Goal: Task Accomplishment & Management: Manage account settings

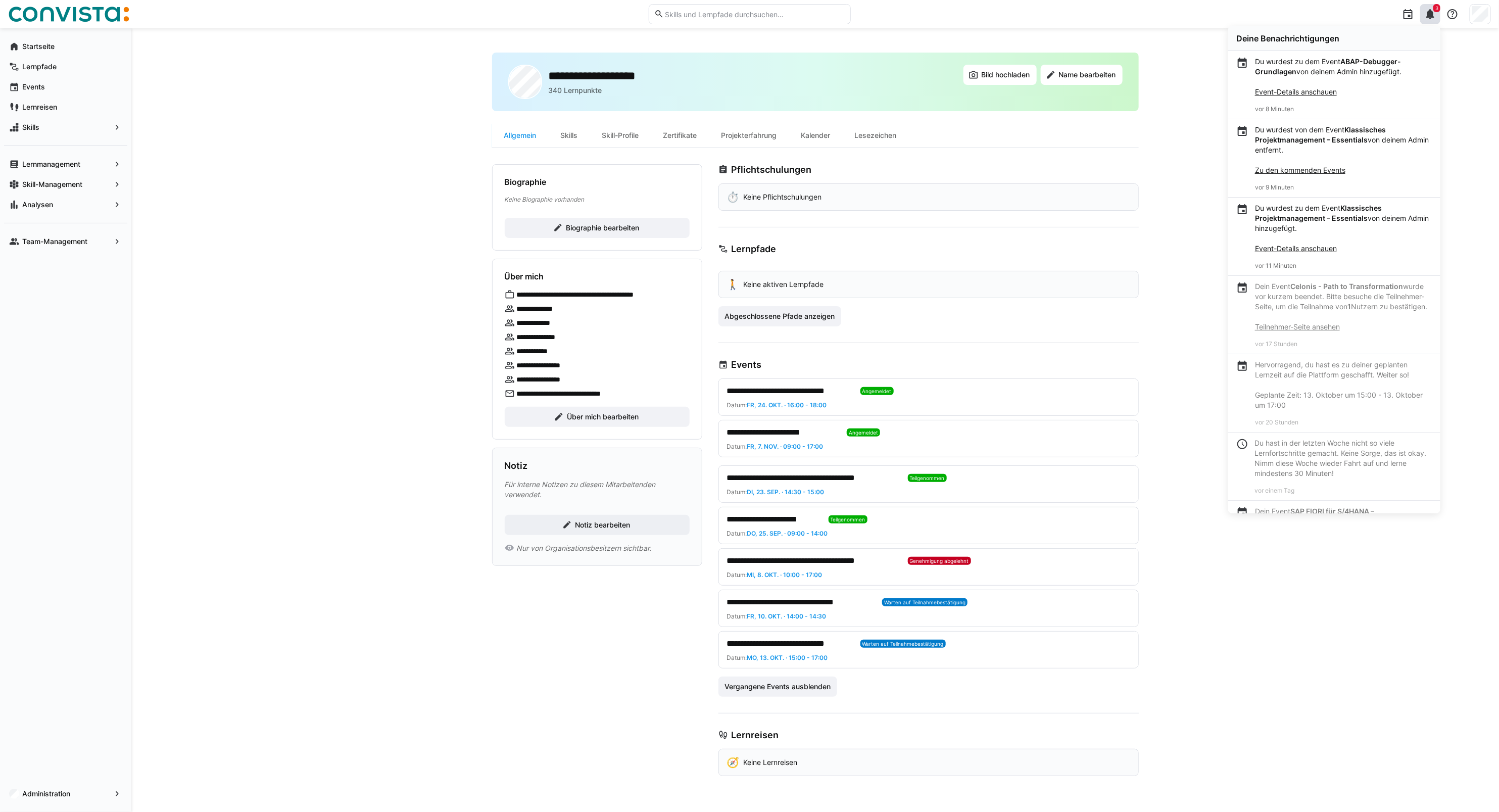
click at [1487, 18] on div at bounding box center [749, 406] width 1499 height 812
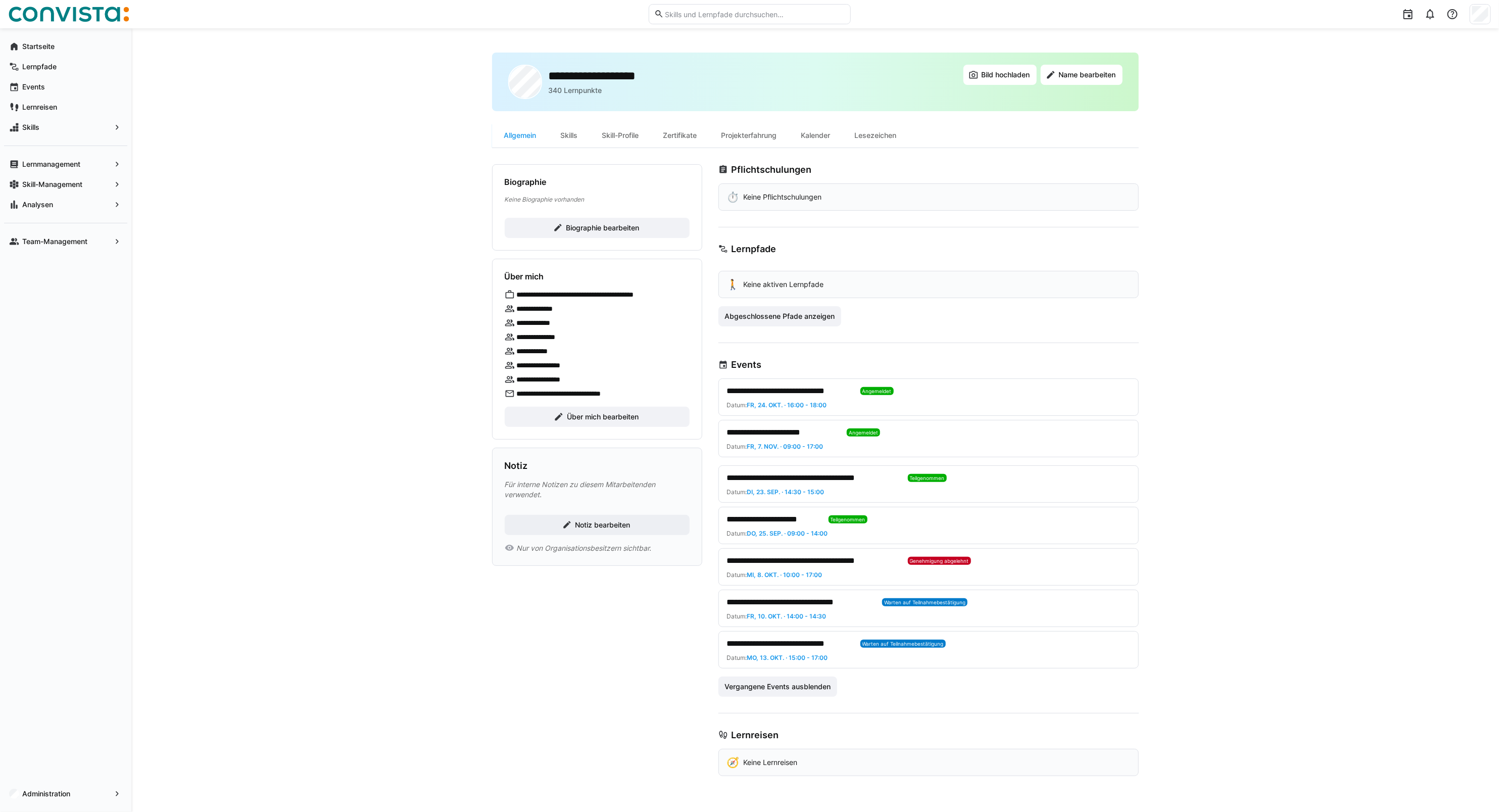
click at [71, 18] on img at bounding box center [68, 14] width 122 height 16
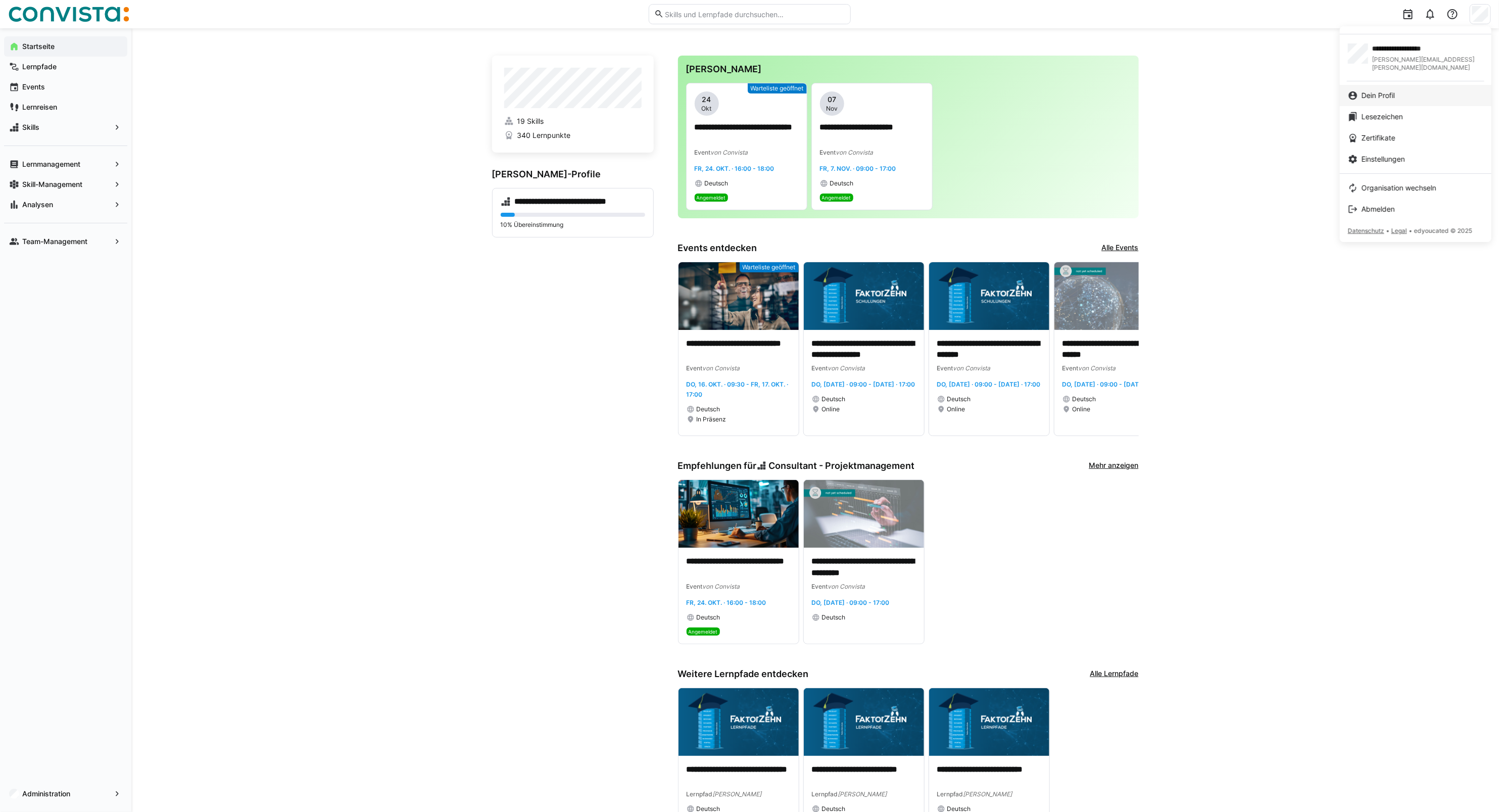
click at [1409, 96] on link "Dein Profil" at bounding box center [1415, 95] width 152 height 22
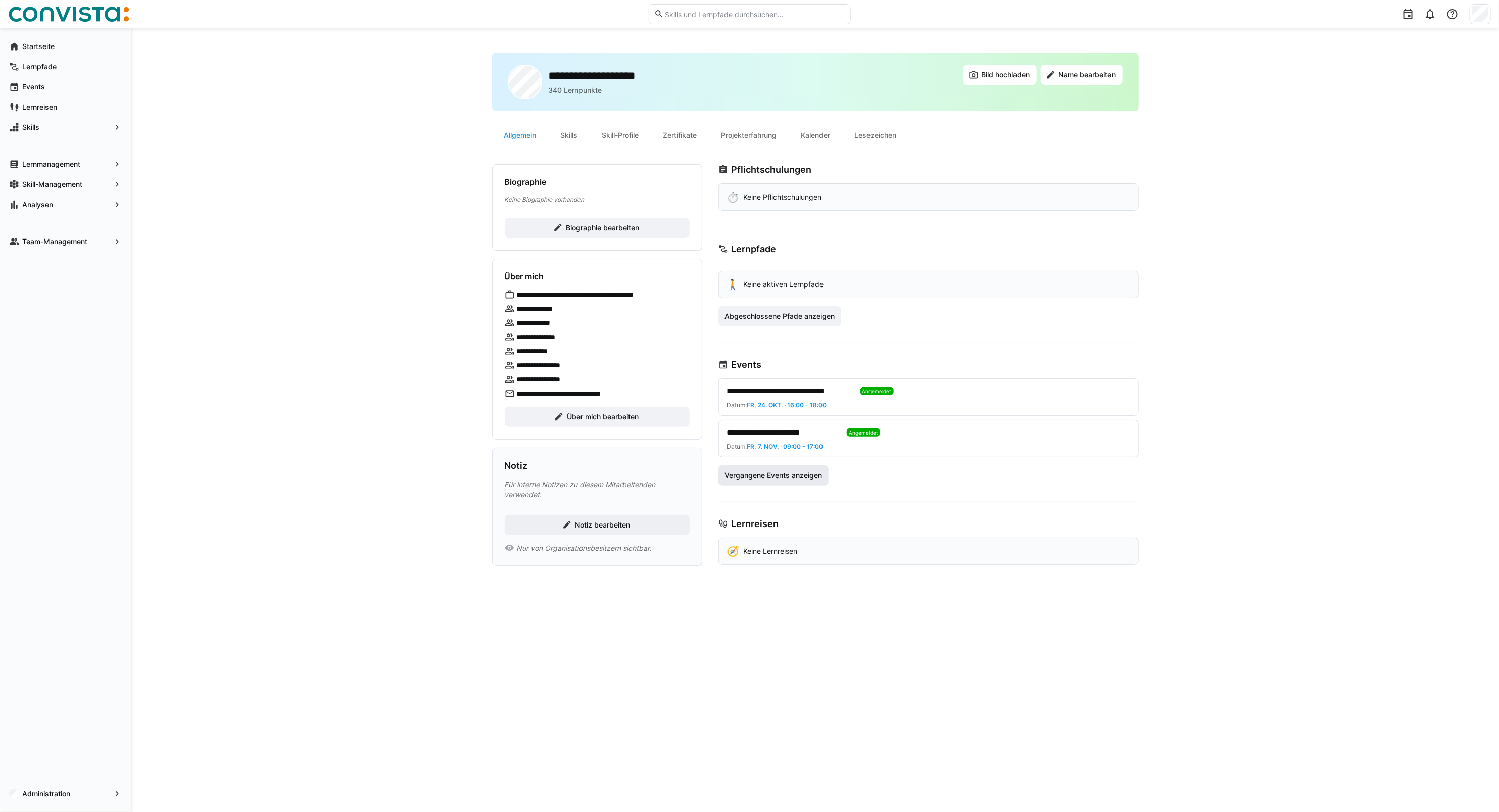
click at [763, 479] on span "Vergangene Events anzeigen" at bounding box center [773, 476] width 101 height 10
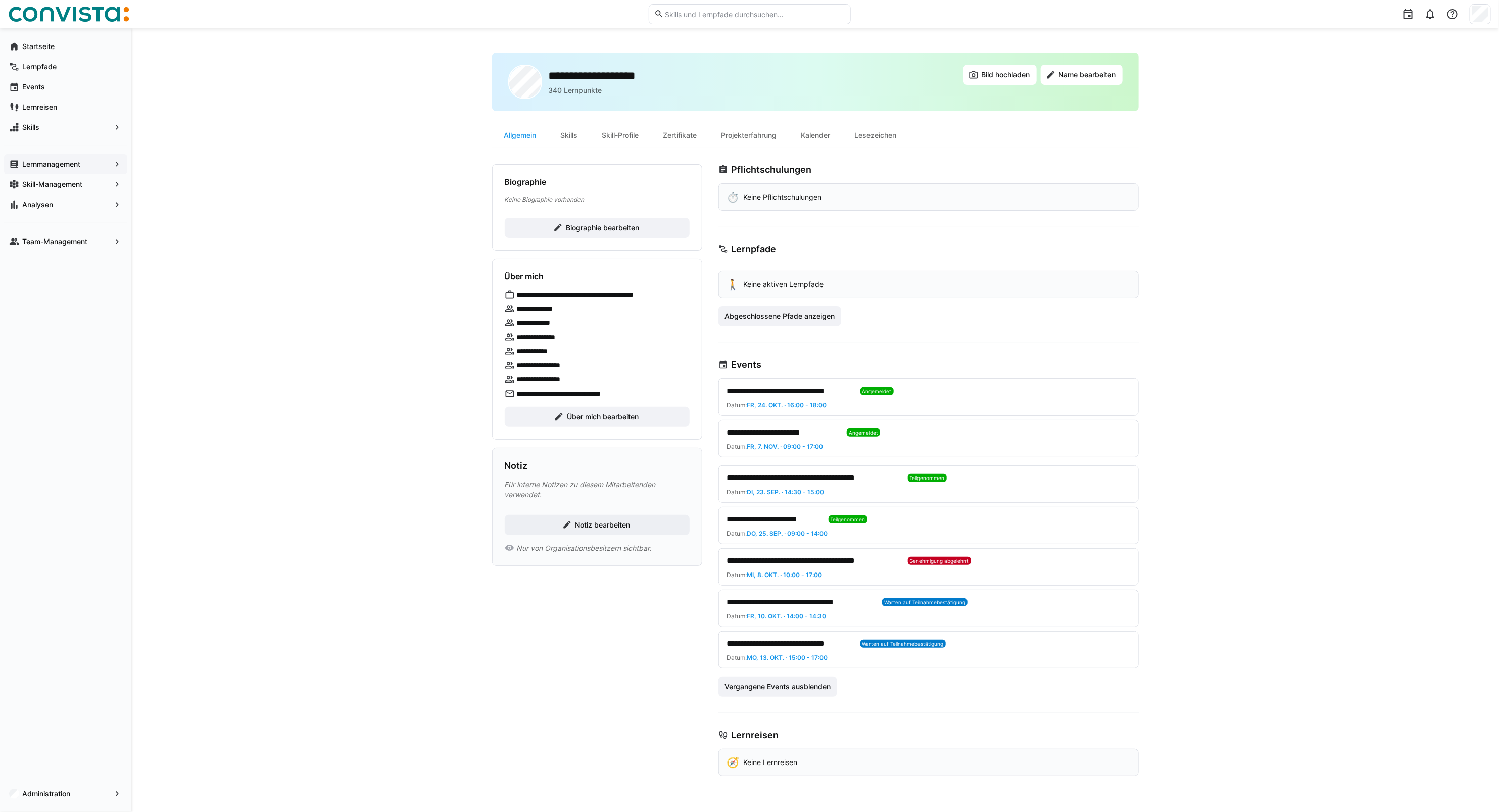
click at [0, 0] on app-navigation-label "Lernmanagement" at bounding box center [0, 0] width 0 height 0
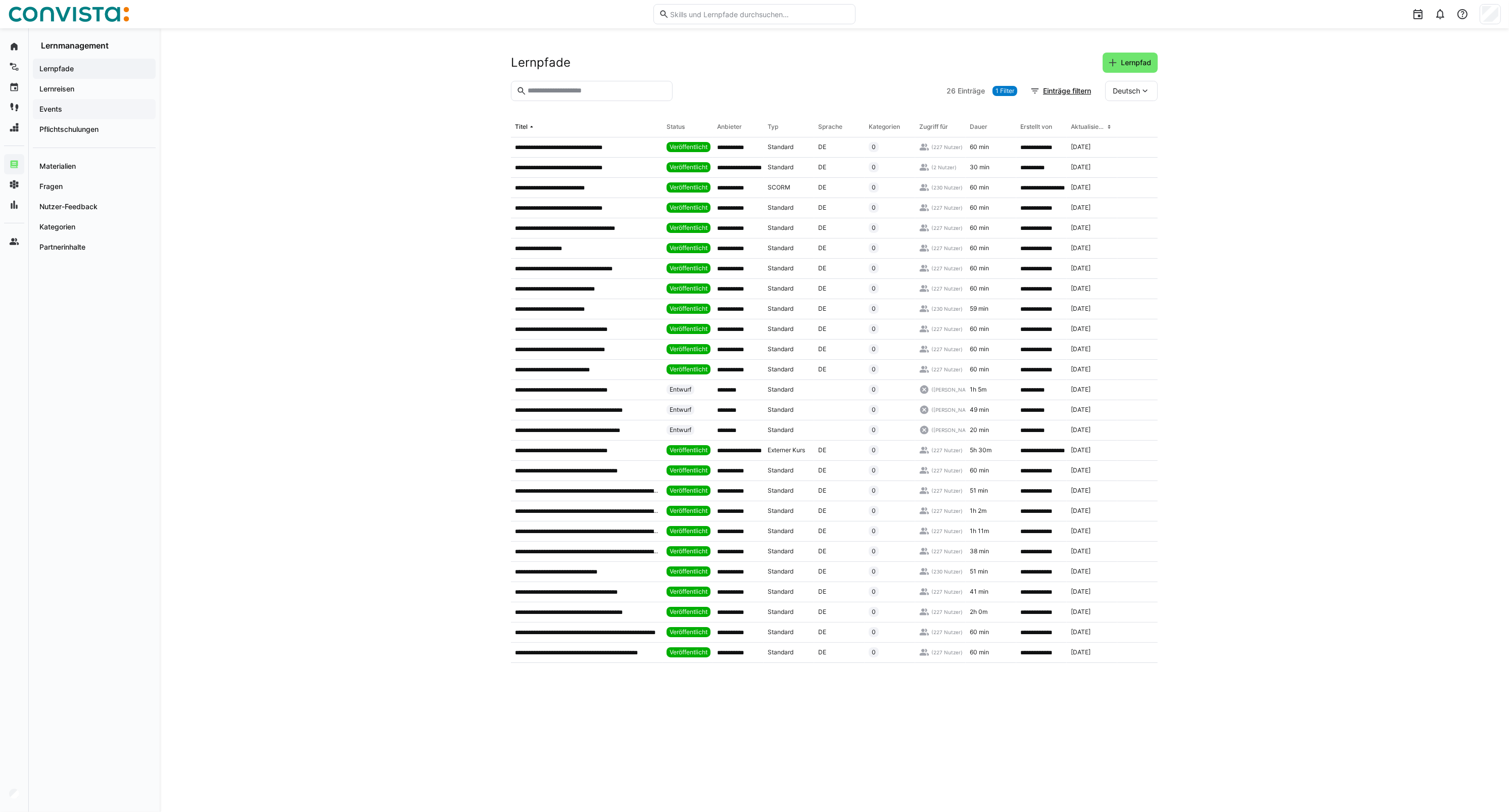
click at [65, 114] on div "Events" at bounding box center [94, 109] width 122 height 20
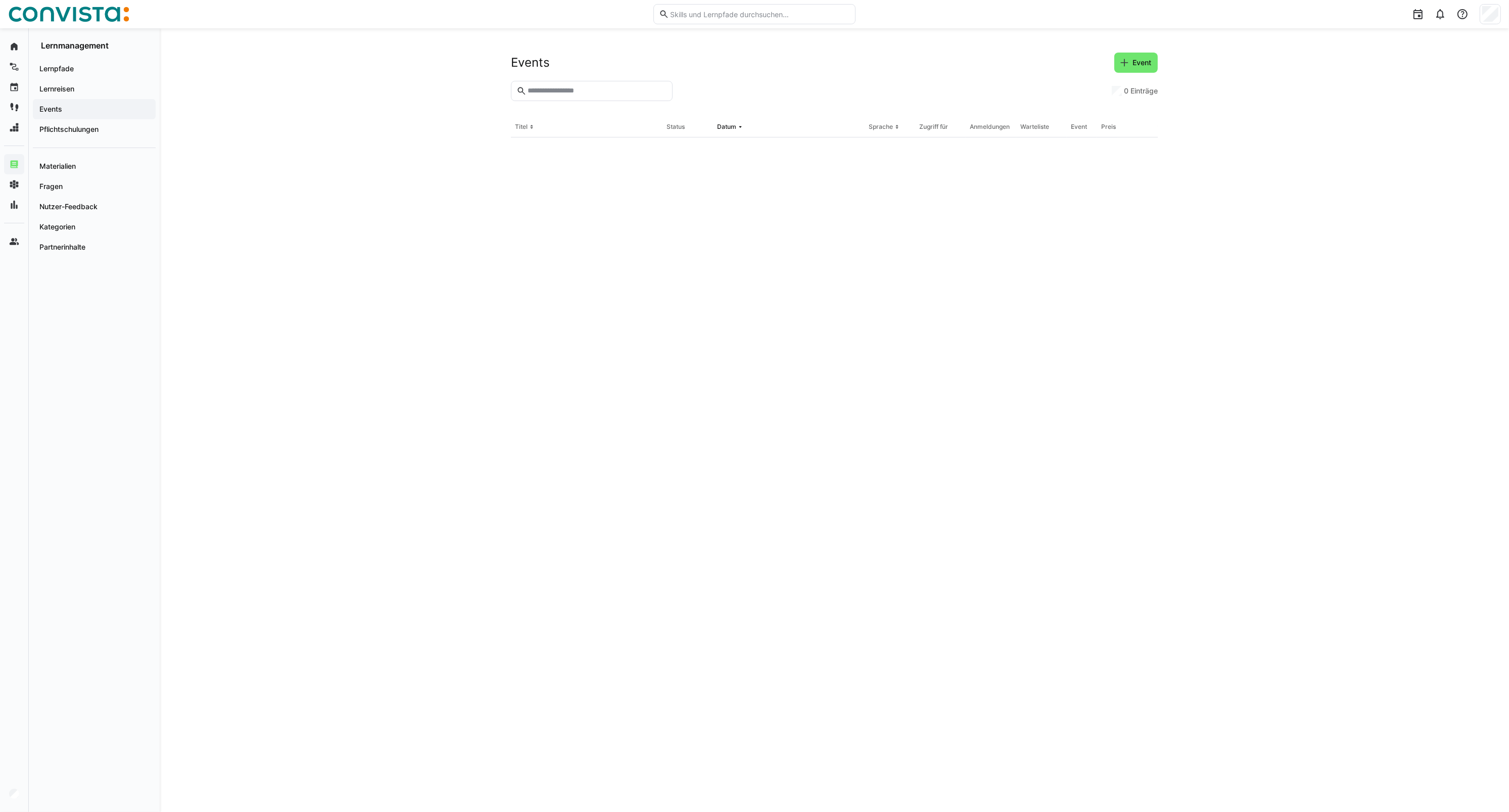
click at [541, 91] on input "text" at bounding box center [597, 91] width 141 height 9
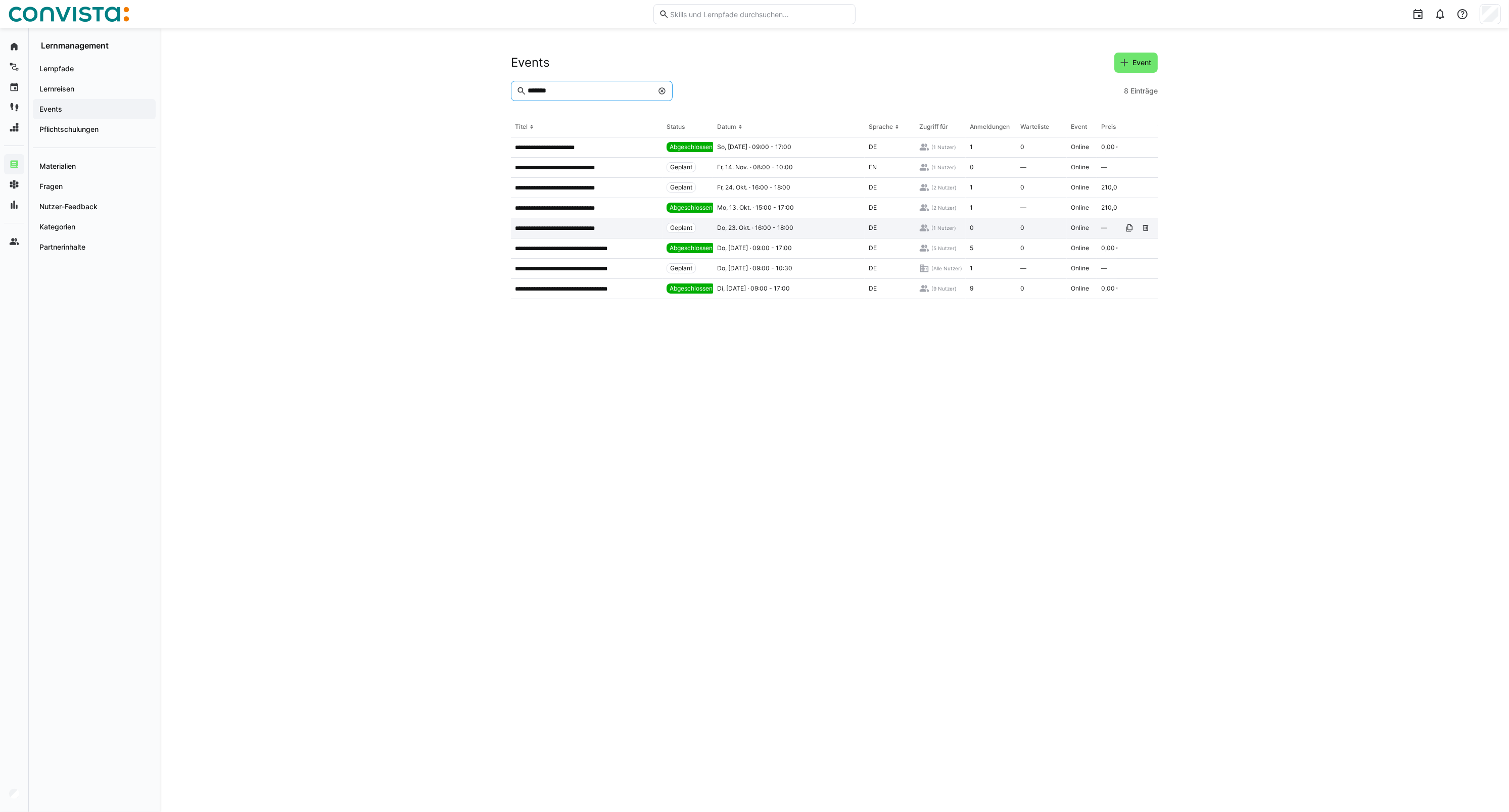
type input "*******"
click at [574, 225] on p "**********" at bounding box center [561, 228] width 94 height 8
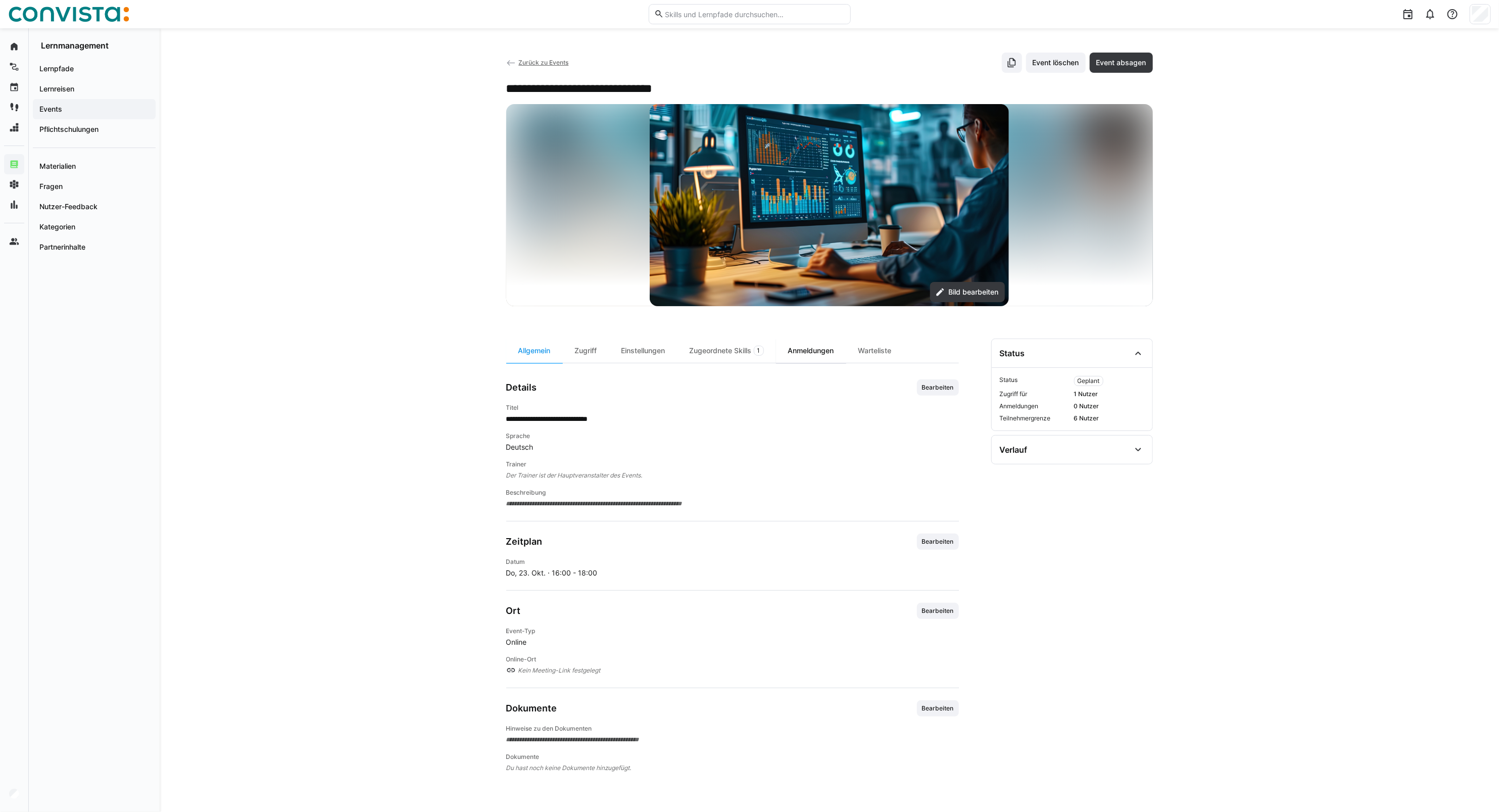
click at [812, 344] on div "Anmeldungen" at bounding box center [810, 351] width 70 height 24
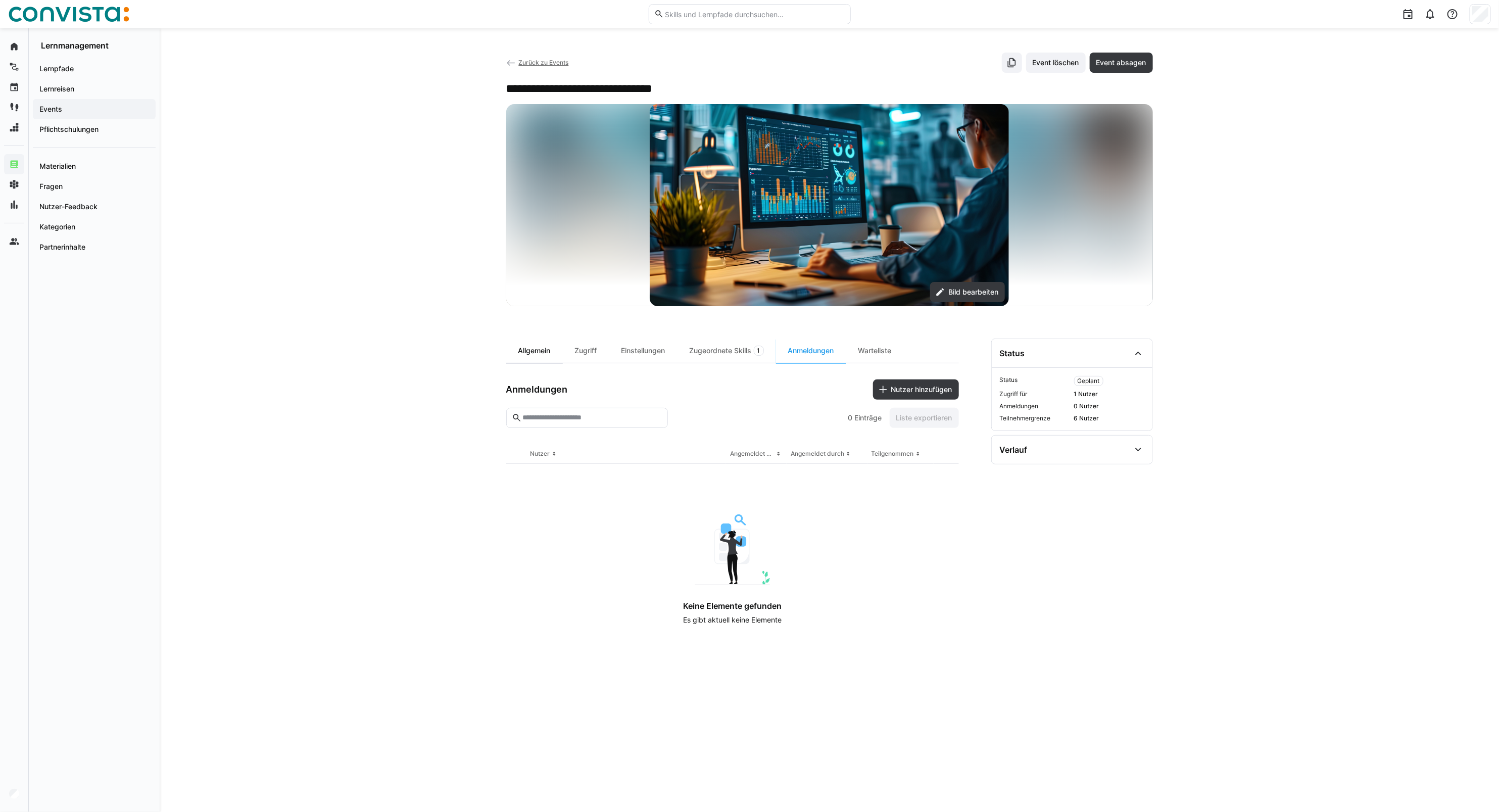
click at [530, 349] on div "Allgemein" at bounding box center [534, 351] width 57 height 24
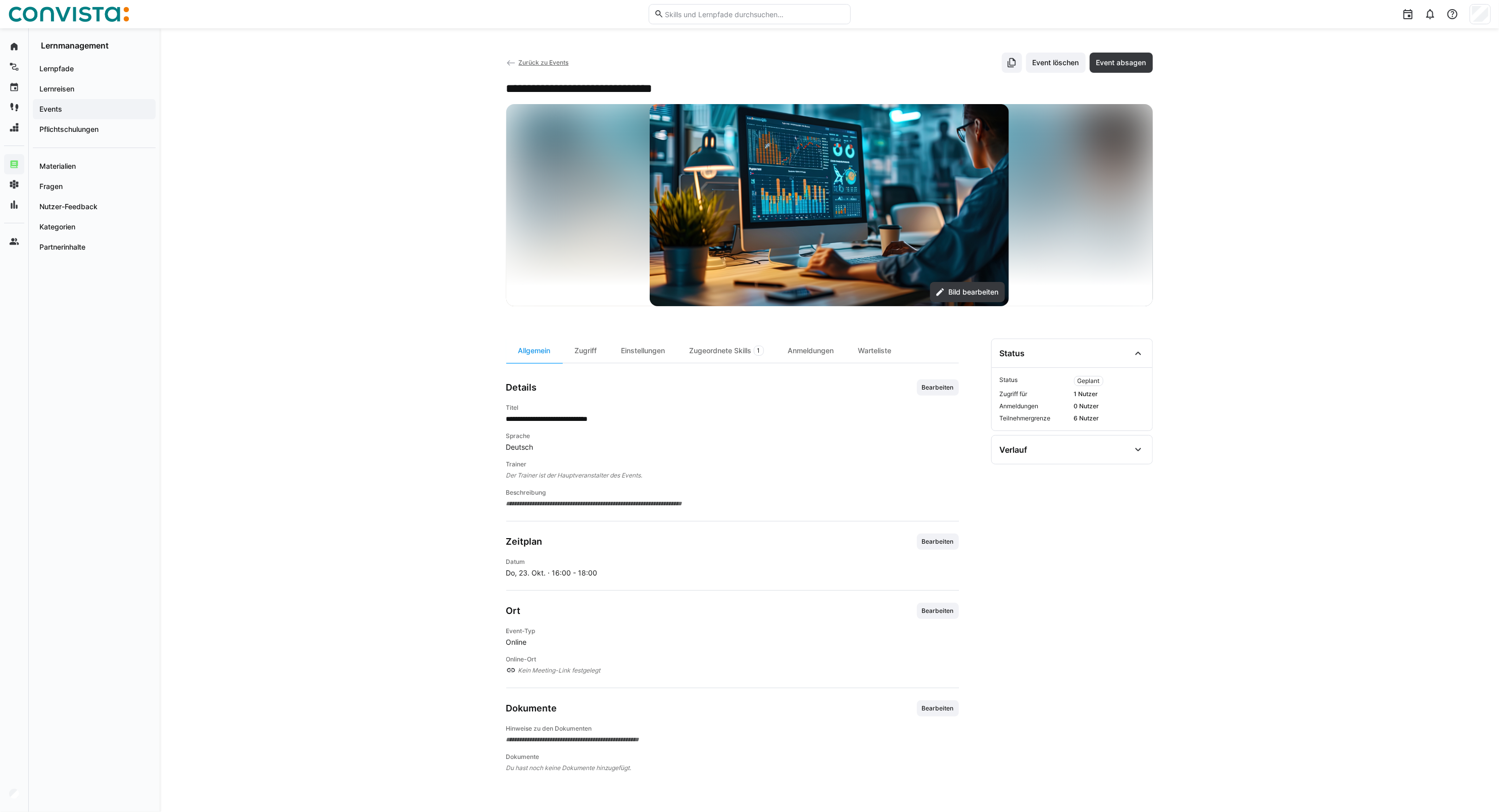
click at [532, 68] on app-back-navigation "Zurück zu Events" at bounding box center [537, 62] width 63 height 11
click at [534, 59] on span "Zurück zu Events" at bounding box center [543, 62] width 50 height 8
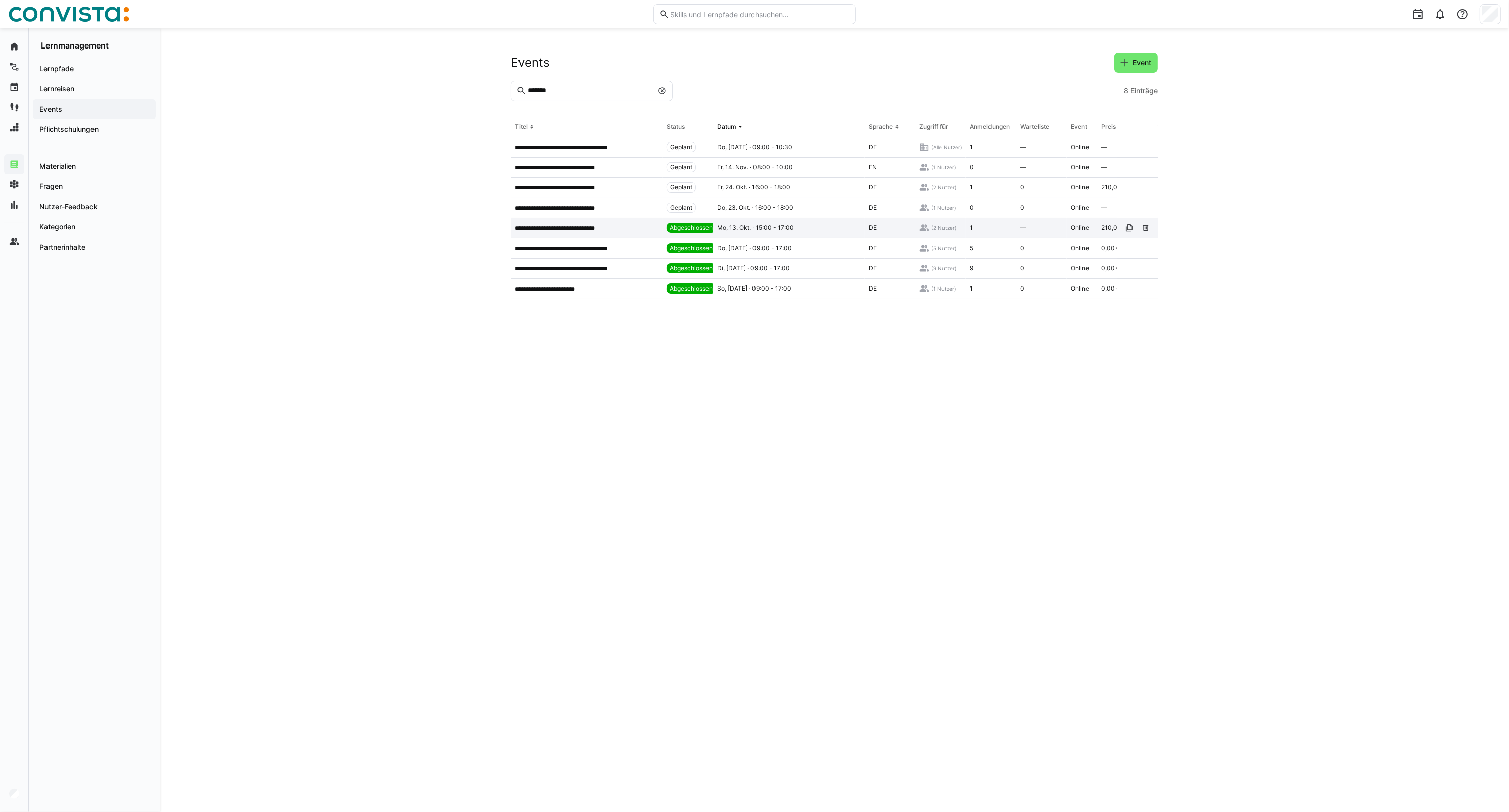
click at [564, 221] on div "**********" at bounding box center [587, 228] width 152 height 20
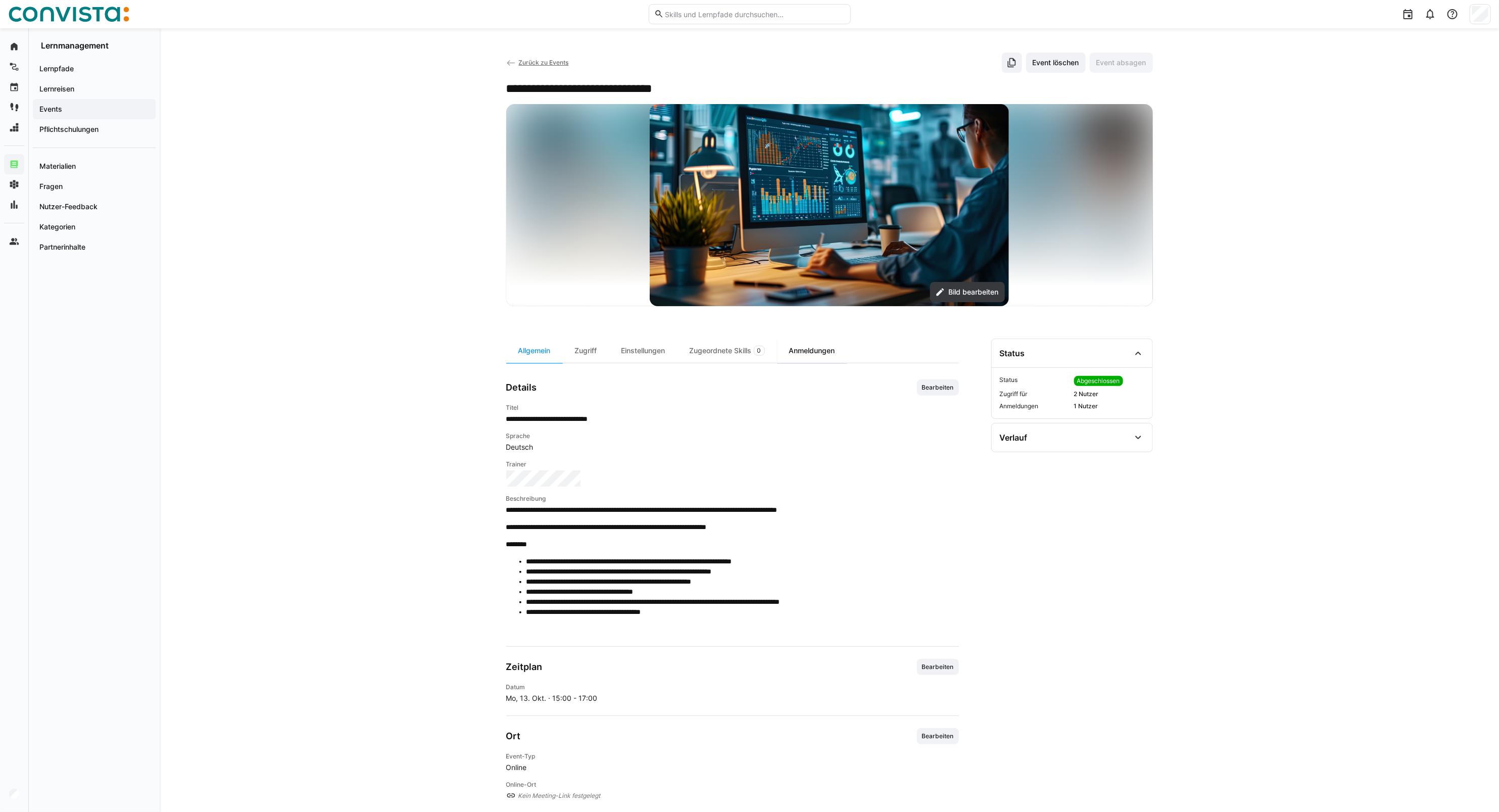
click at [821, 354] on div "Anmeldungen" at bounding box center [811, 351] width 70 height 24
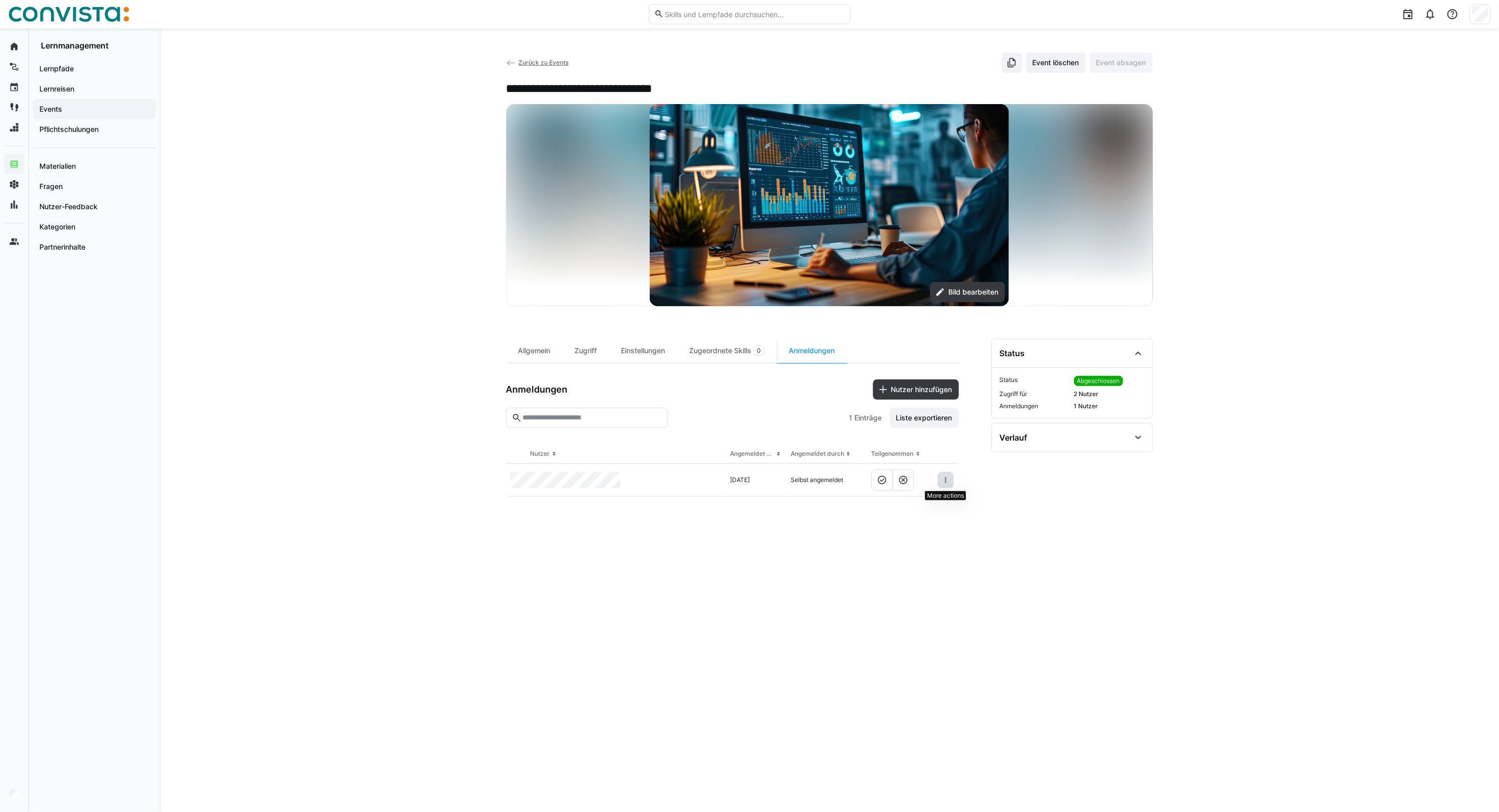
click at [946, 482] on eds-icon at bounding box center [946, 479] width 8 height 8
click at [931, 507] on div "Teilnehmer entfernen" at bounding box center [915, 503] width 62 height 8
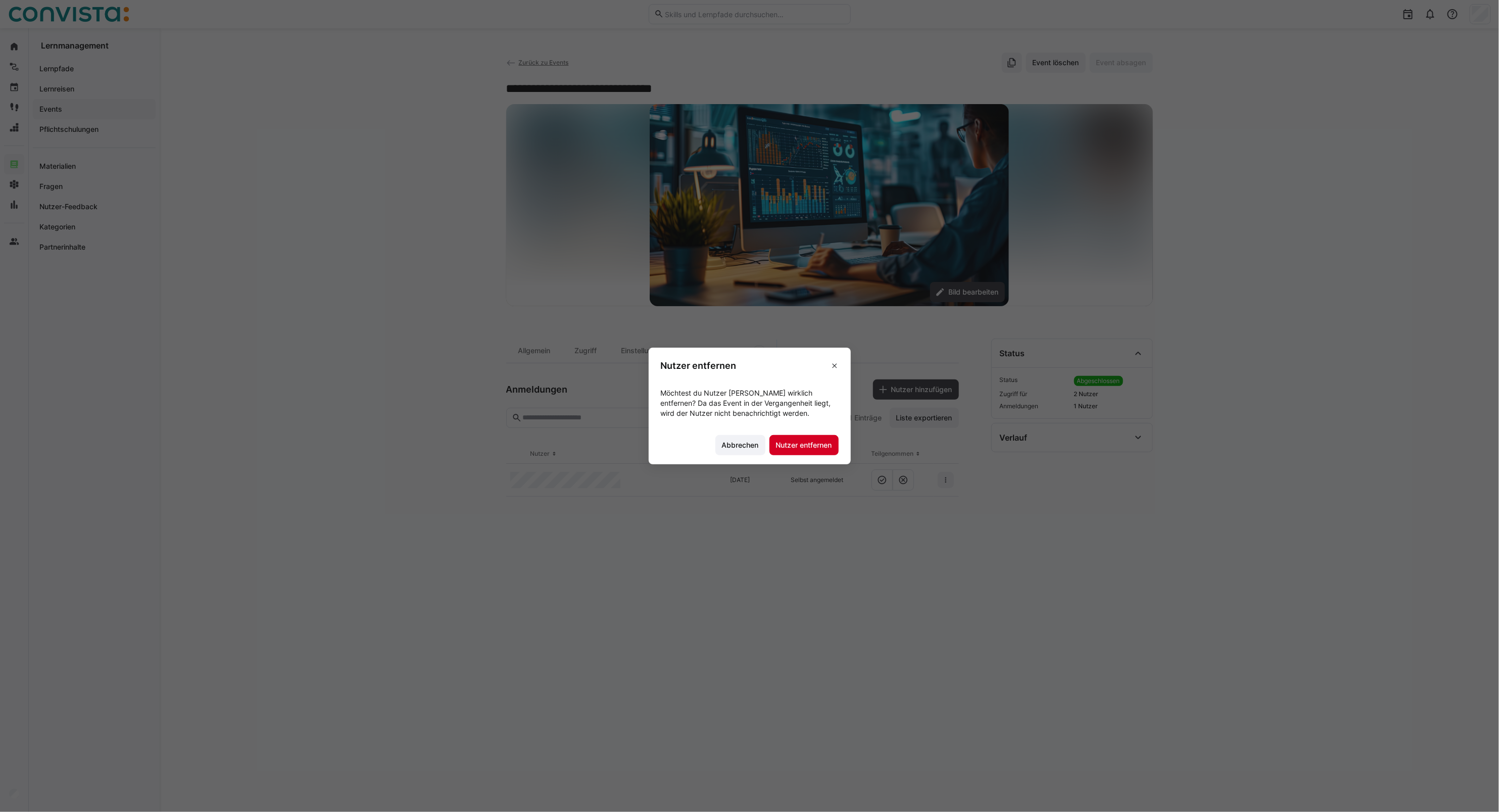
click at [811, 448] on span "Nutzer entfernen" at bounding box center [804, 446] width 59 height 10
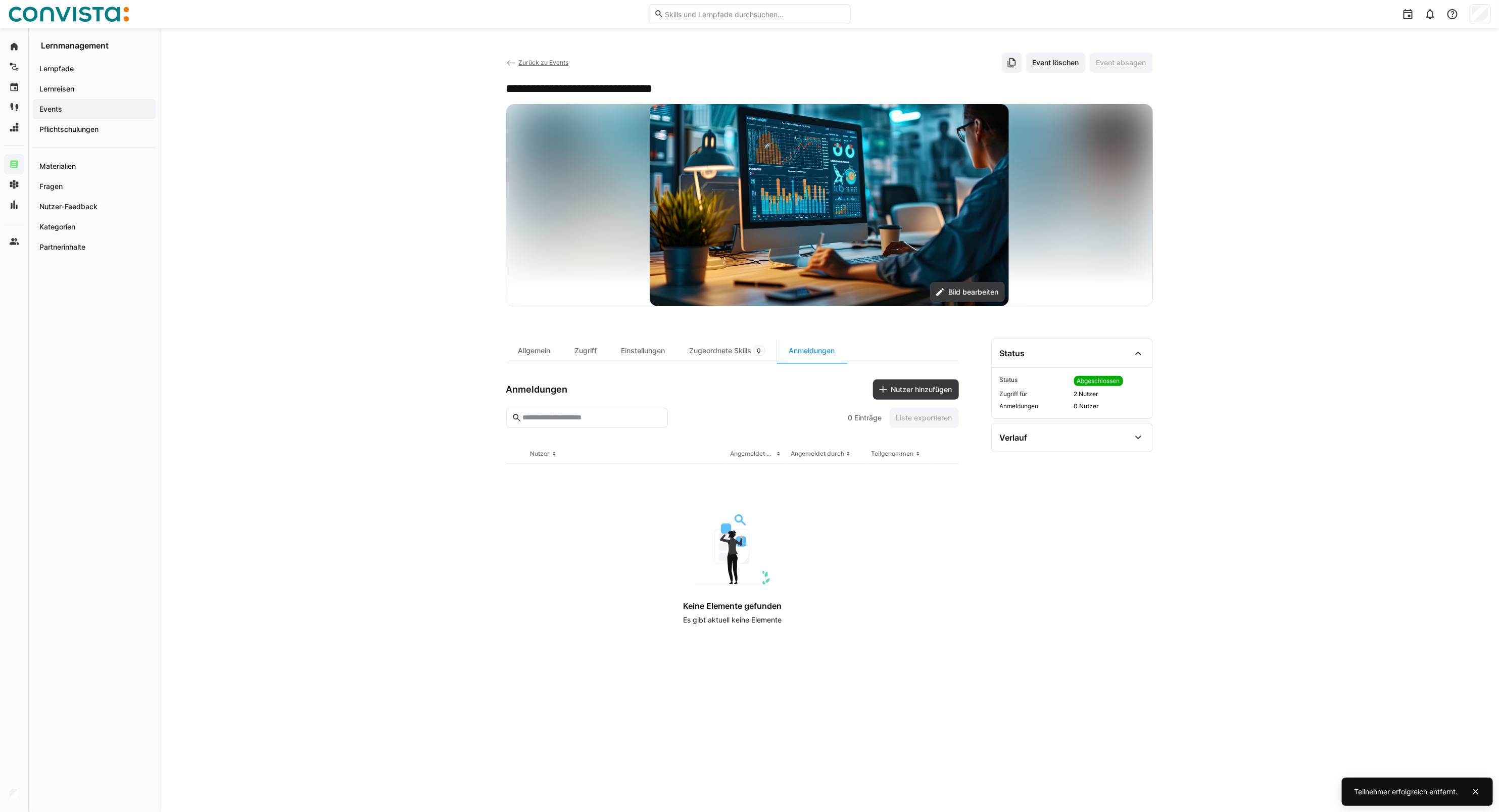
click at [526, 63] on span "Zurück zu Events" at bounding box center [543, 62] width 50 height 8
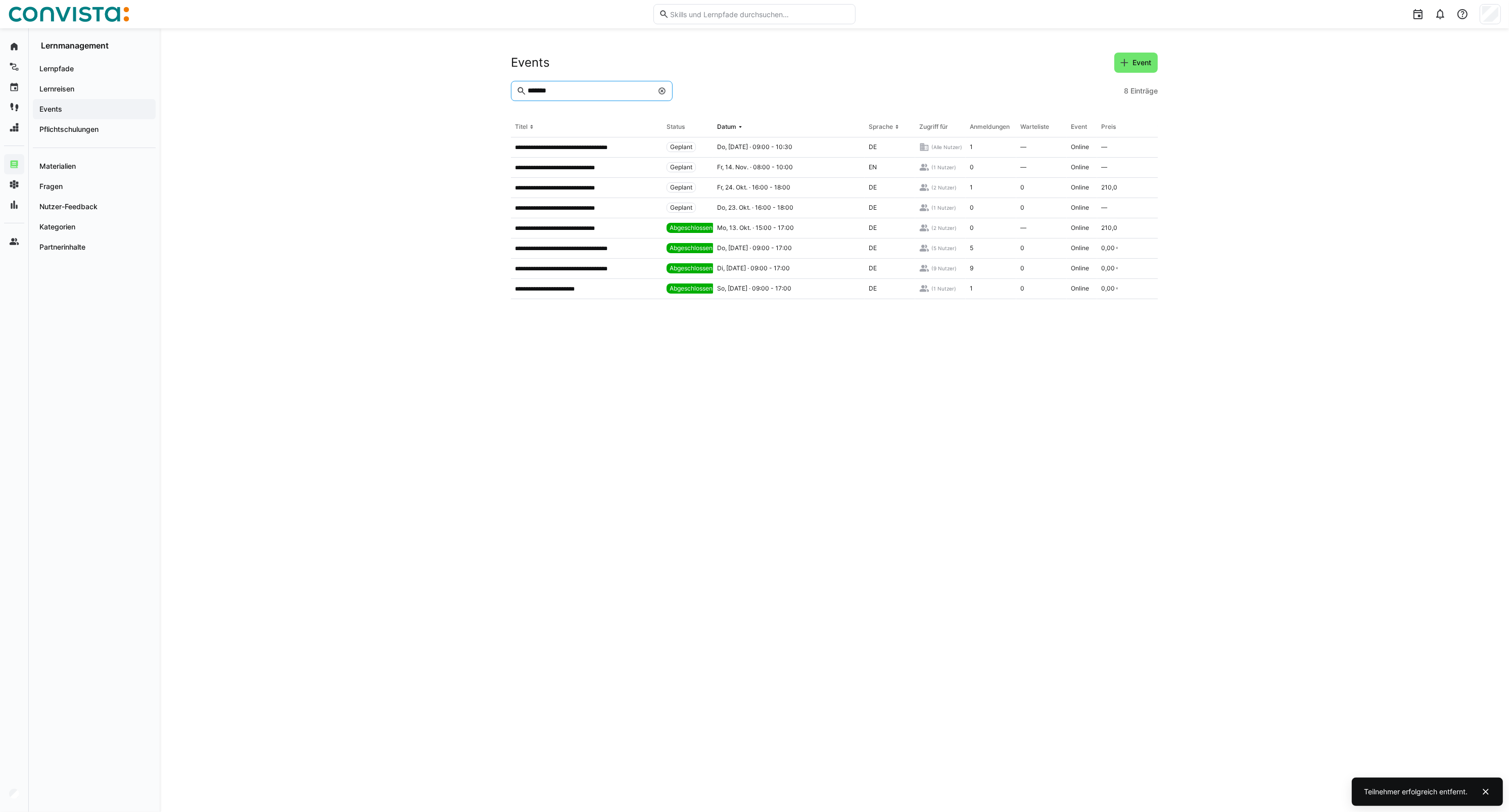
click at [553, 89] on input "*******" at bounding box center [590, 91] width 127 height 9
drag, startPoint x: 573, startPoint y: 91, endPoint x: 465, endPoint y: 91, distance: 108.0
click at [465, 91] on div "**********" at bounding box center [834, 420] width 1349 height 784
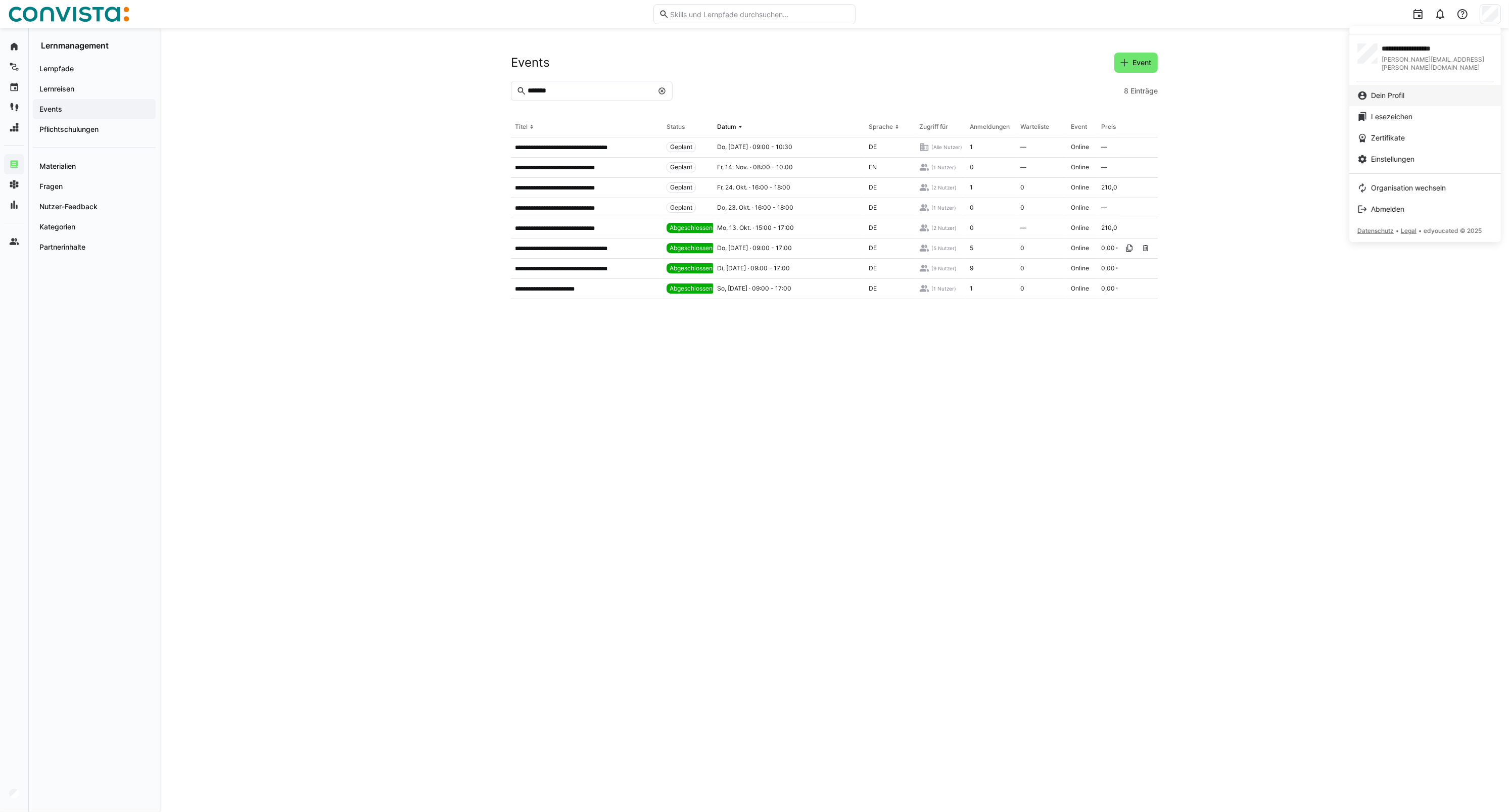
click at [1403, 91] on span "Dein Profil" at bounding box center [1387, 96] width 34 height 10
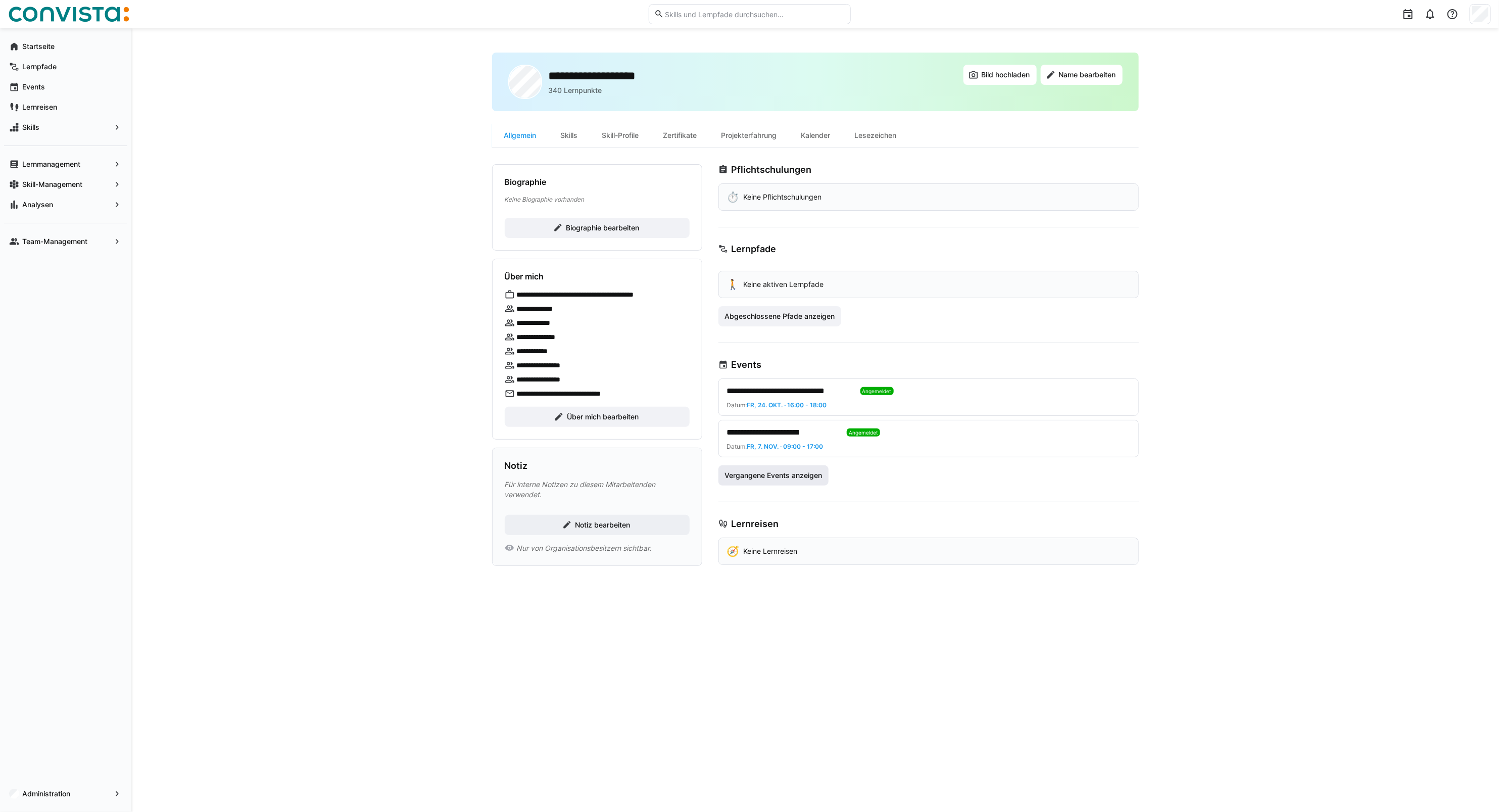
click at [803, 475] on span "Vergangene Events anzeigen" at bounding box center [773, 476] width 101 height 10
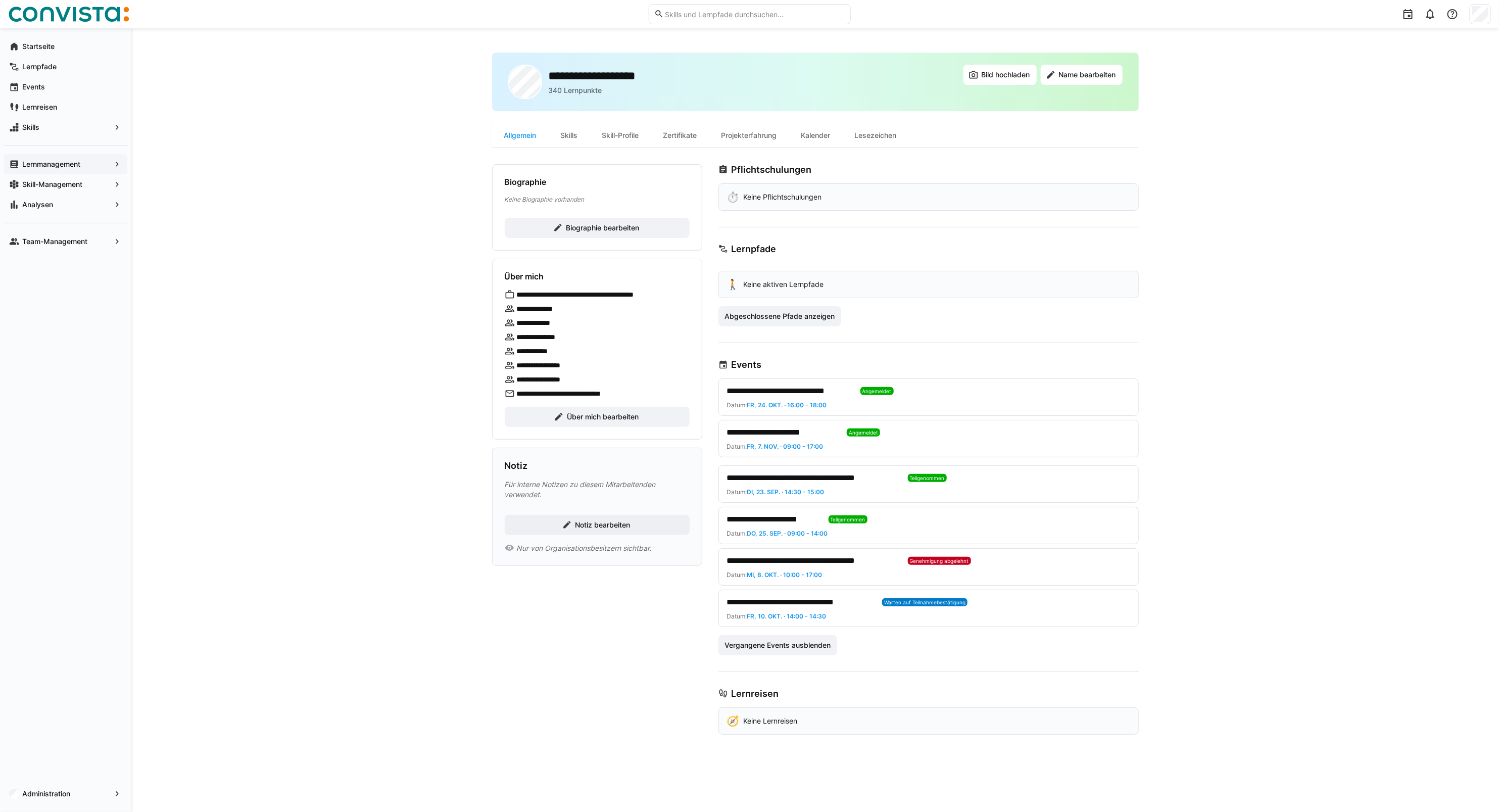
click at [52, 158] on div "Lernmanagement" at bounding box center [66, 164] width 123 height 20
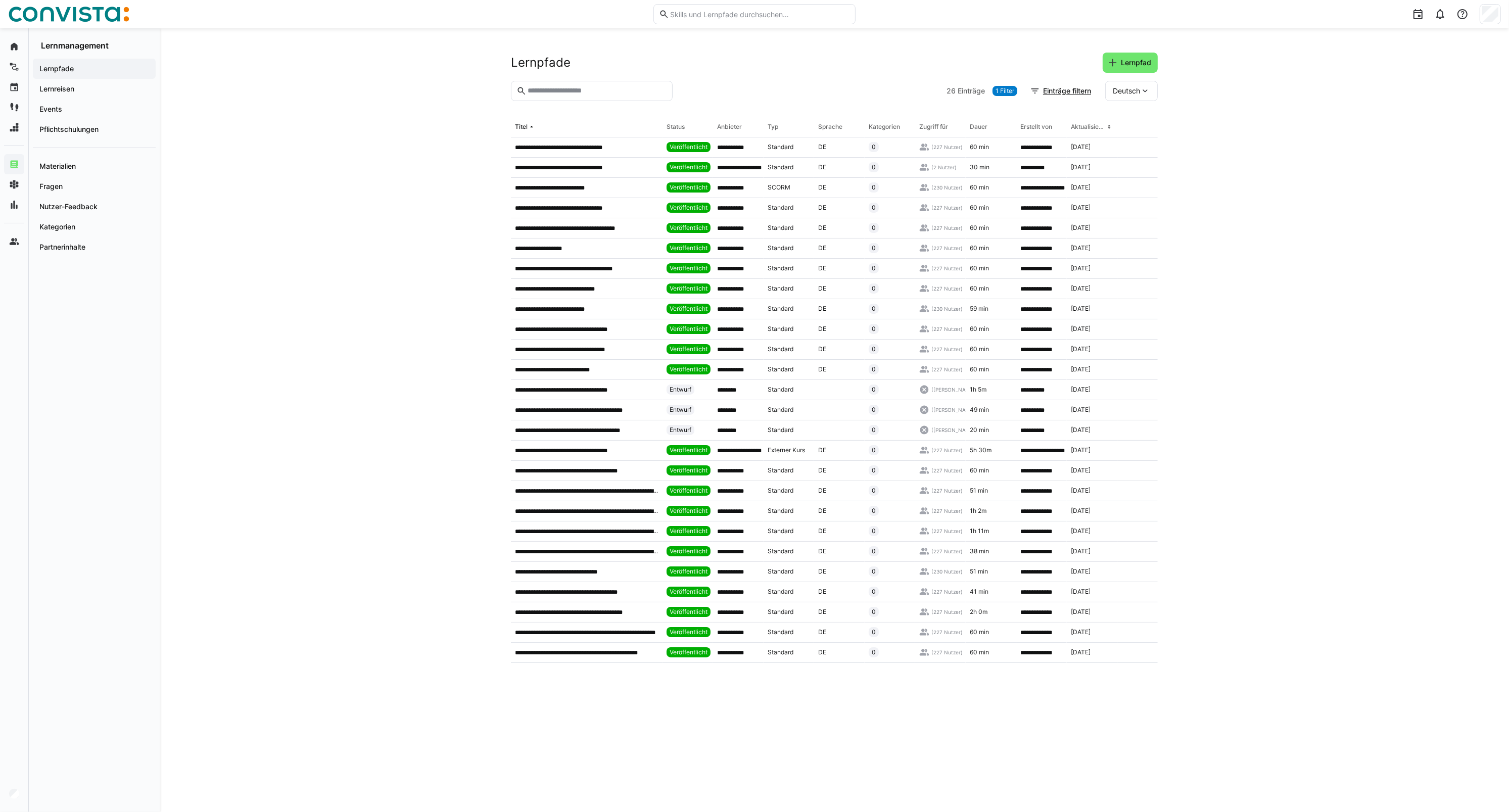
click at [543, 90] on input "text" at bounding box center [597, 91] width 141 height 9
click at [72, 113] on span "Events" at bounding box center [94, 109] width 113 height 10
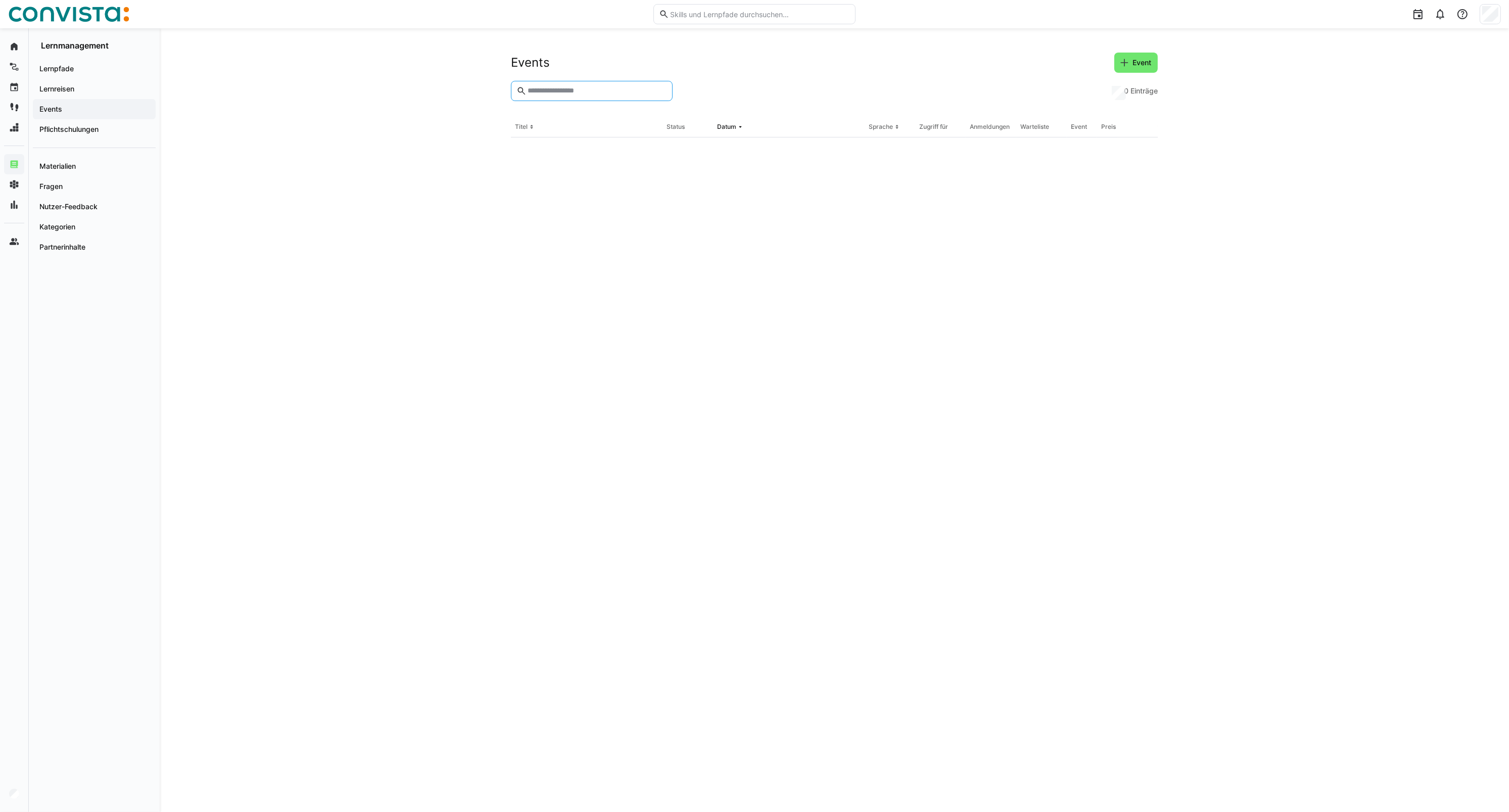
click at [598, 95] on input "text" at bounding box center [597, 91] width 141 height 9
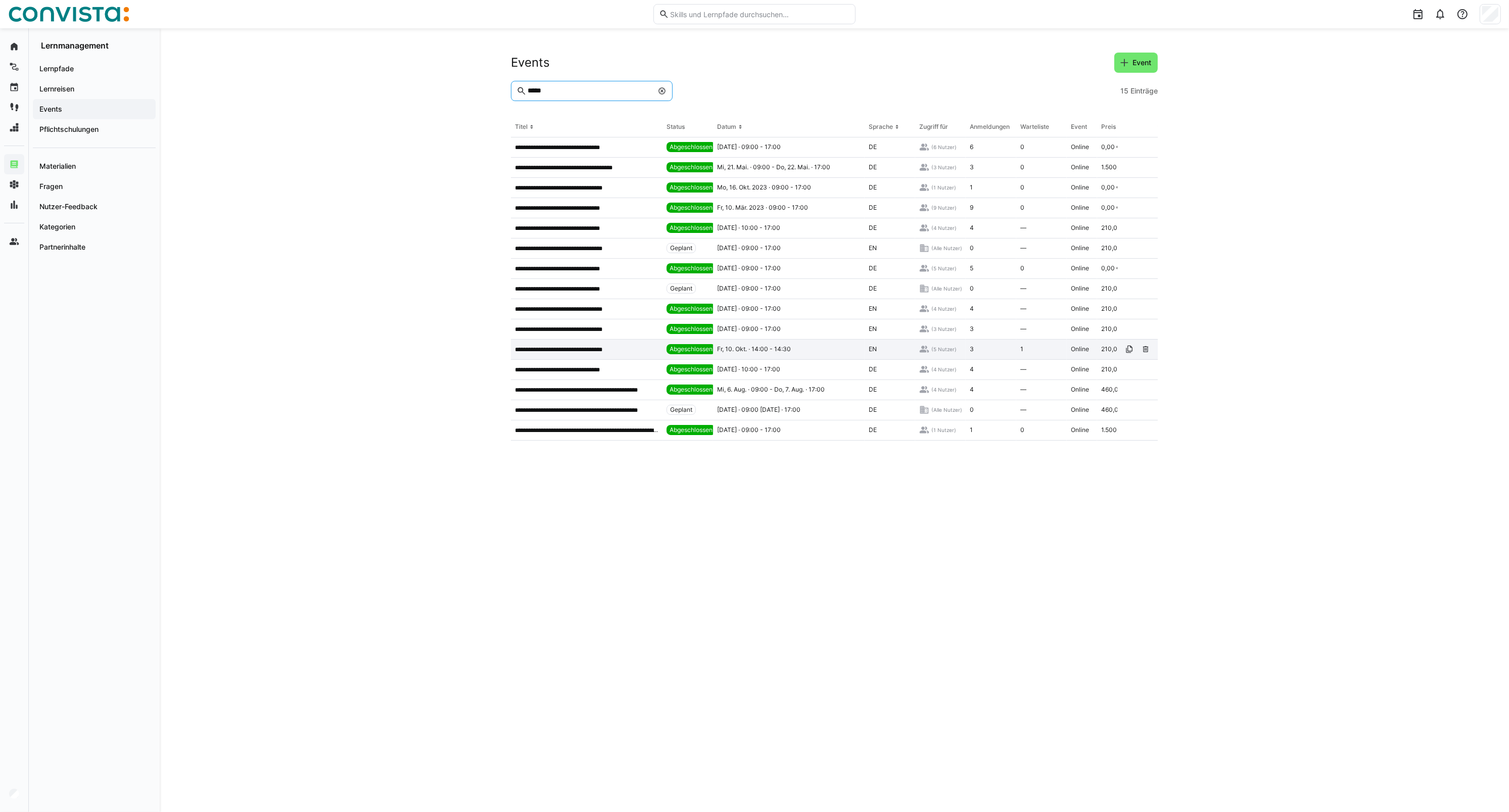
type input "*****"
click at [610, 342] on div "**********" at bounding box center [587, 349] width 152 height 20
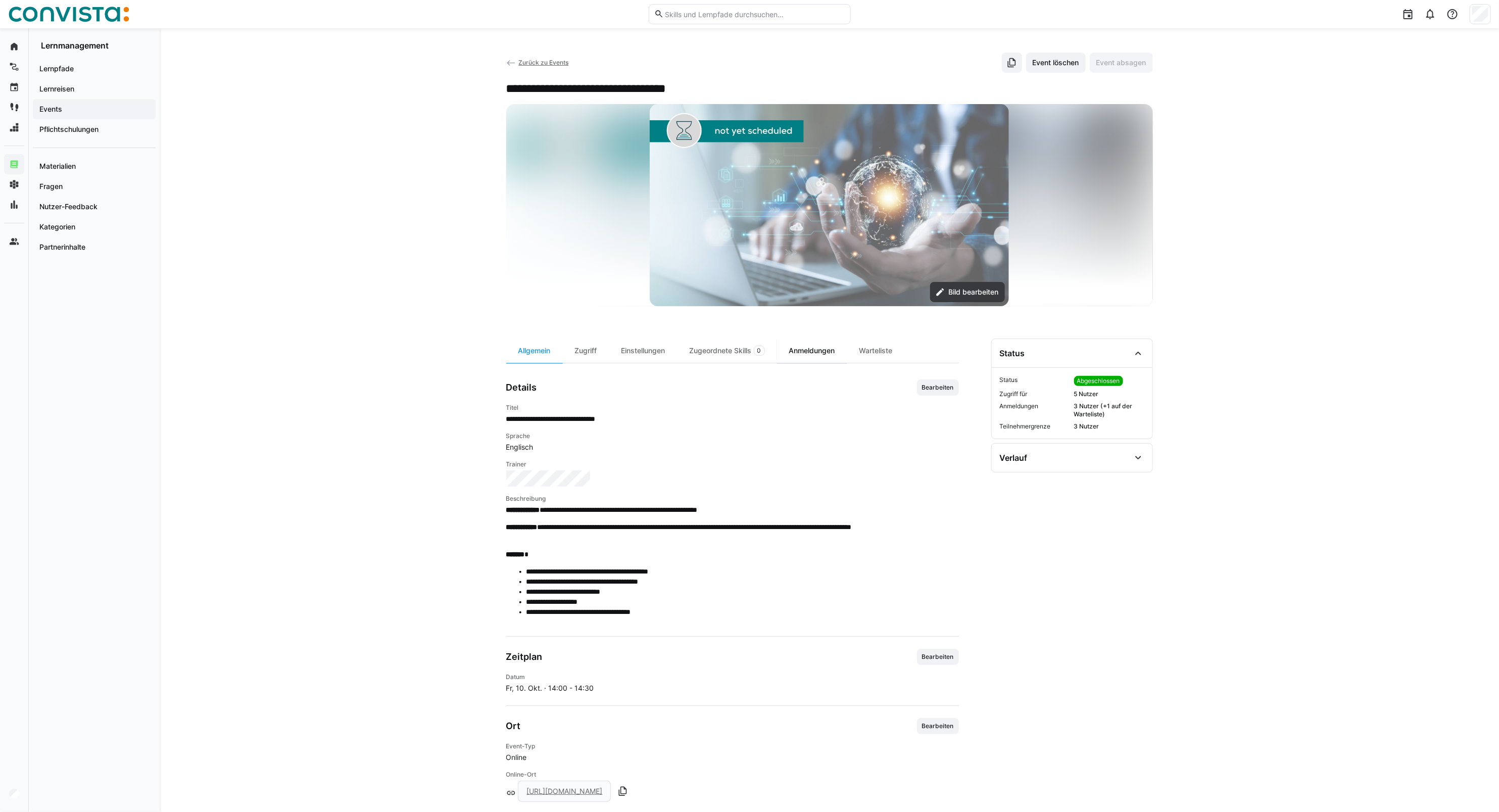
click at [809, 359] on div "Anmeldungen" at bounding box center [811, 351] width 70 height 24
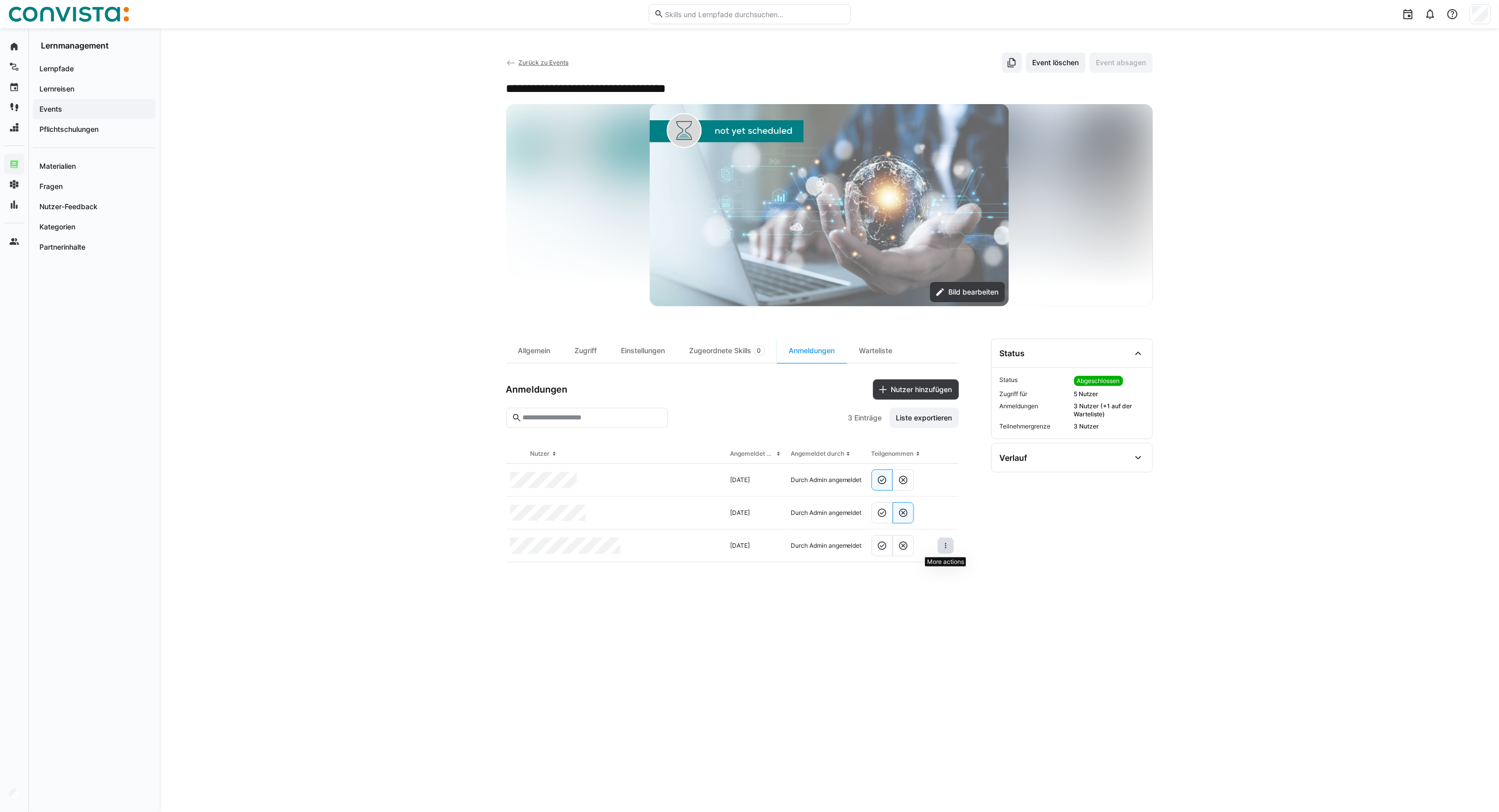
click at [940, 542] on span at bounding box center [946, 546] width 16 height 16
click at [928, 570] on div "Teilnehmer entfernen" at bounding box center [915, 569] width 62 height 8
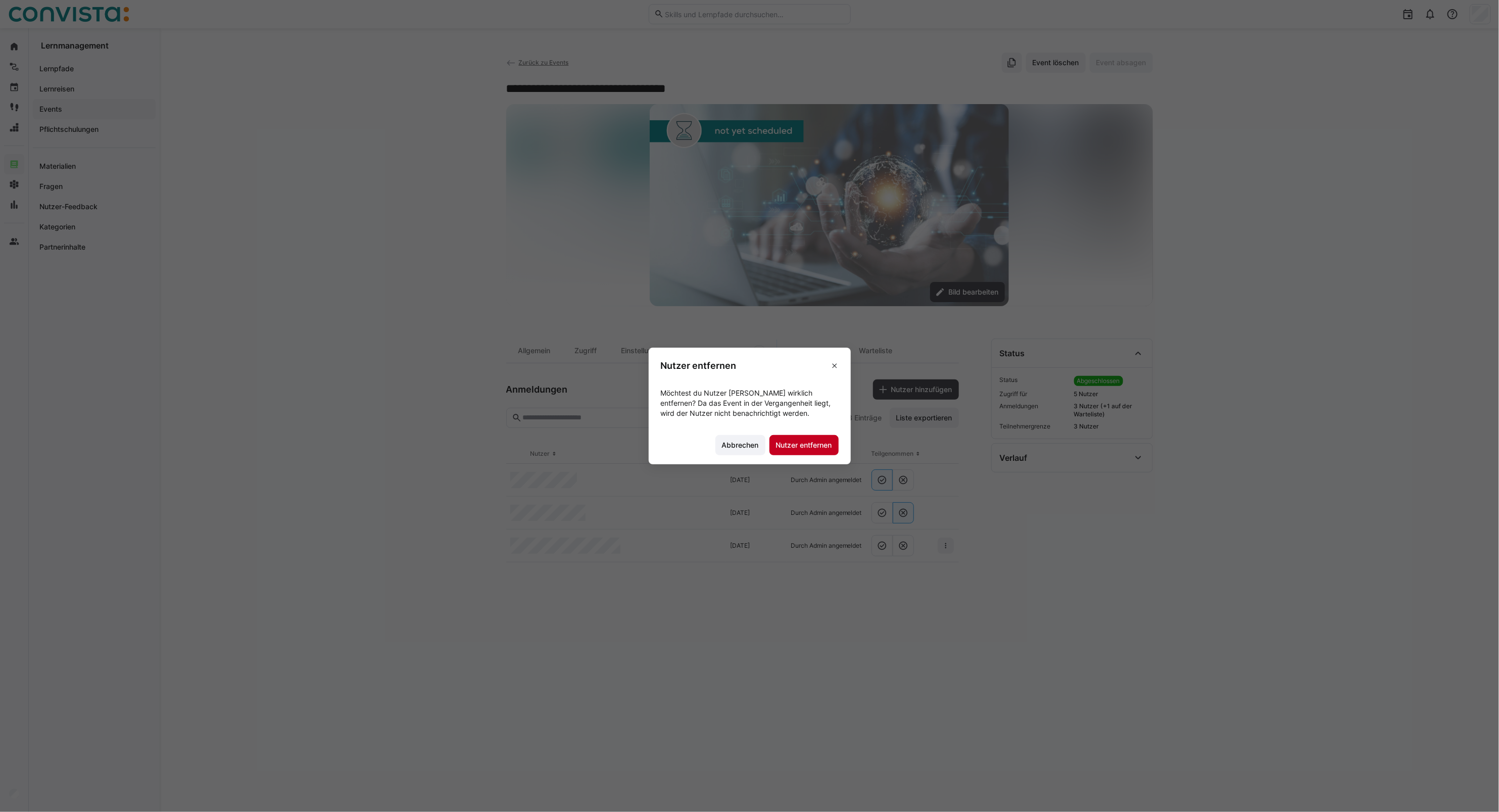
click at [820, 447] on span "Nutzer entfernen" at bounding box center [804, 446] width 59 height 10
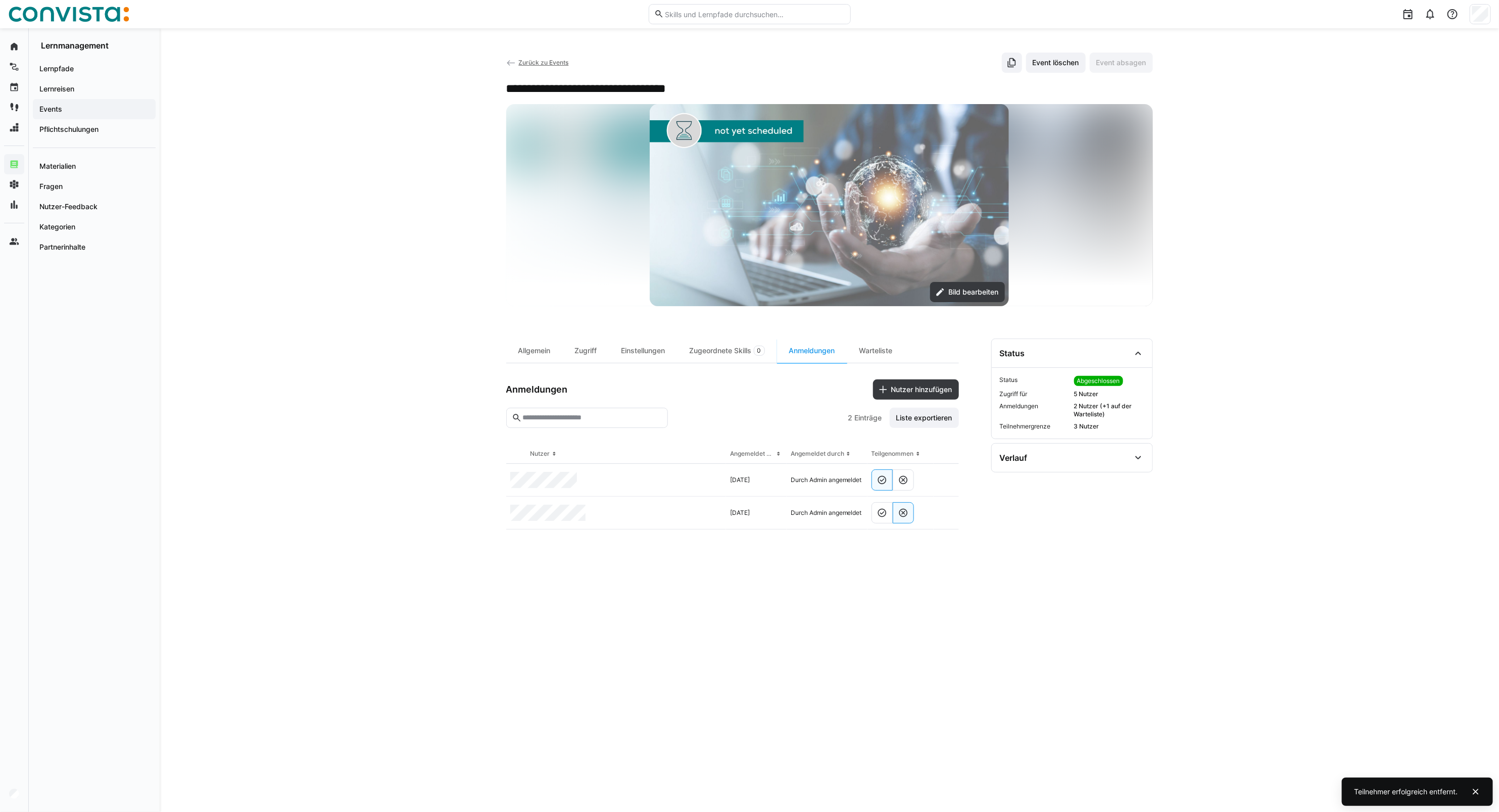
click at [529, 65] on span "Zurück zu Events" at bounding box center [543, 62] width 50 height 8
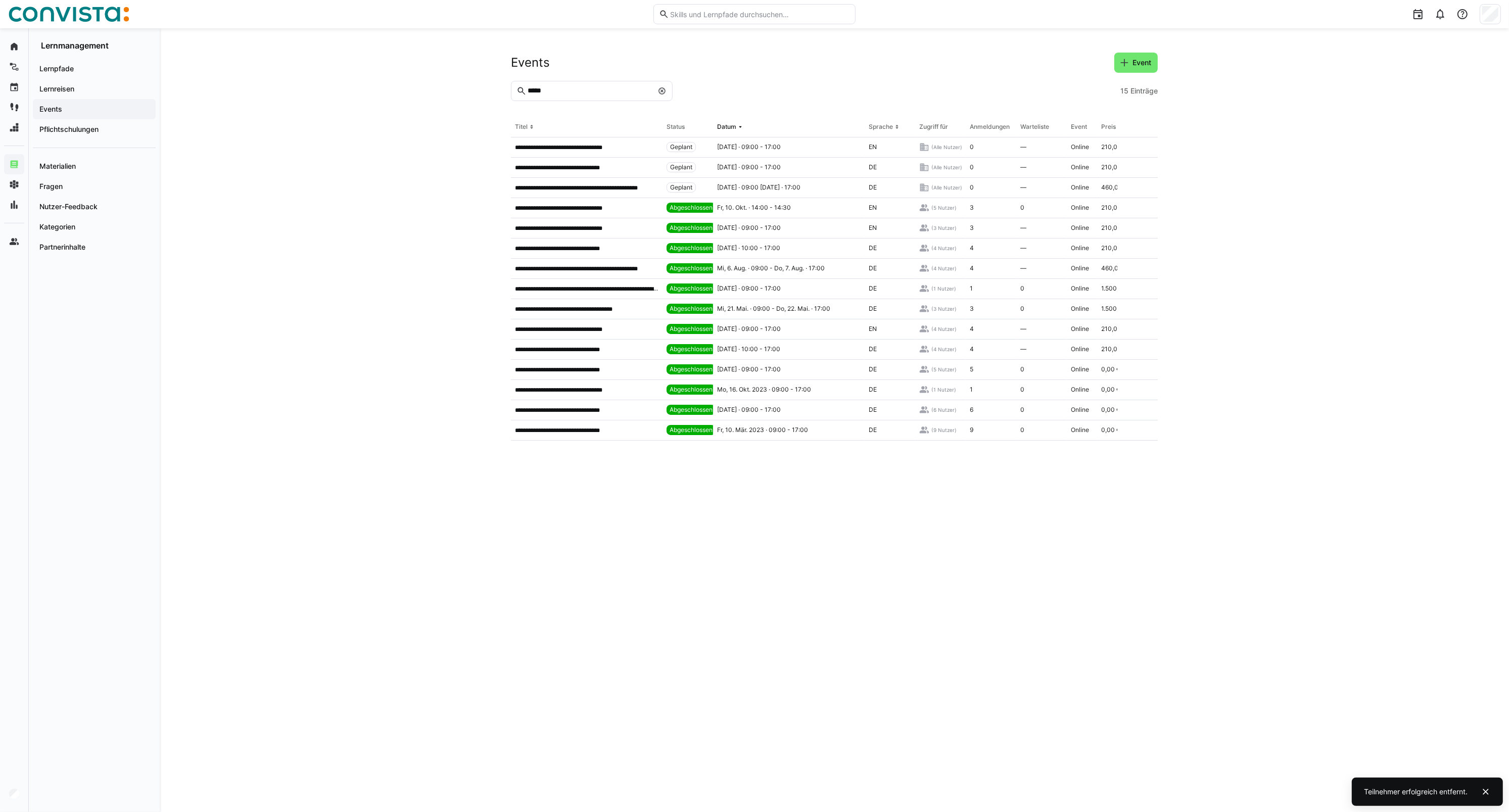
click at [661, 87] on eds-icon at bounding box center [661, 91] width 8 height 8
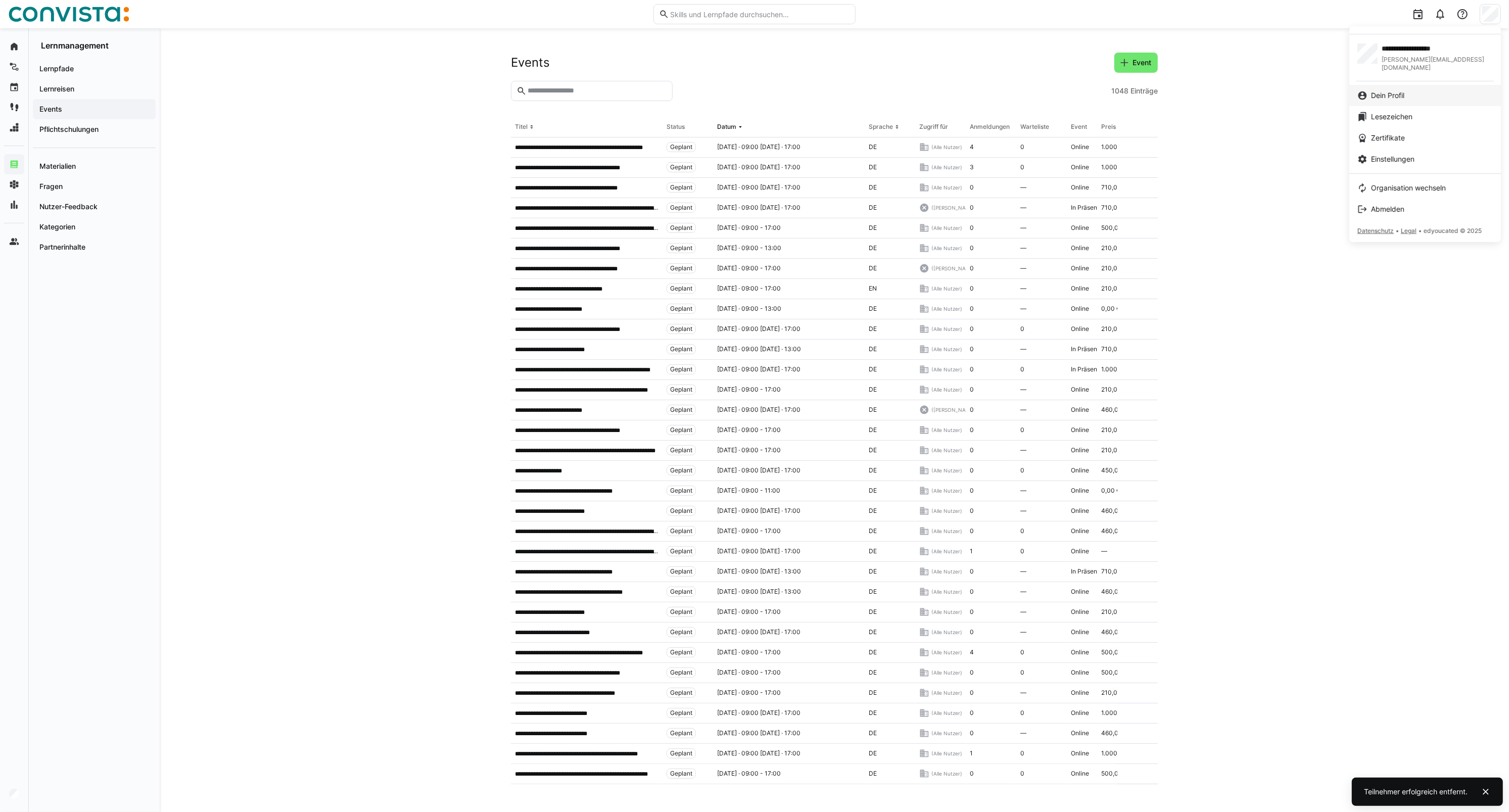
click at [1393, 91] on span "Dein Profil" at bounding box center [1387, 96] width 34 height 10
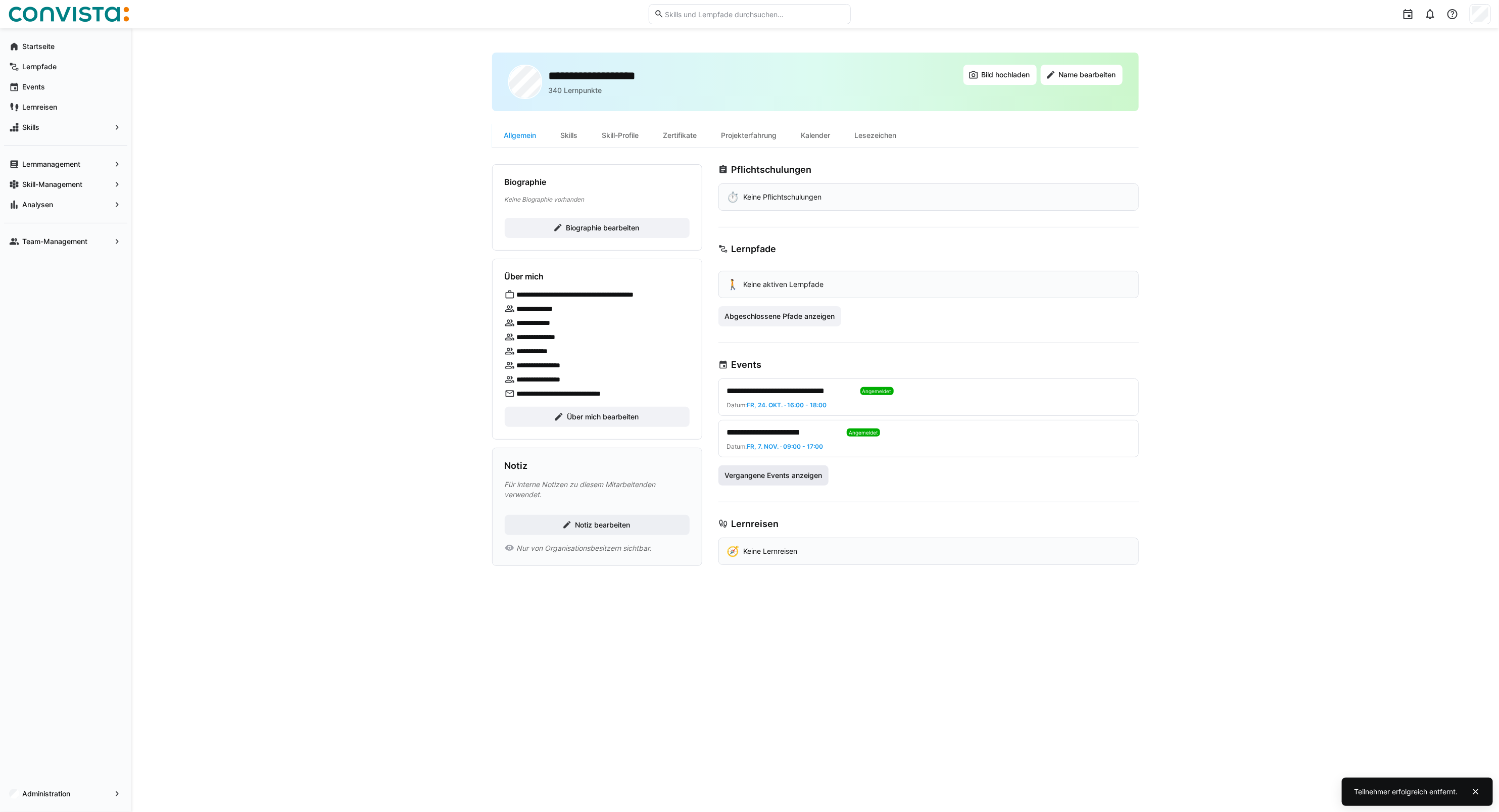
click at [784, 480] on span "Vergangene Events anzeigen" at bounding box center [773, 476] width 101 height 10
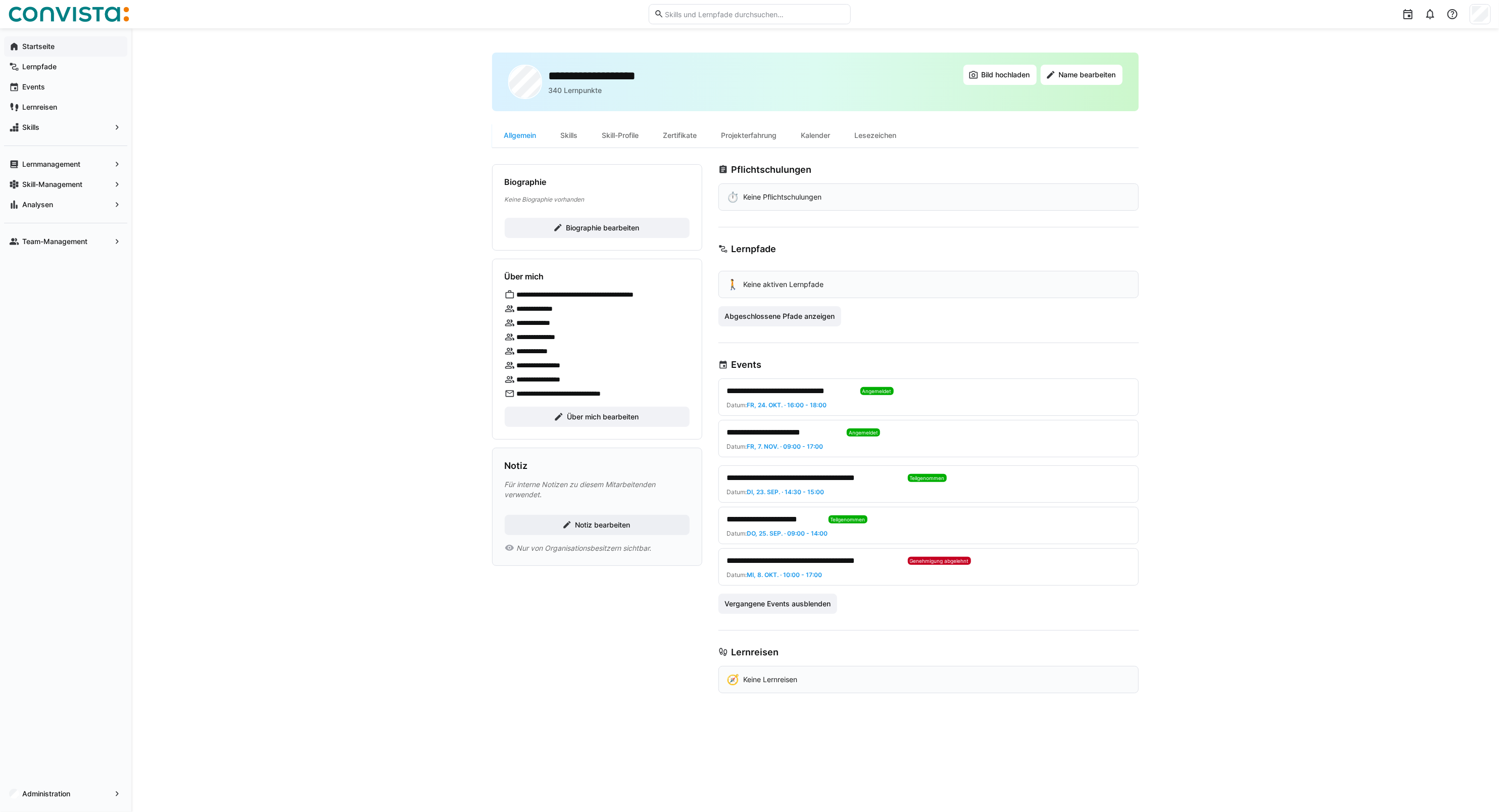
click at [0, 0] on app-navigation-label "Startseite" at bounding box center [0, 0] width 0 height 0
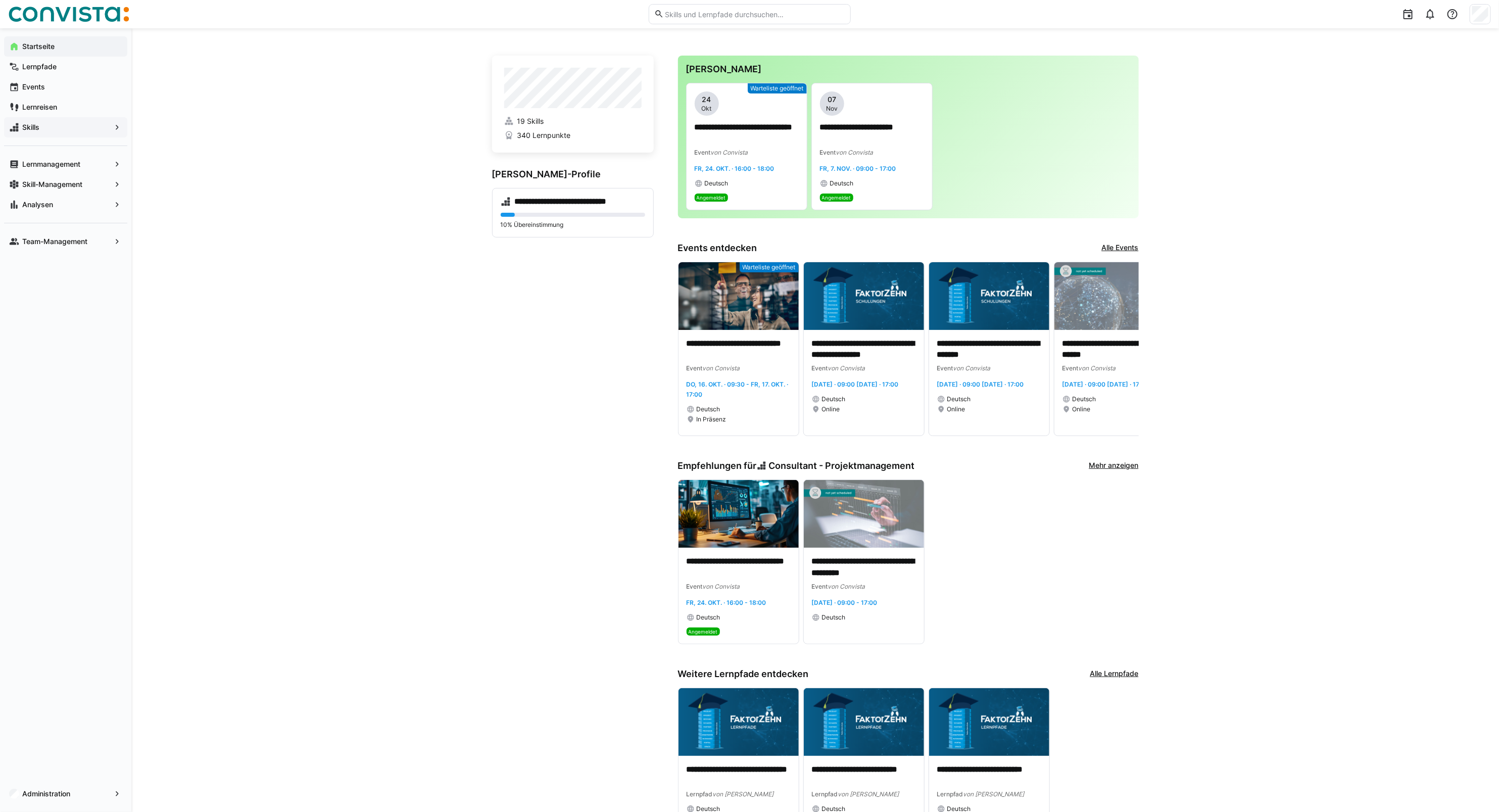
click at [36, 134] on div "Skills" at bounding box center [66, 127] width 123 height 20
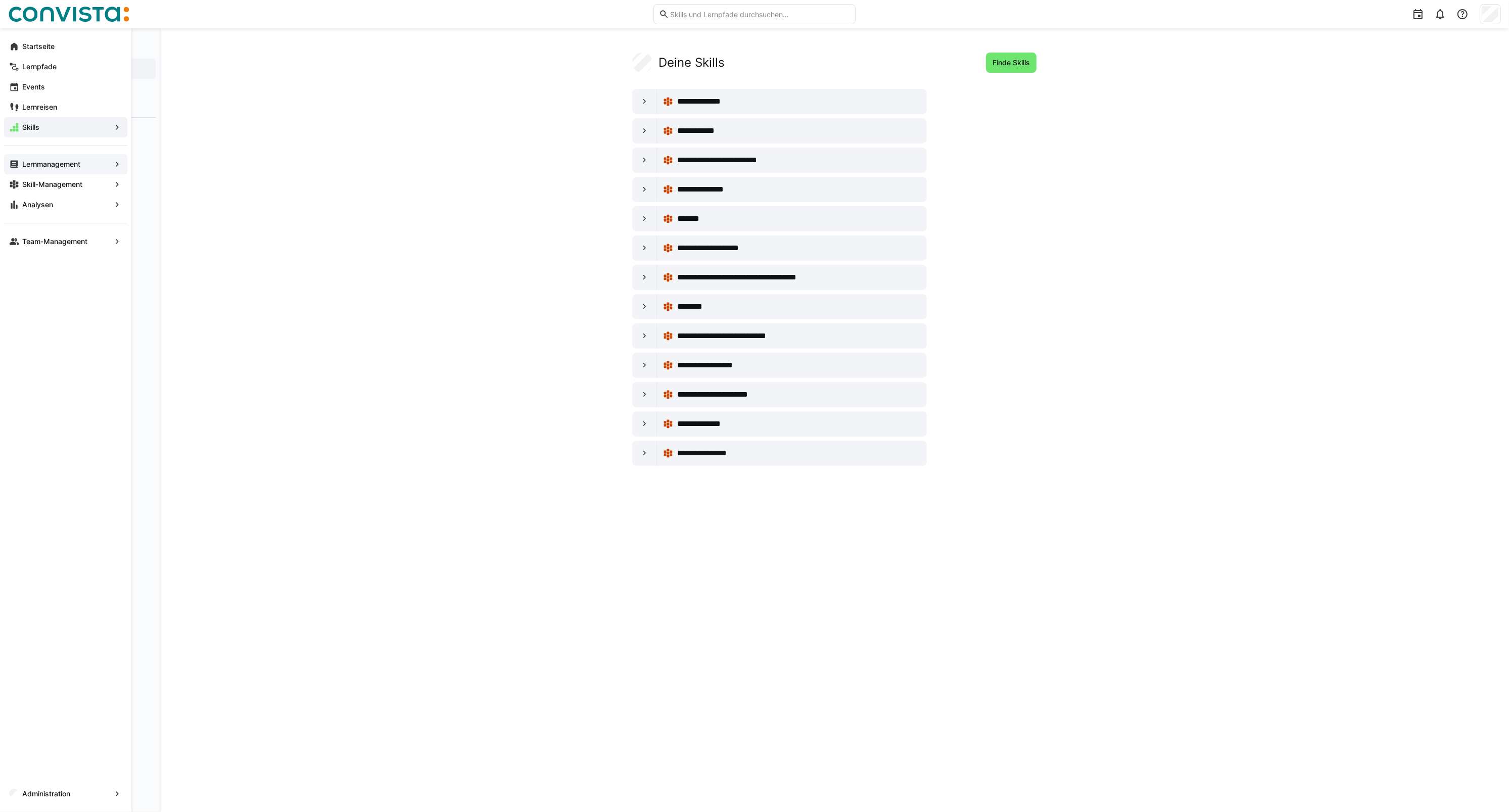
click at [54, 168] on span "Lernmanagement" at bounding box center [66, 165] width 90 height 10
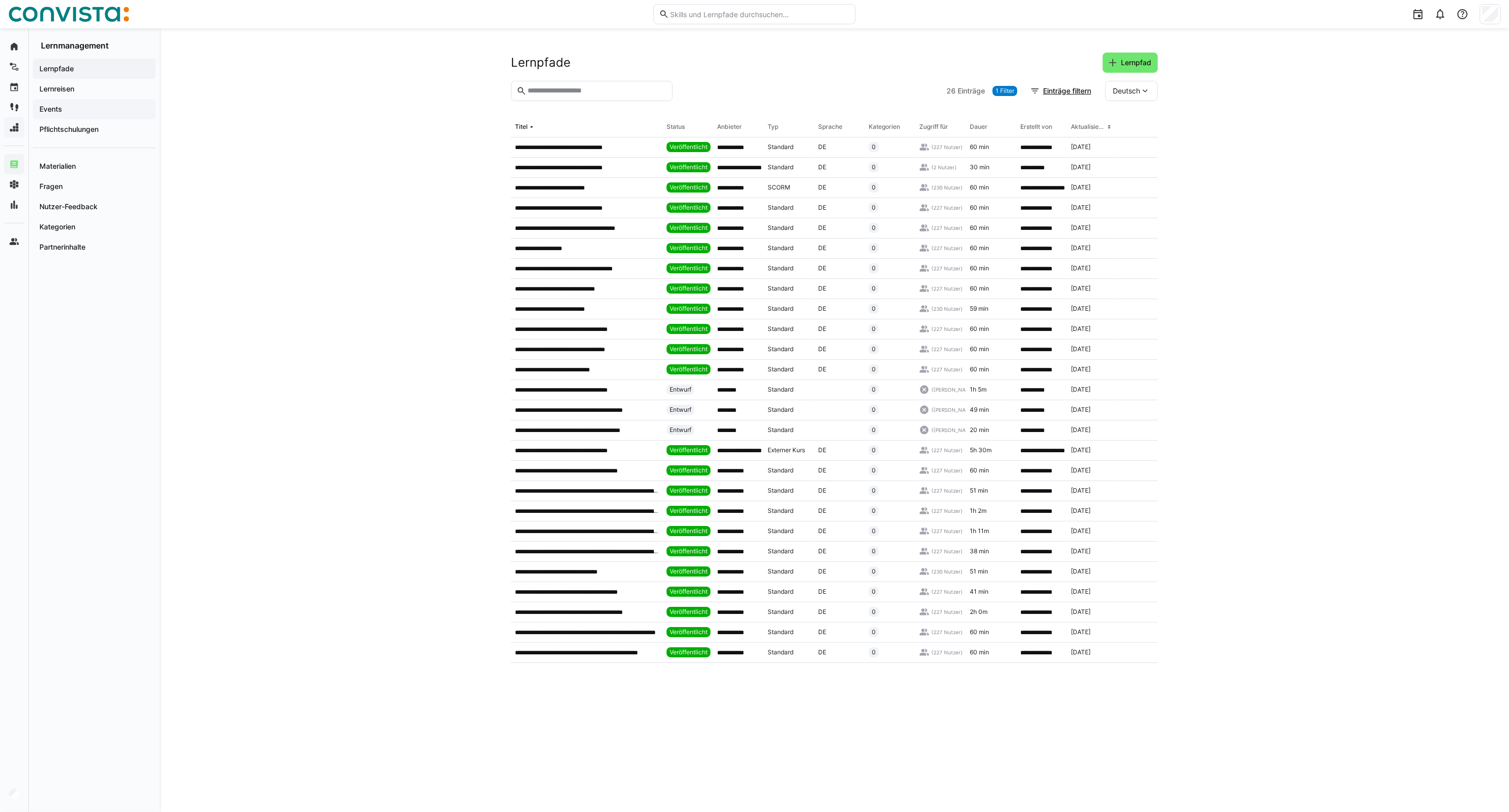
click at [69, 113] on span "Events" at bounding box center [94, 109] width 113 height 10
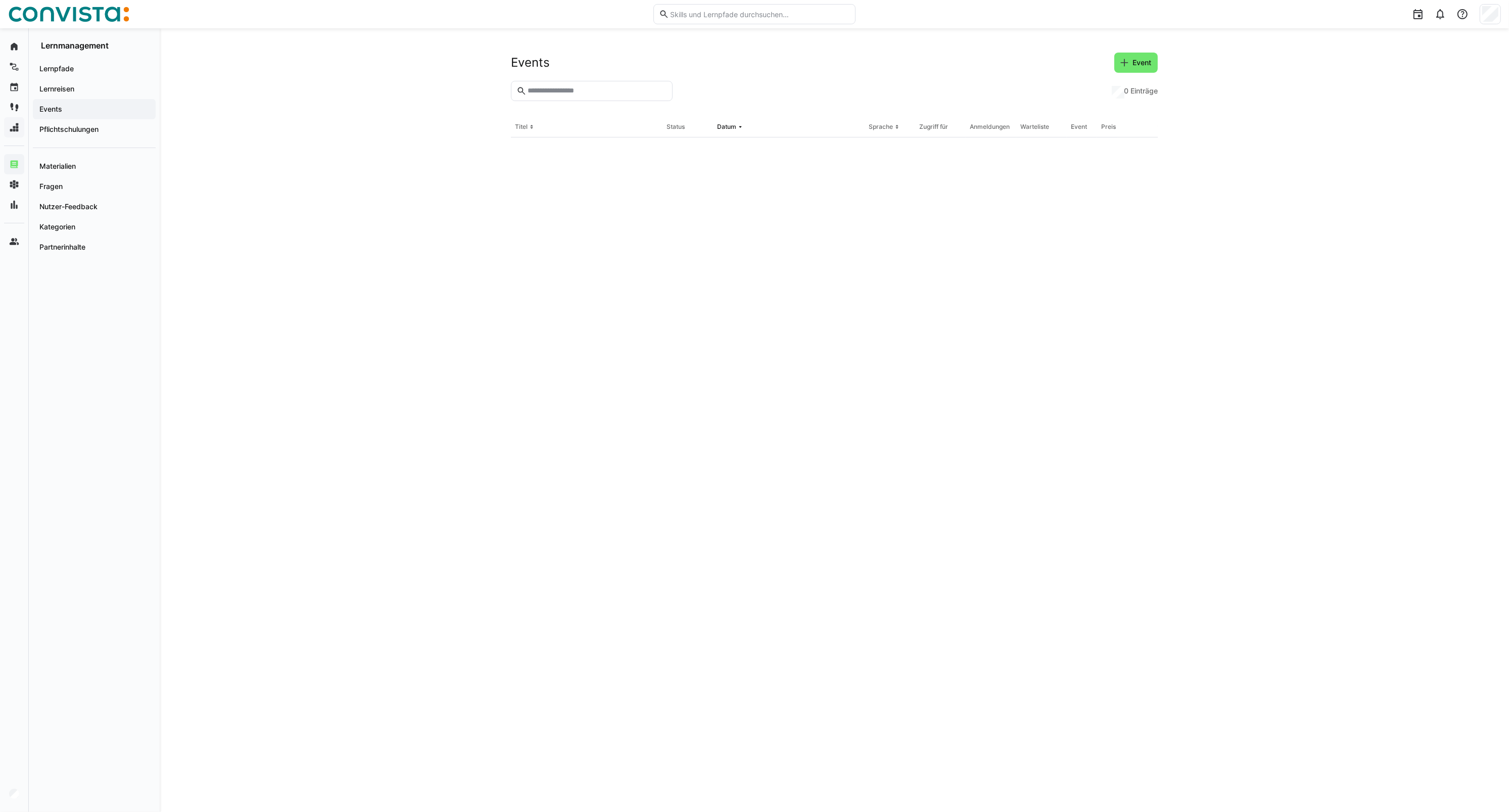
click at [550, 95] on input "text" at bounding box center [597, 91] width 141 height 9
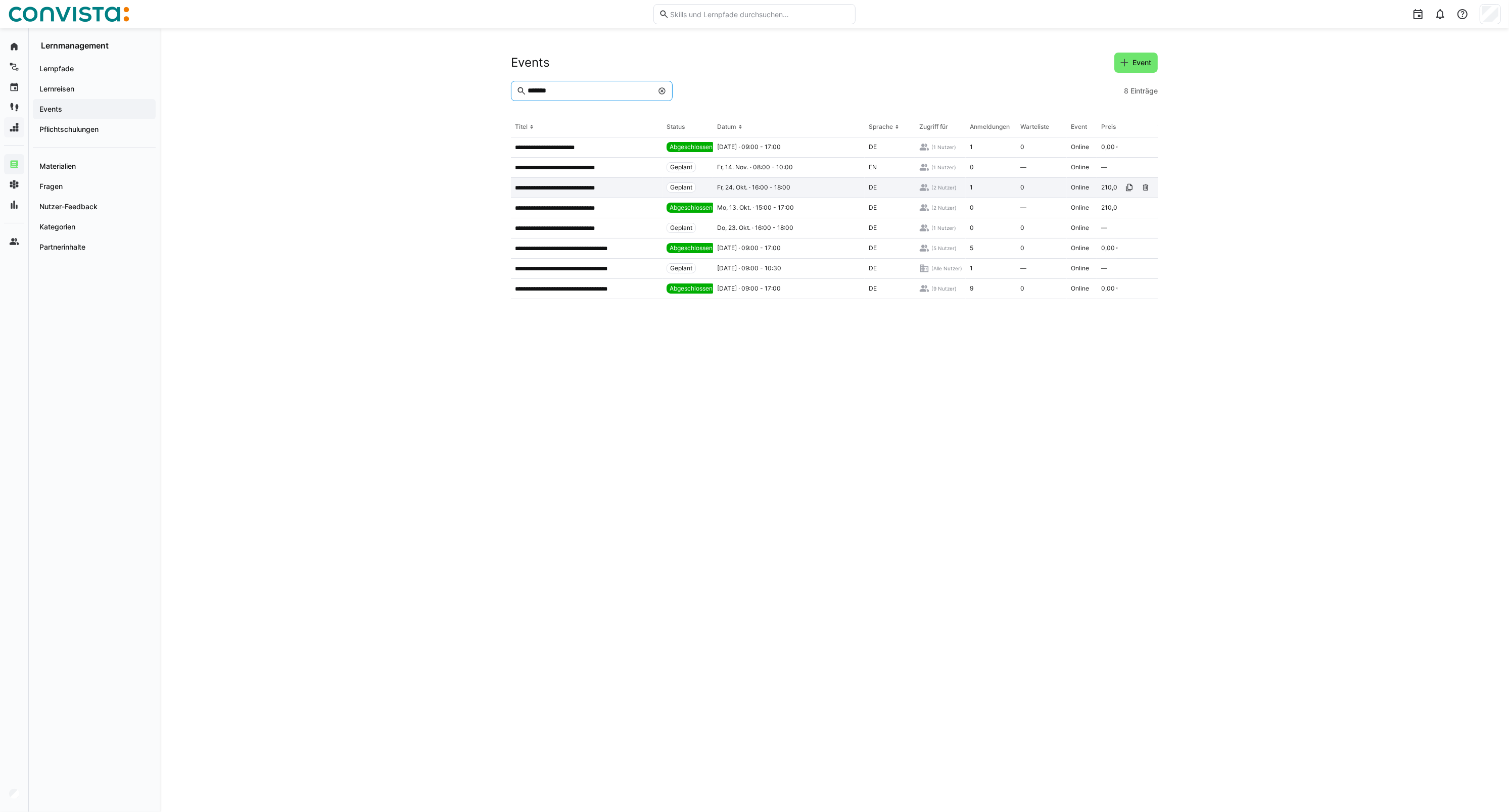
type input "*******"
click at [574, 193] on div "**********" at bounding box center [587, 187] width 152 height 20
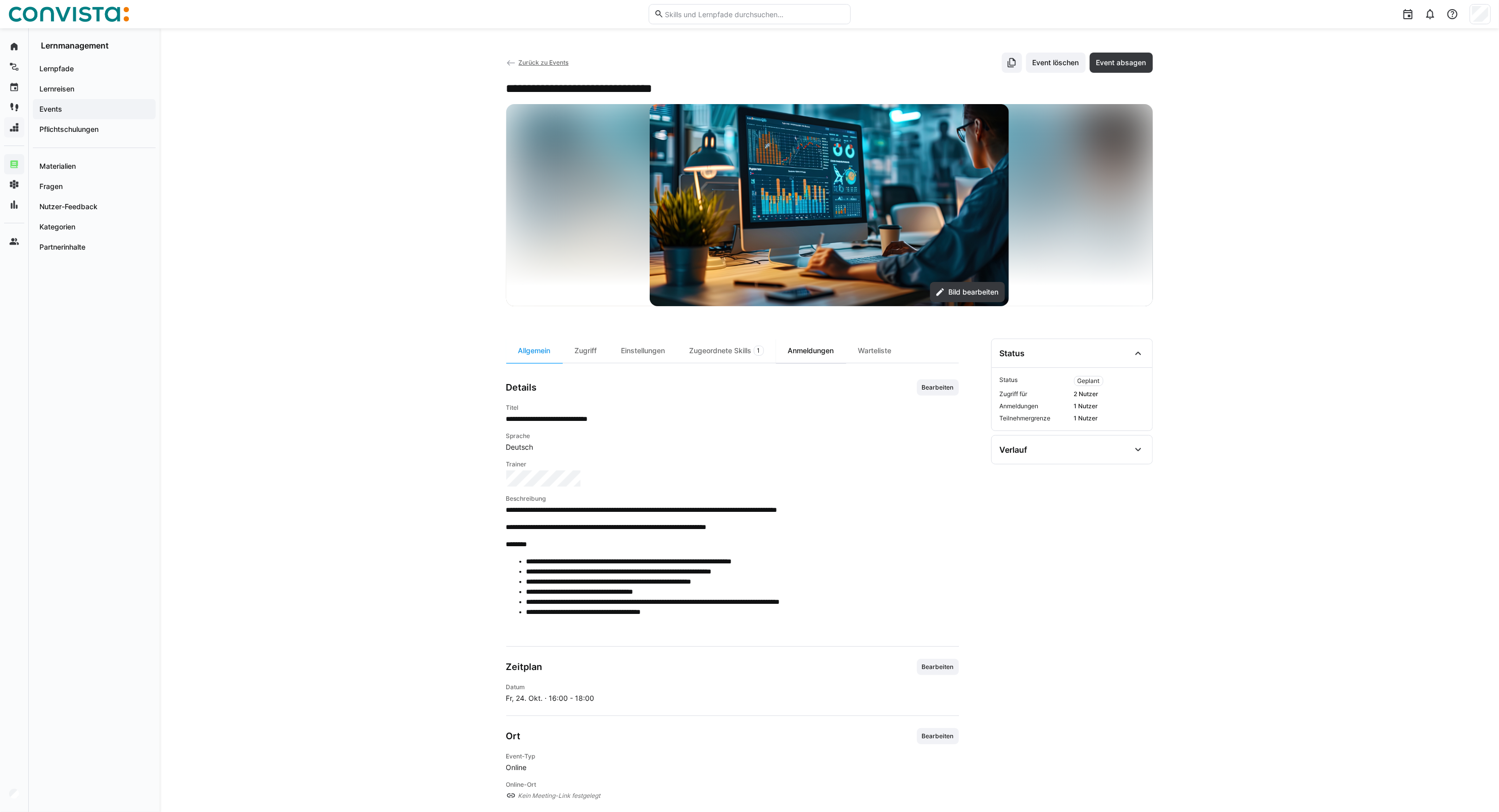
click at [834, 347] on div "Anmeldungen" at bounding box center [810, 351] width 70 height 24
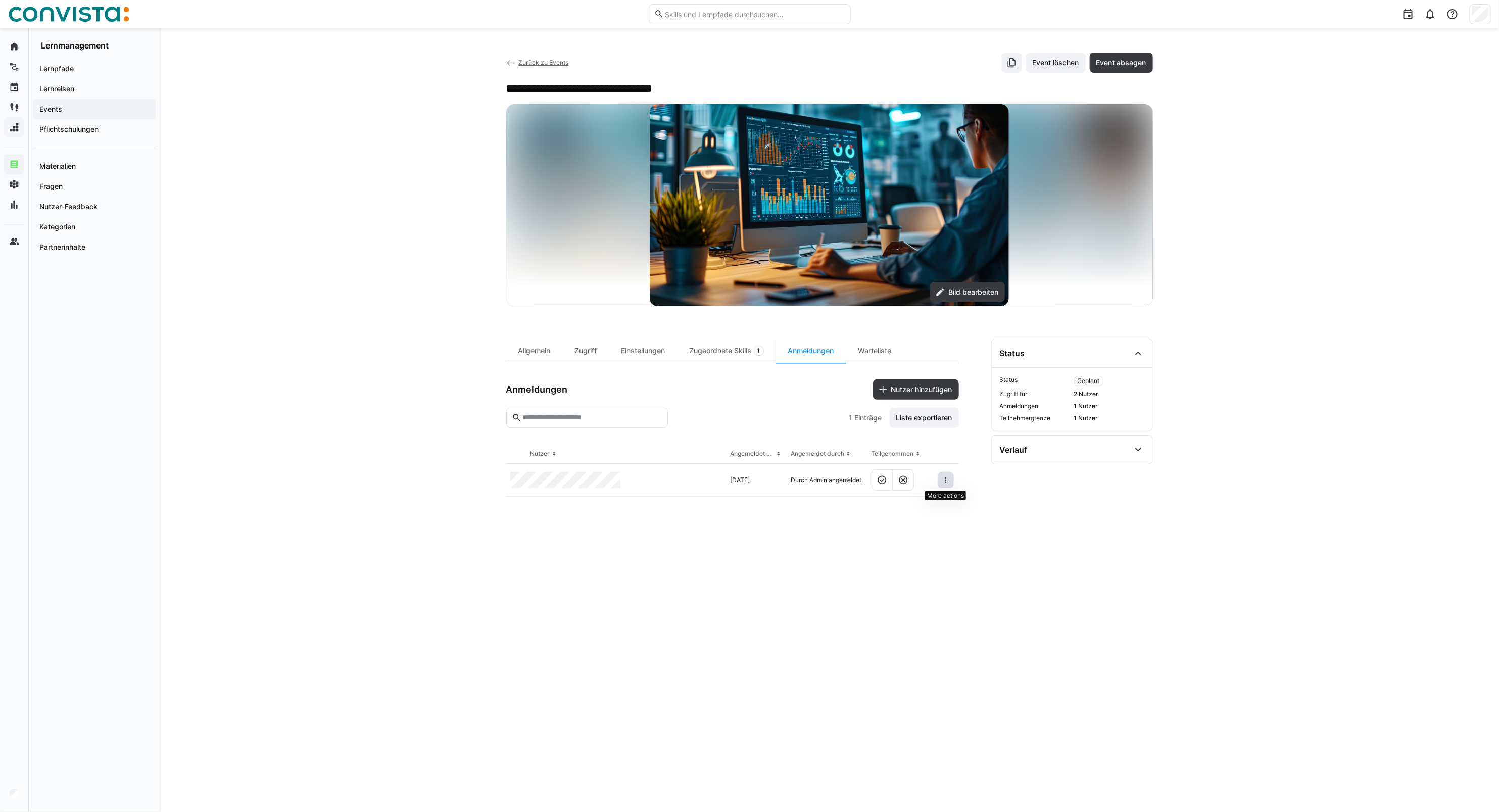
click at [945, 482] on eds-icon at bounding box center [946, 479] width 8 height 8
click at [926, 505] on div "Teilnehmer entfernen" at bounding box center [915, 503] width 62 height 8
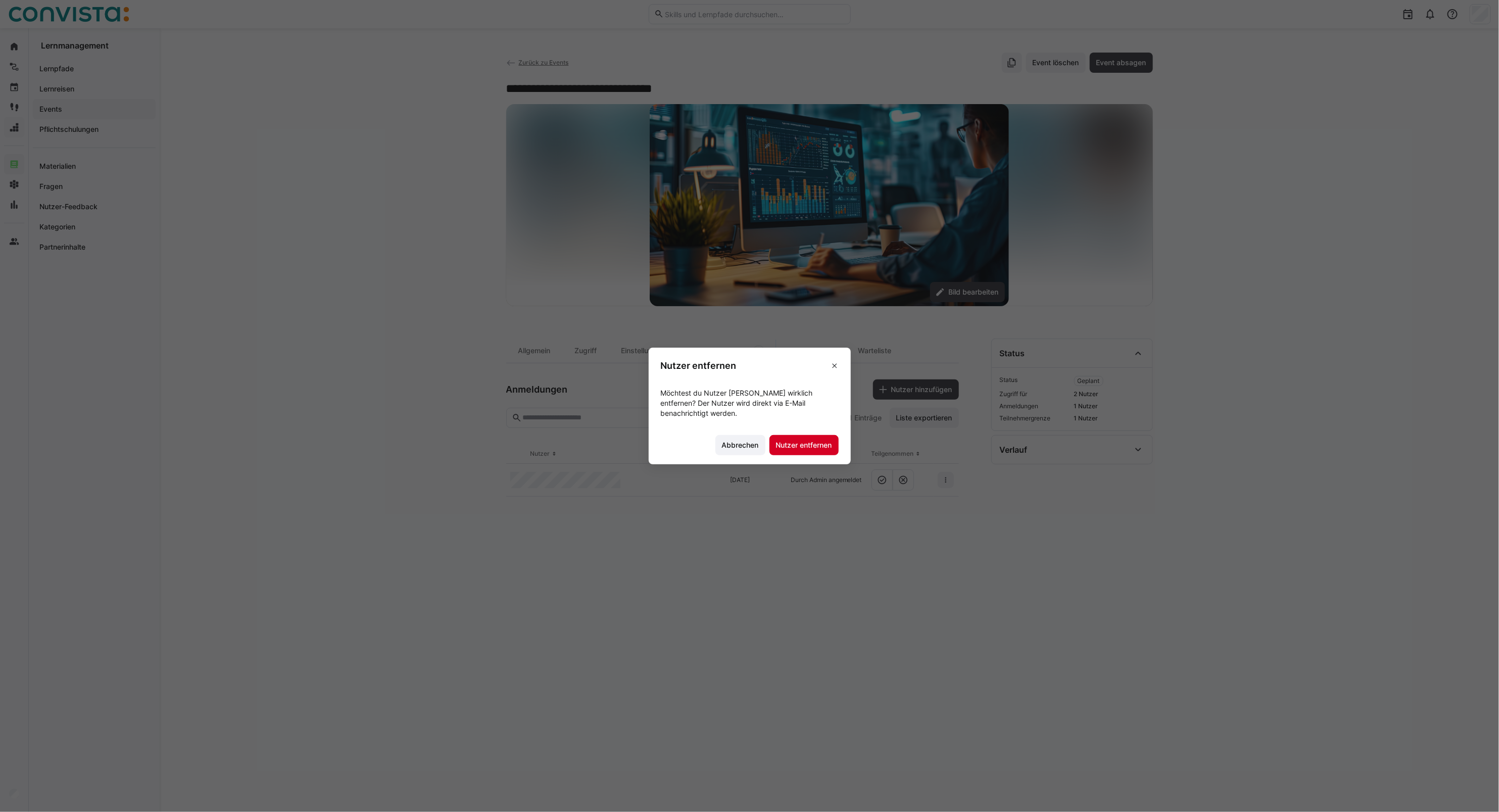
click at [809, 450] on span "Nutzer entfernen" at bounding box center [804, 446] width 59 height 10
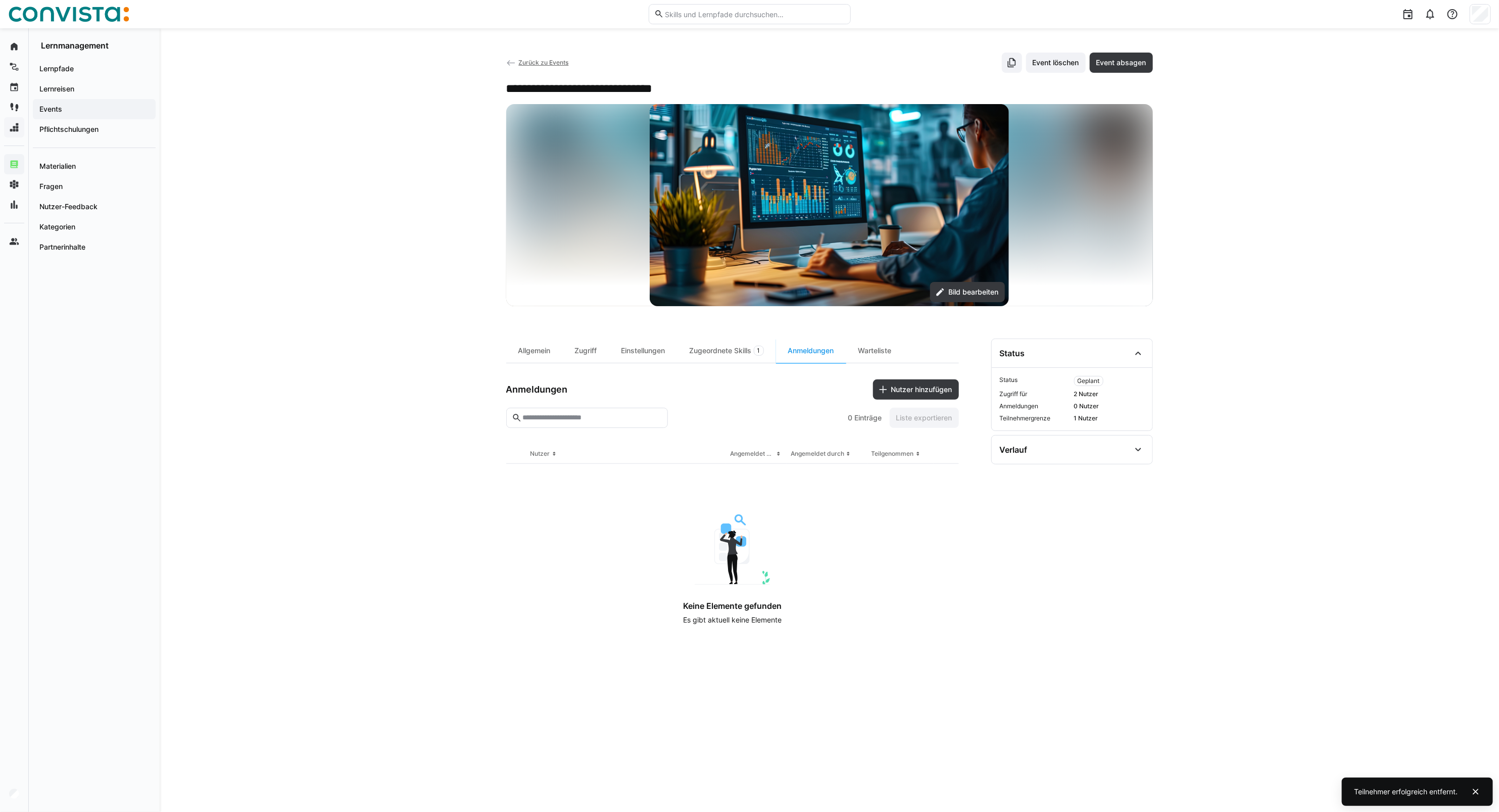
click at [529, 66] on span "Zurück zu Events" at bounding box center [543, 62] width 50 height 8
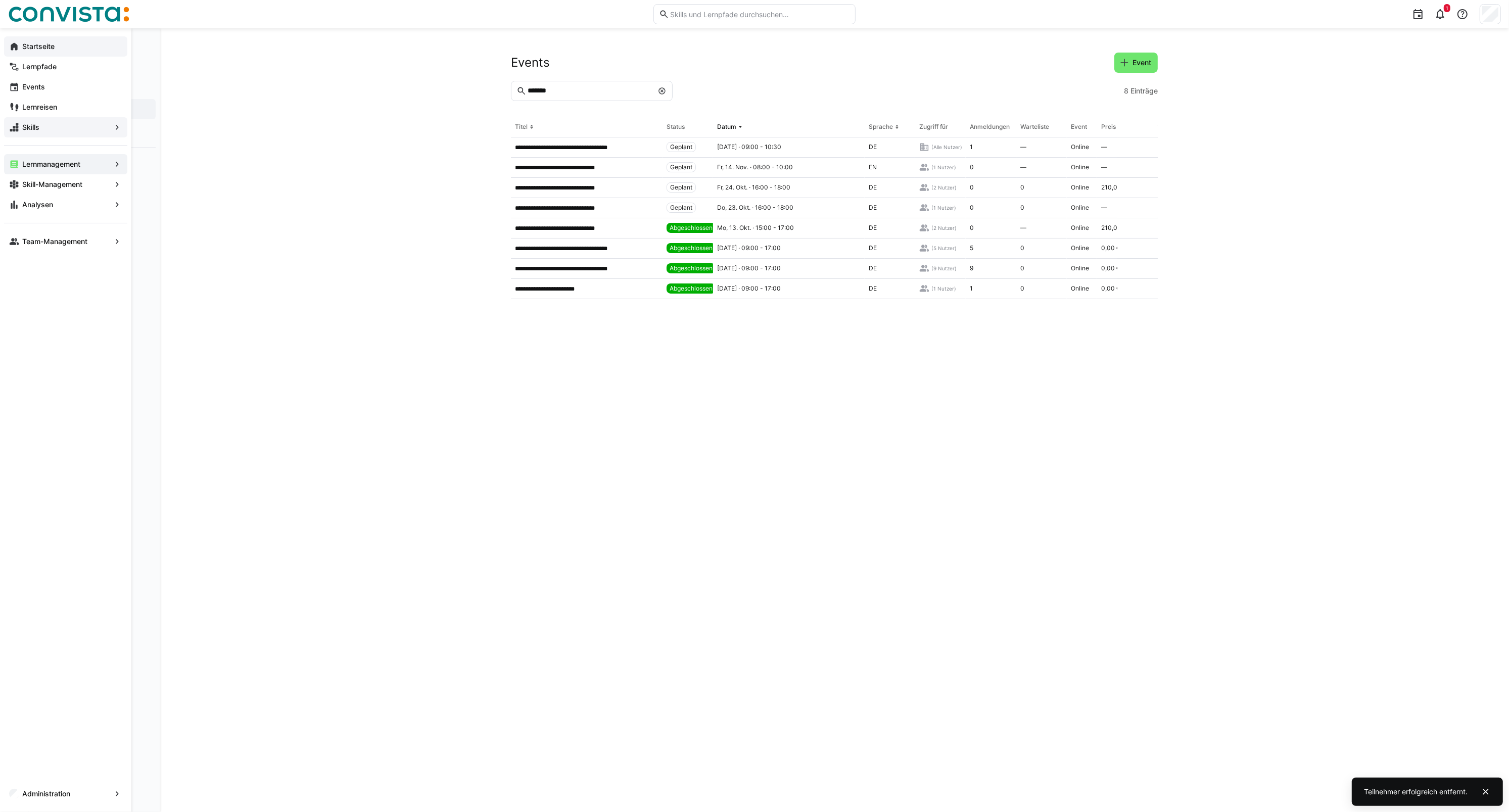
click at [16, 49] on eds-icon at bounding box center [15, 47] width 10 height 10
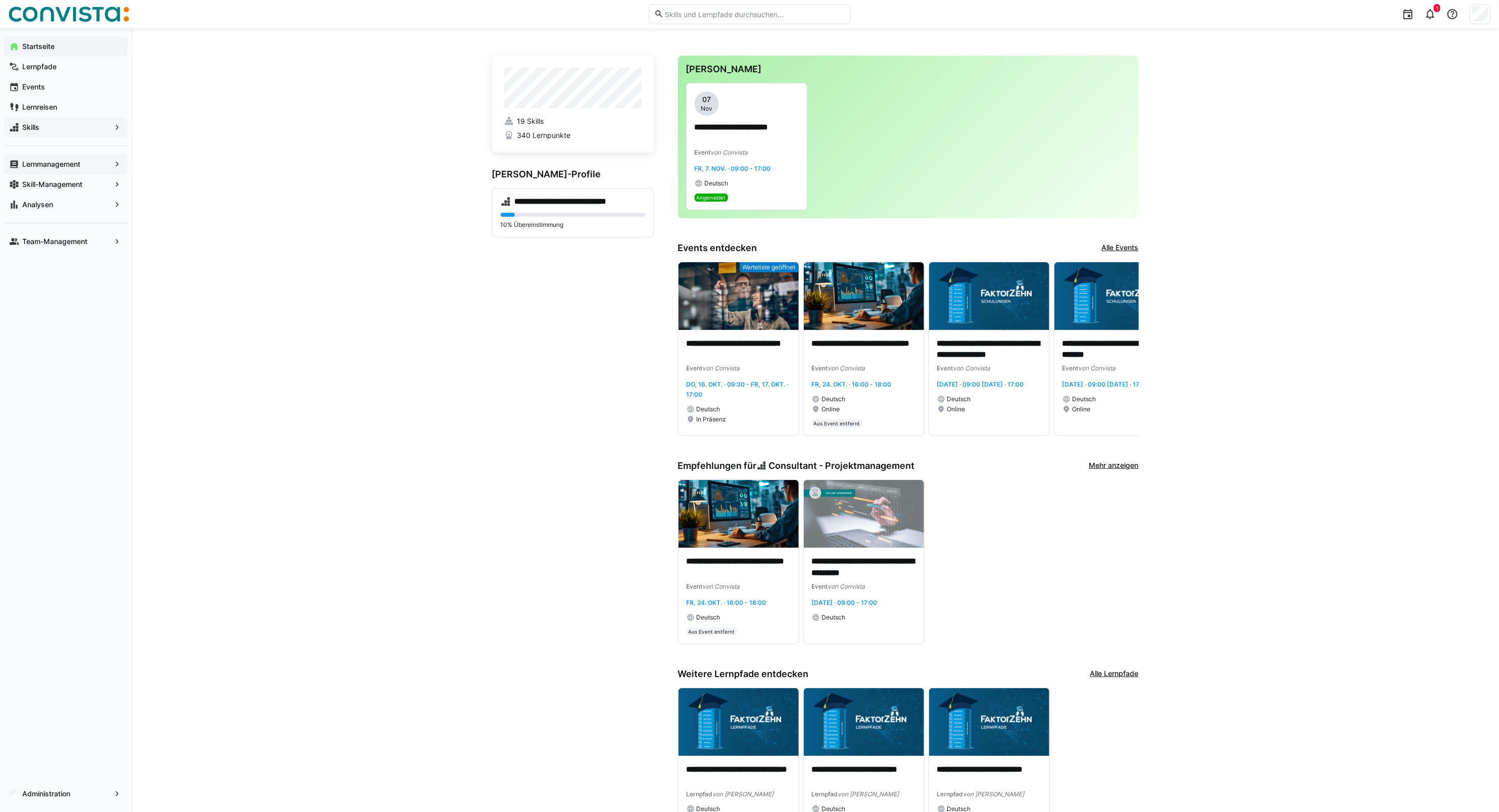
click at [0, 0] on app-navigation-label "Lernmanagement" at bounding box center [0, 0] width 0 height 0
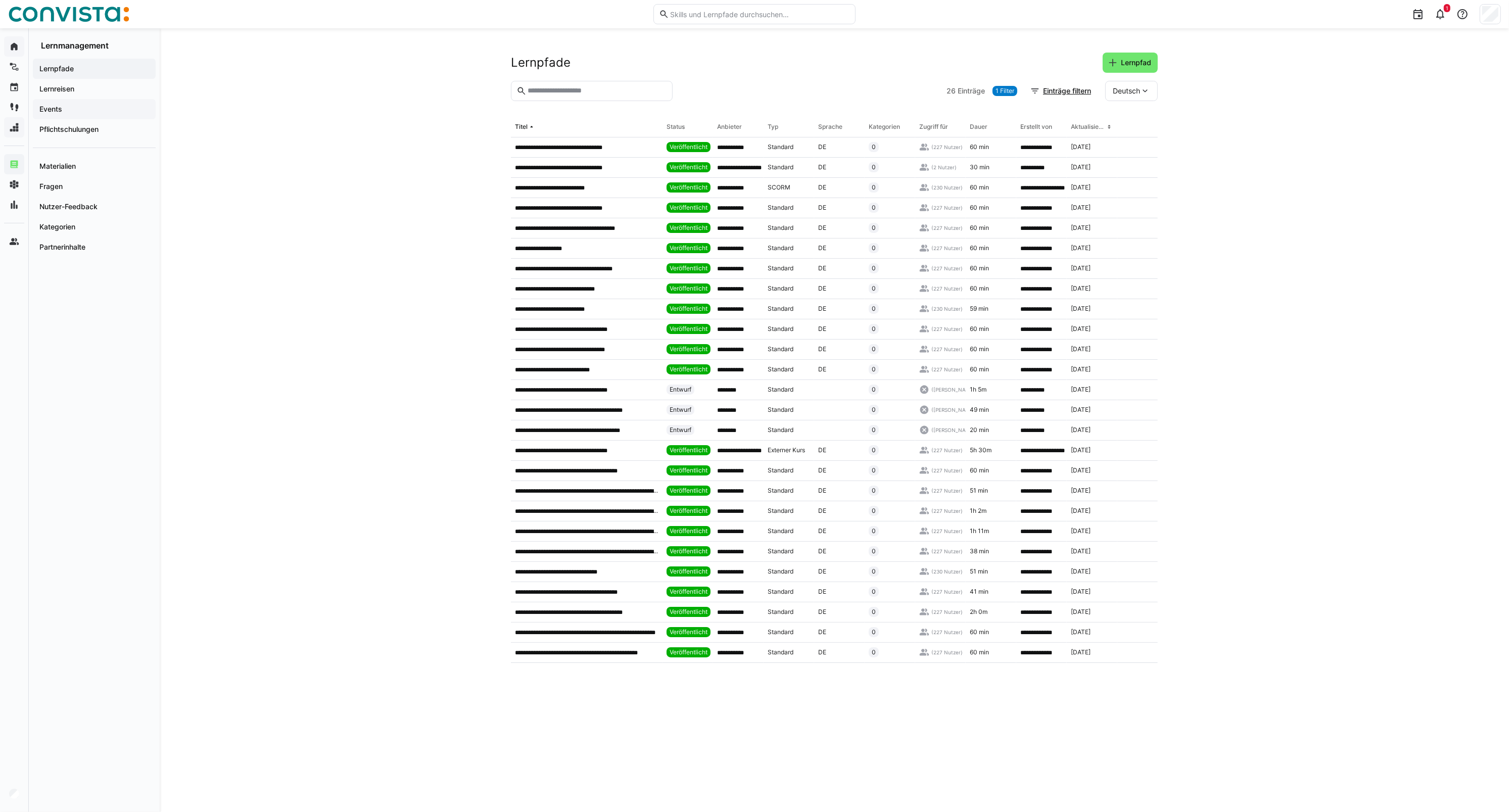
click at [0, 0] on app-navigation-label "Events" at bounding box center [0, 0] width 0 height 0
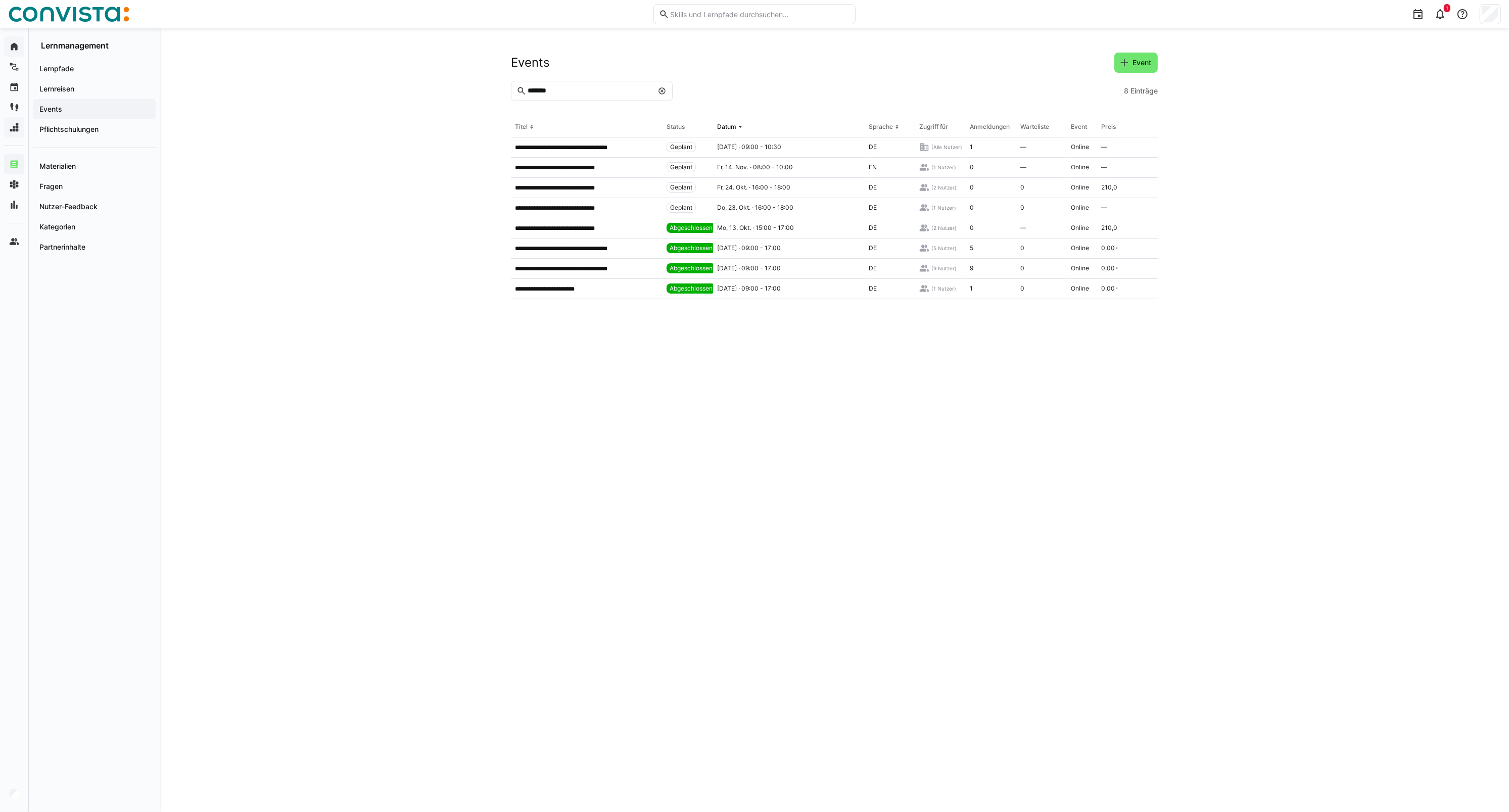
click at [556, 92] on input "*******" at bounding box center [590, 91] width 127 height 9
click at [660, 91] on eds-icon at bounding box center [661, 91] width 8 height 8
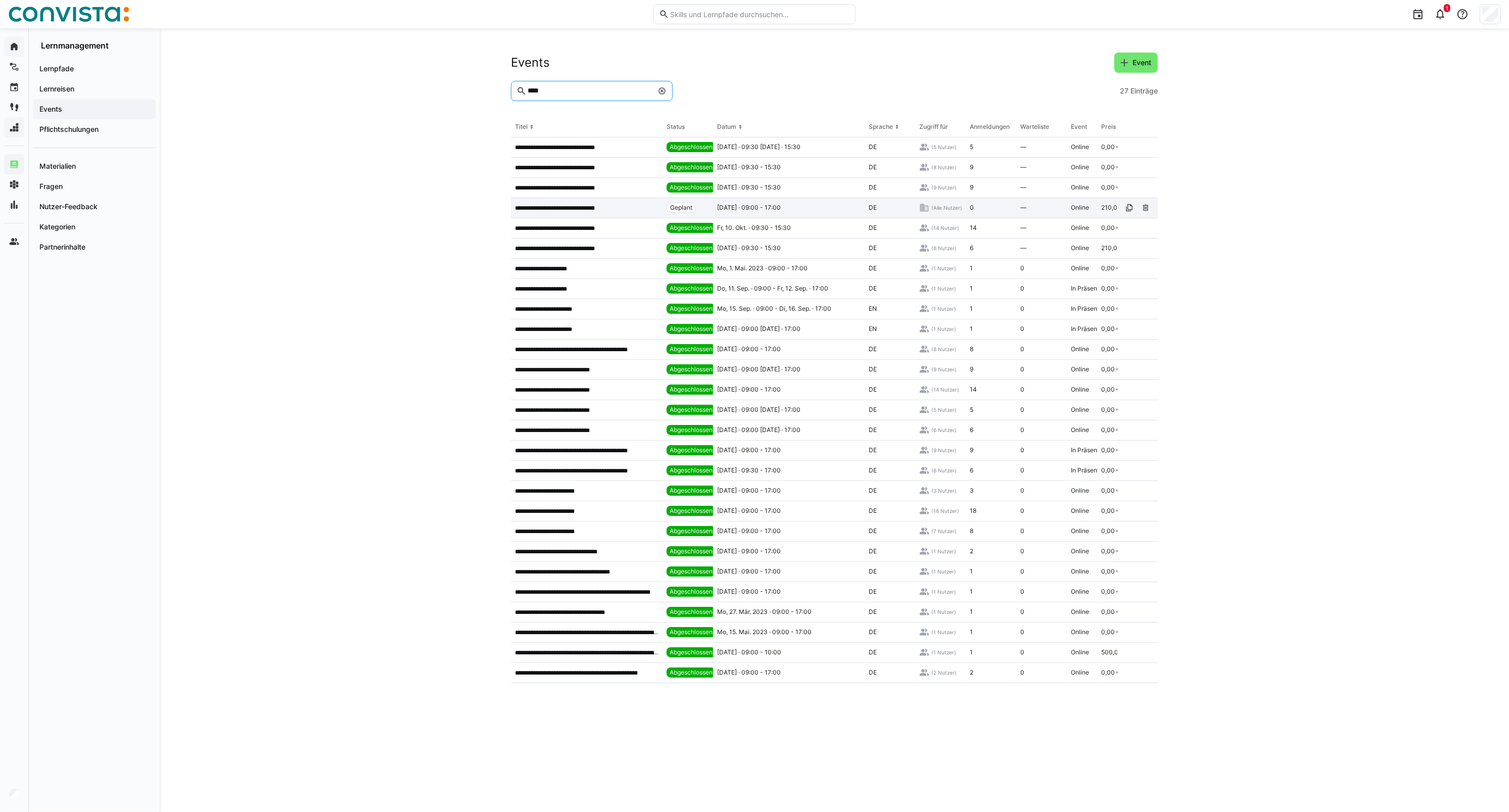
type input "****"
click at [587, 214] on div "**********" at bounding box center [587, 208] width 152 height 20
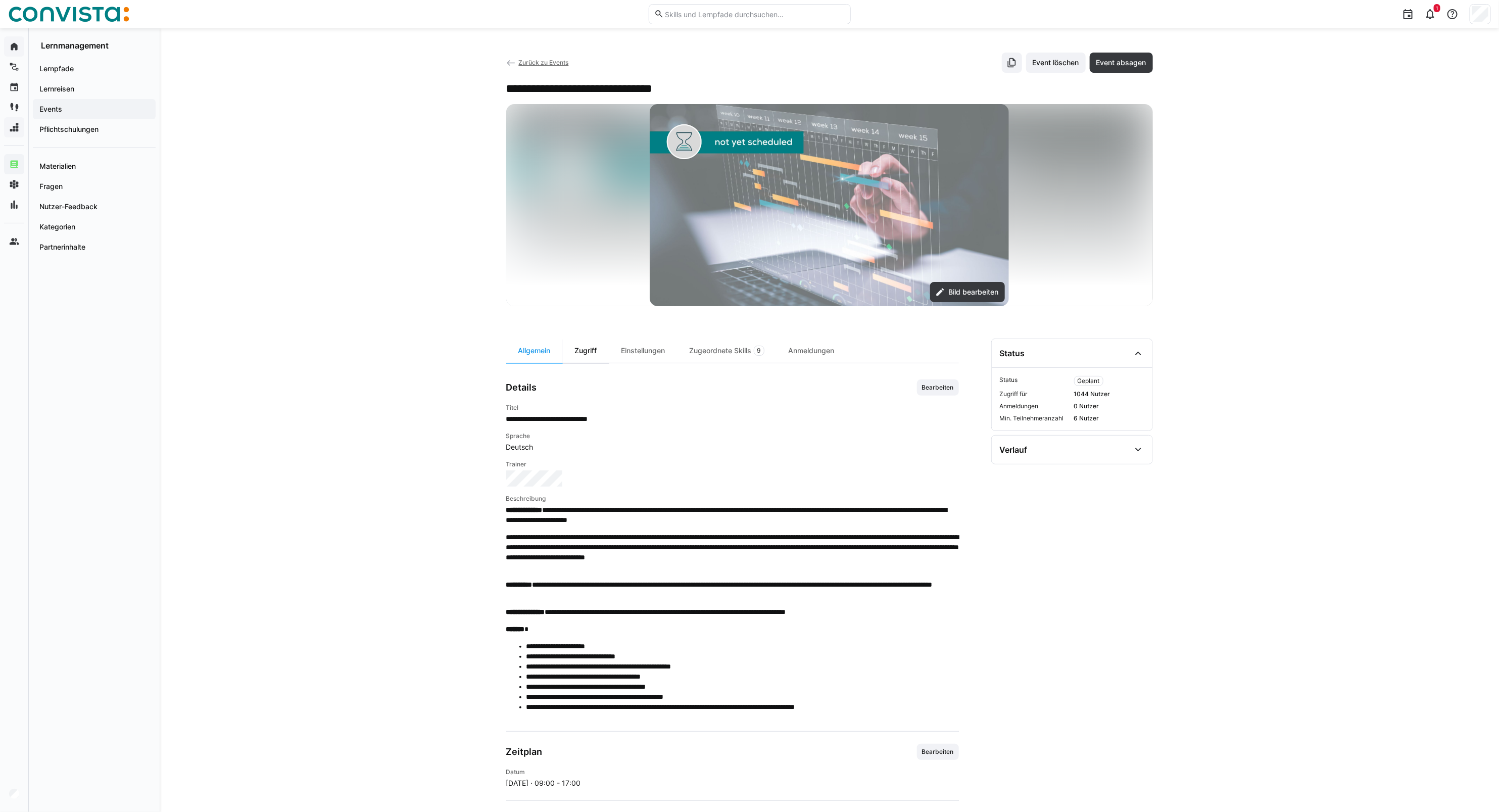
click at [593, 355] on div "Zugriff" at bounding box center [586, 351] width 47 height 24
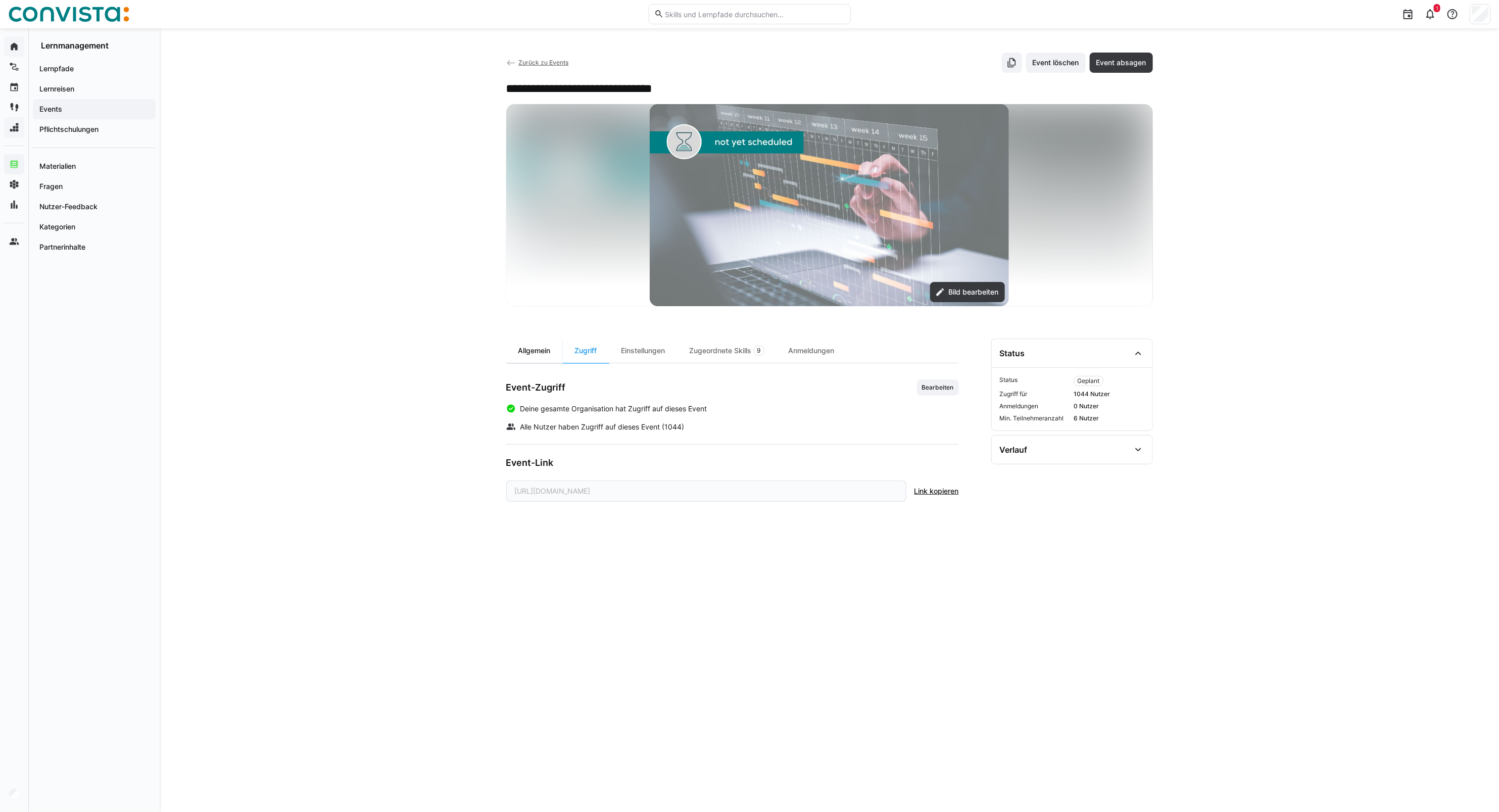
click at [539, 351] on div "Allgemein" at bounding box center [534, 351] width 57 height 24
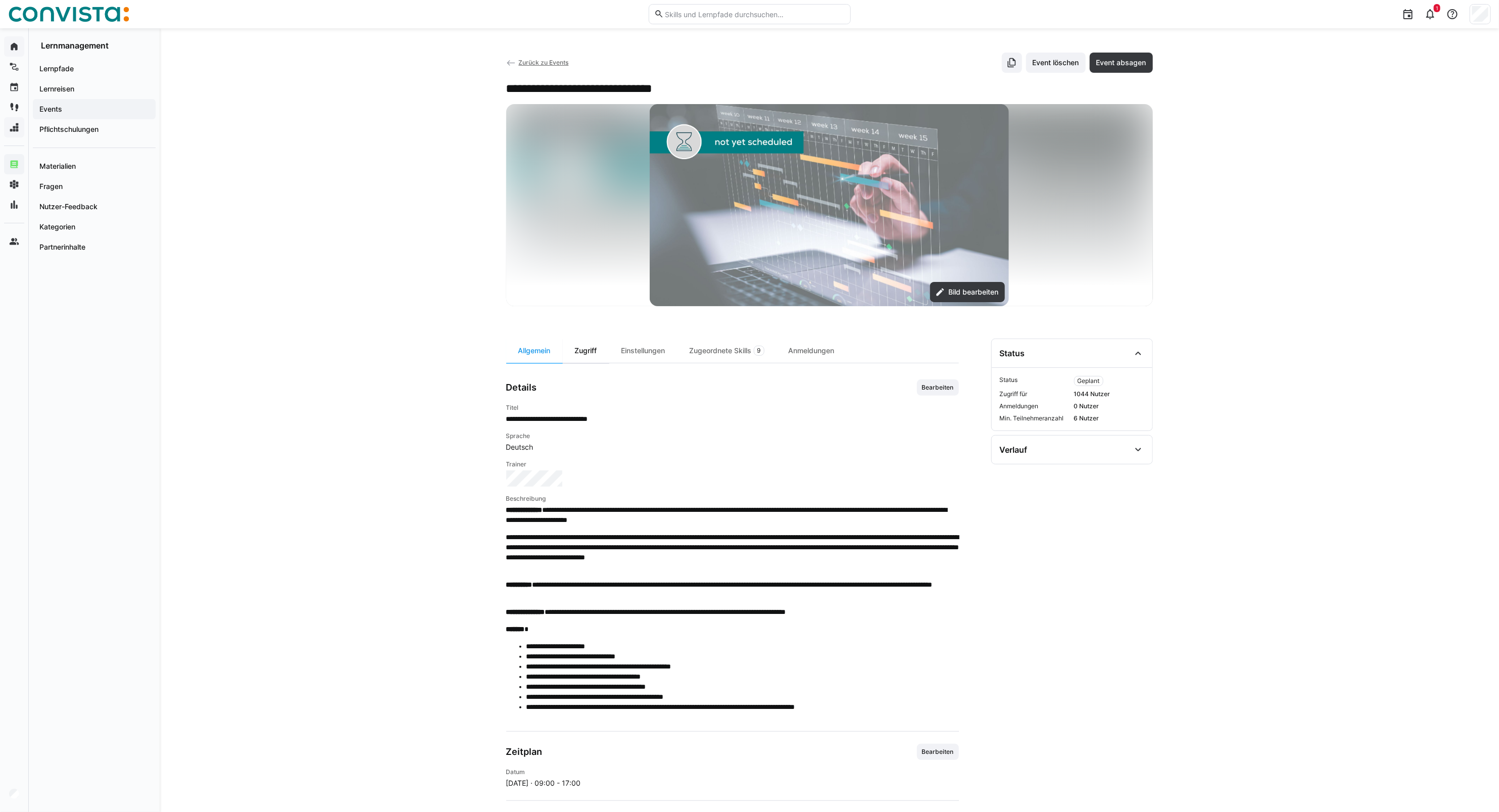
click at [591, 358] on div "Zugriff" at bounding box center [586, 351] width 47 height 24
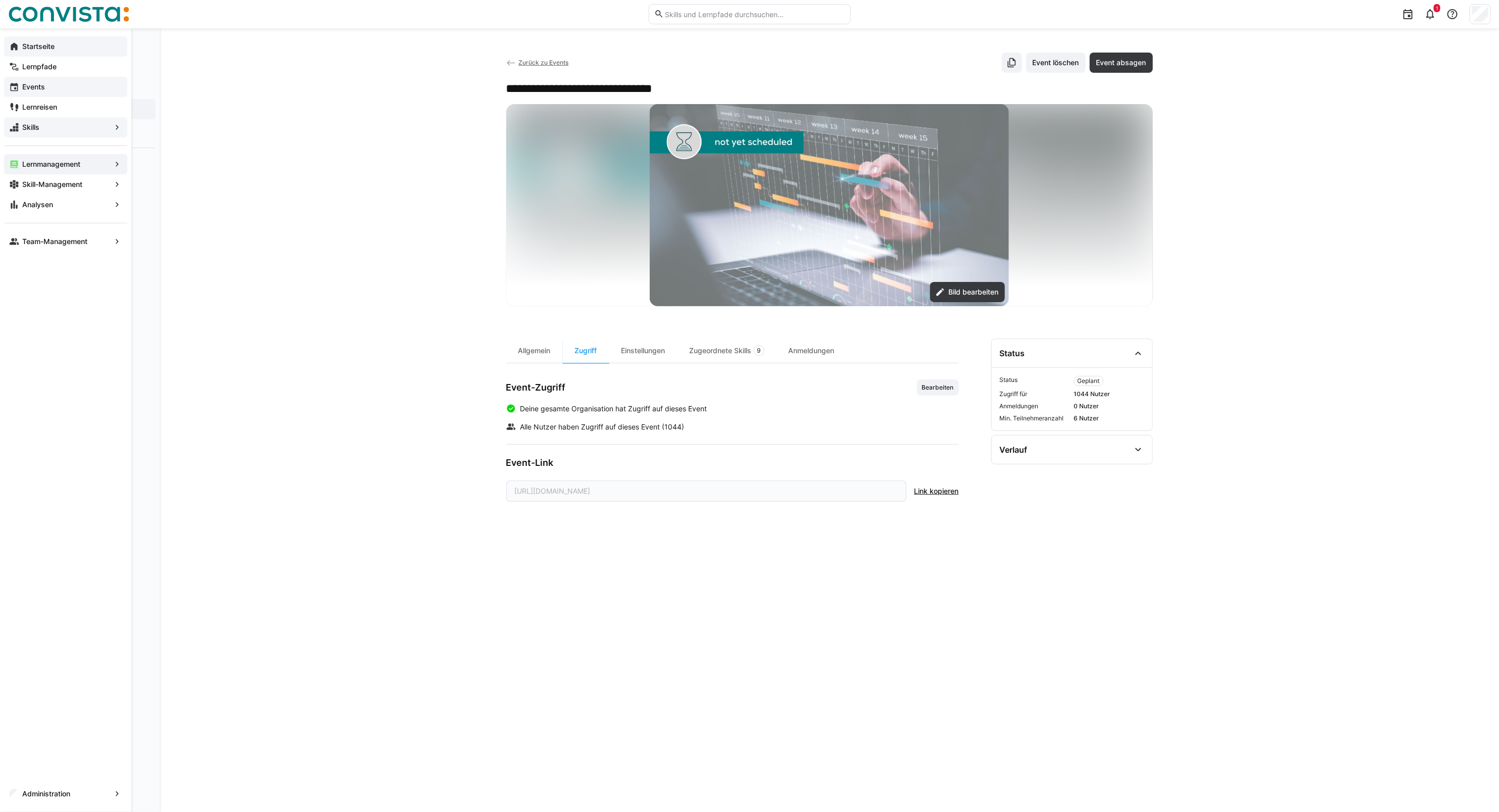
click at [14, 90] on eds-icon at bounding box center [15, 87] width 10 height 10
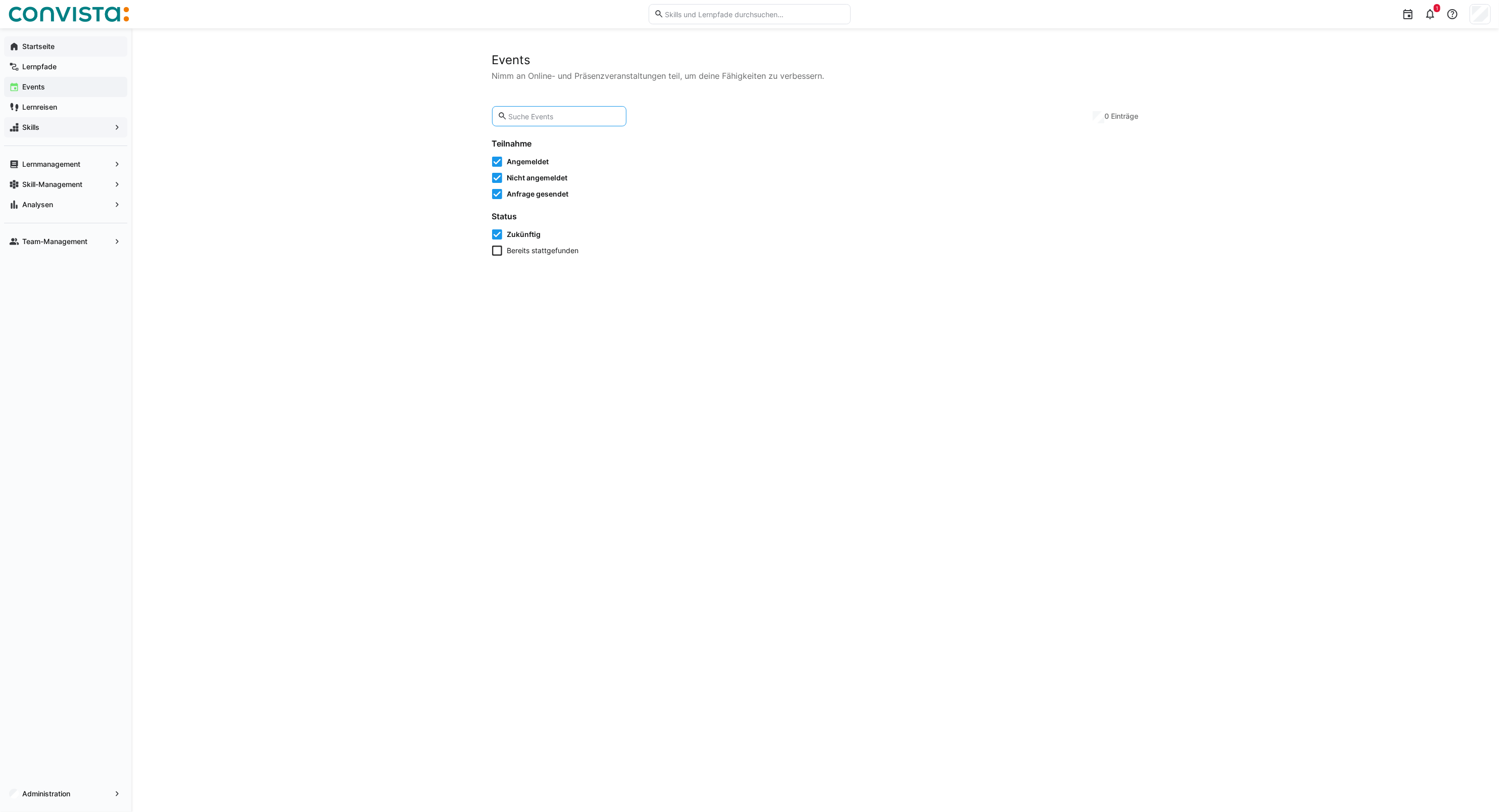
click at [522, 117] on input "text" at bounding box center [564, 116] width 114 height 9
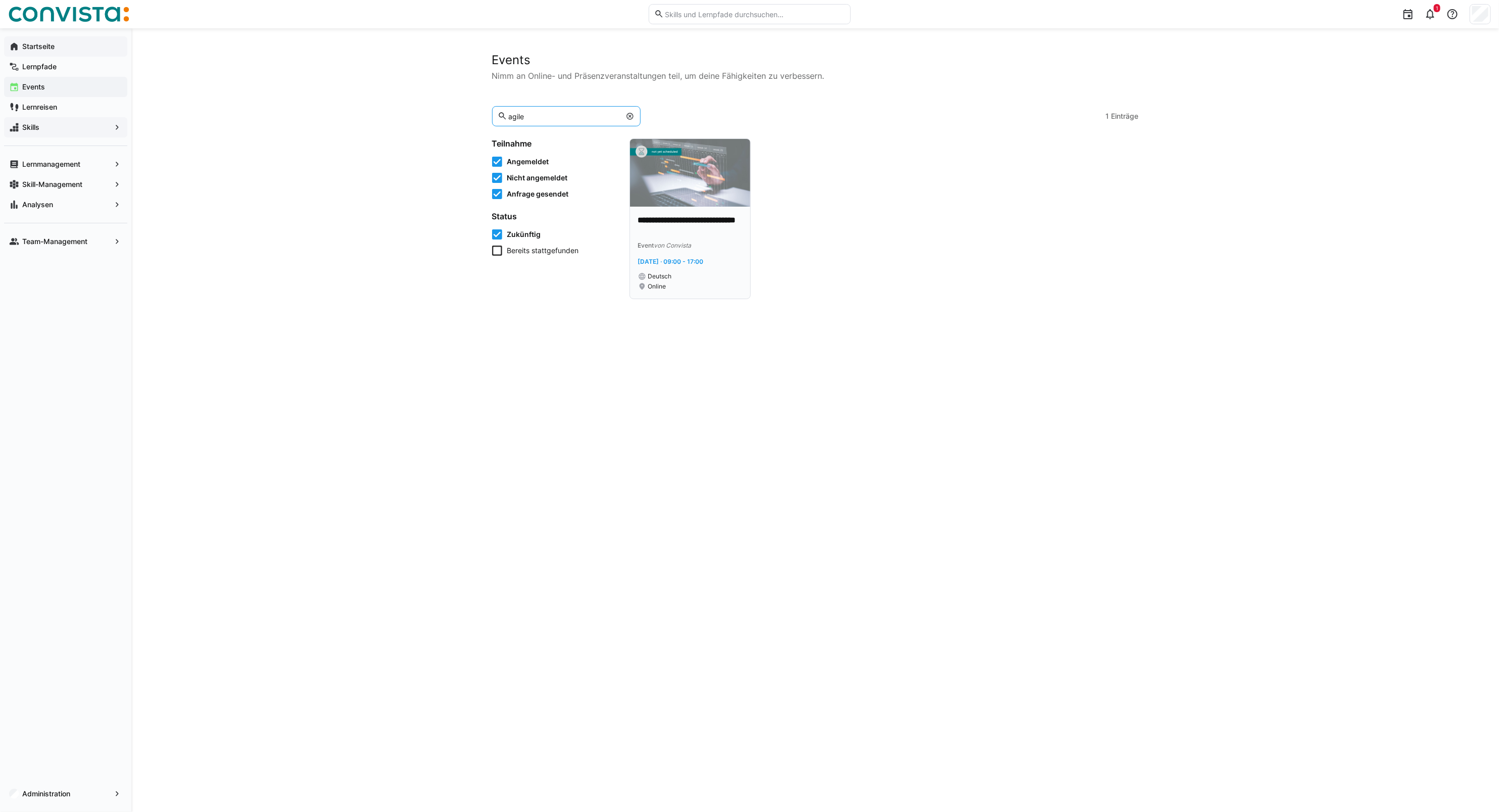
type input "agile"
click at [702, 208] on div "**********" at bounding box center [690, 253] width 120 height 92
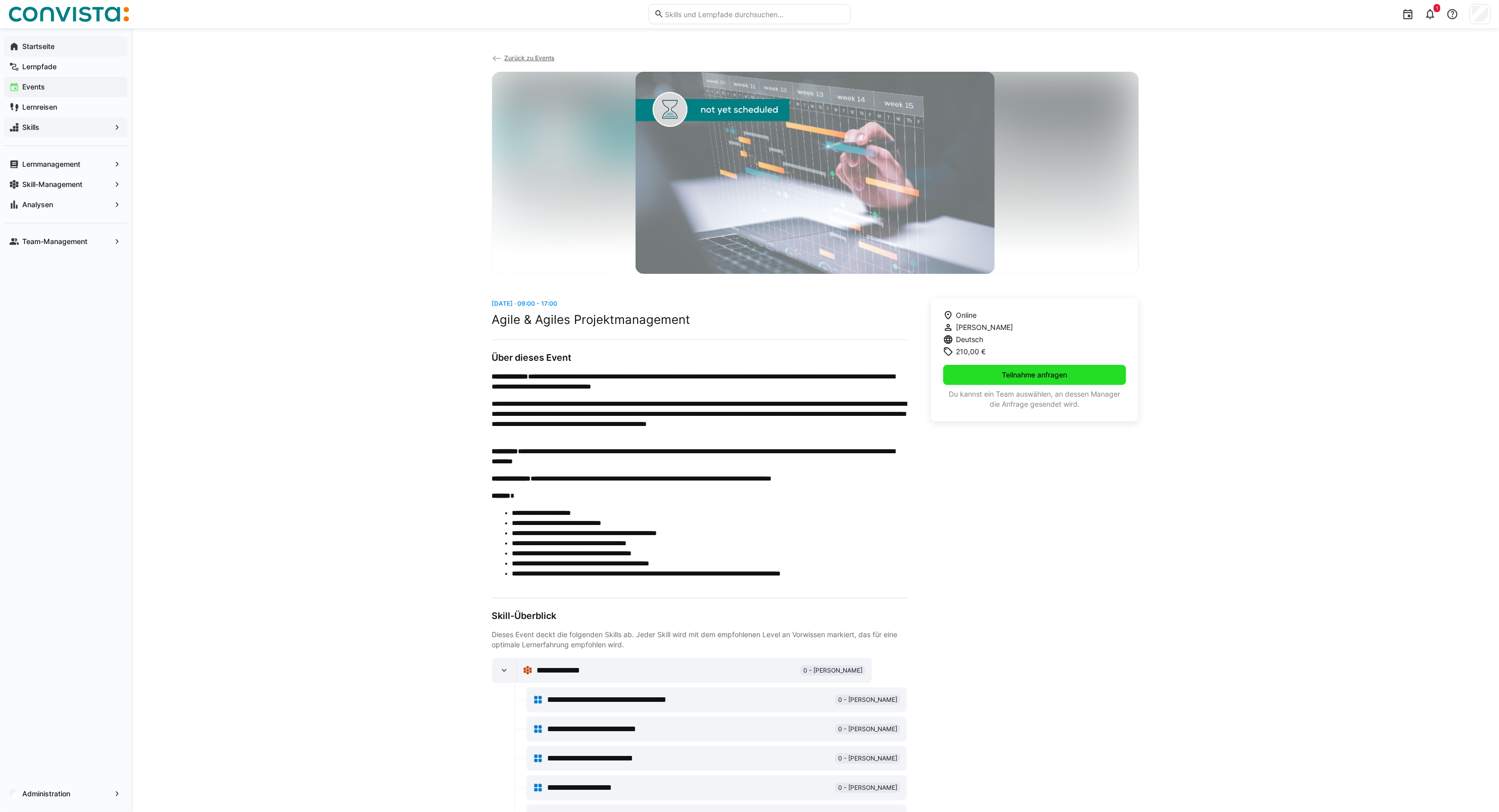
click at [1009, 375] on span "Teilnahme anfragen" at bounding box center [1034, 375] width 68 height 10
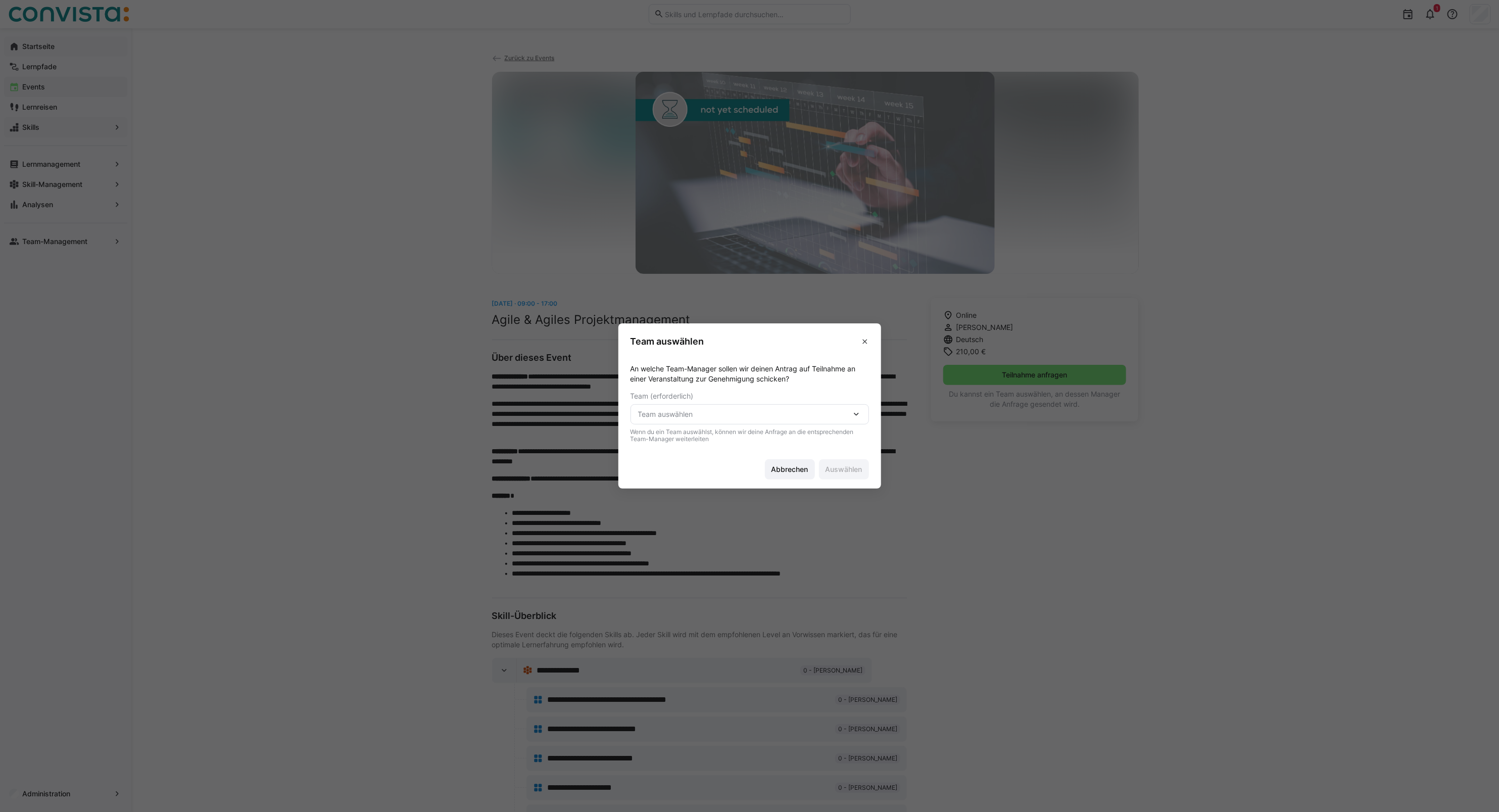
click at [751, 413] on span "Team auswählen" at bounding box center [744, 415] width 213 height 10
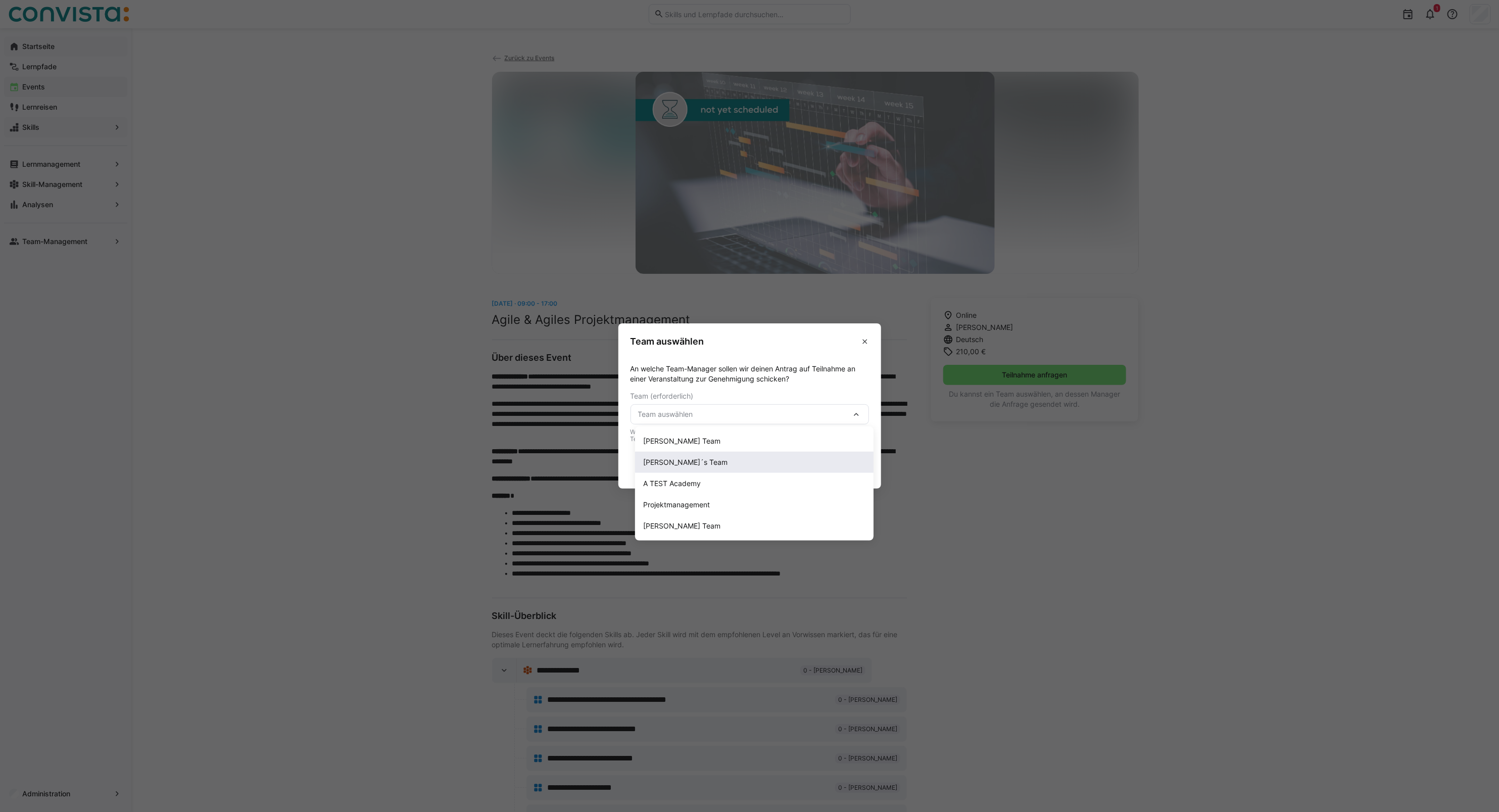
click at [688, 463] on div "[PERSON_NAME]´s Team" at bounding box center [754, 462] width 222 height 10
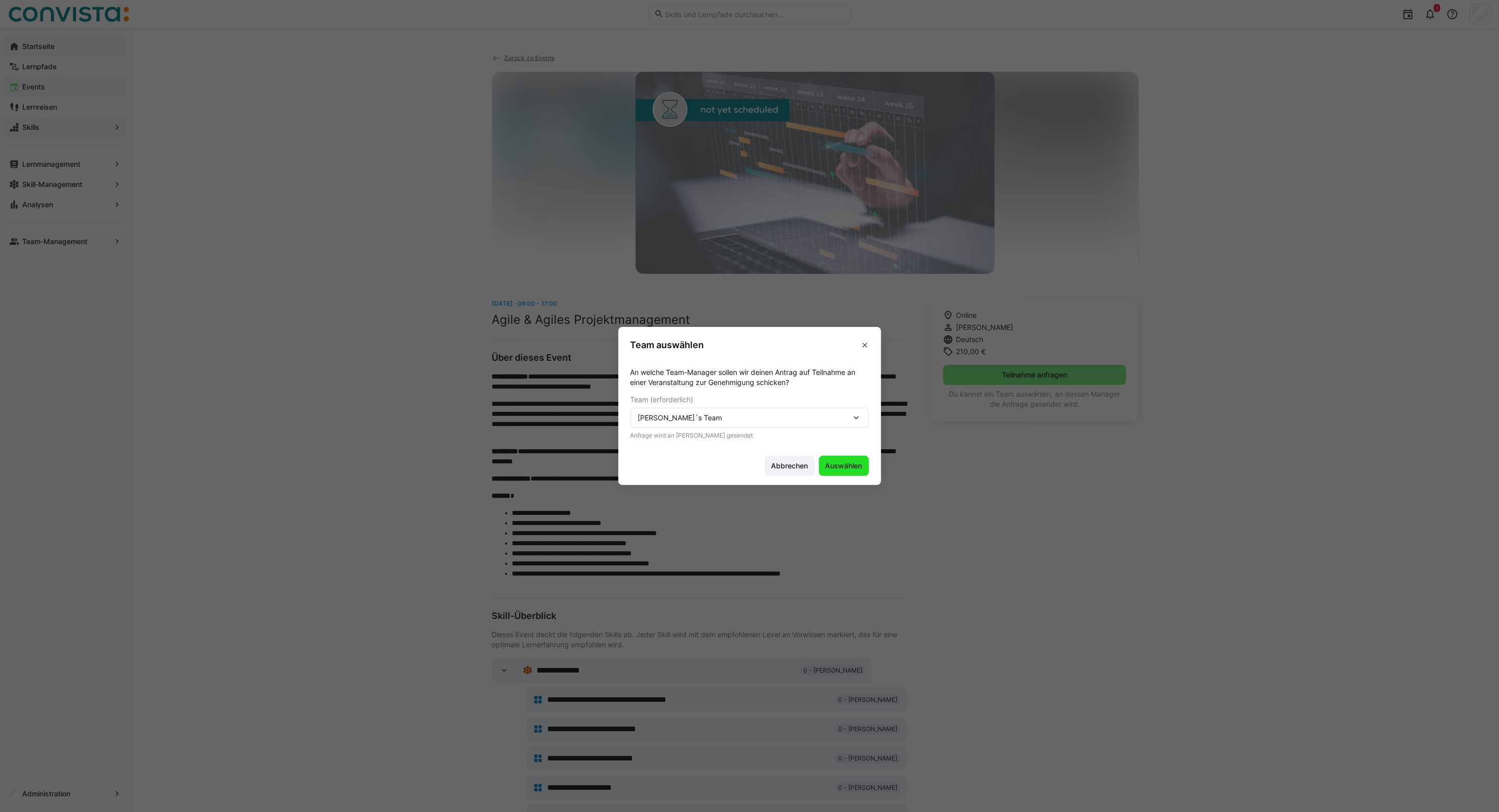
click at [841, 468] on span "Auswählen" at bounding box center [844, 466] width 40 height 10
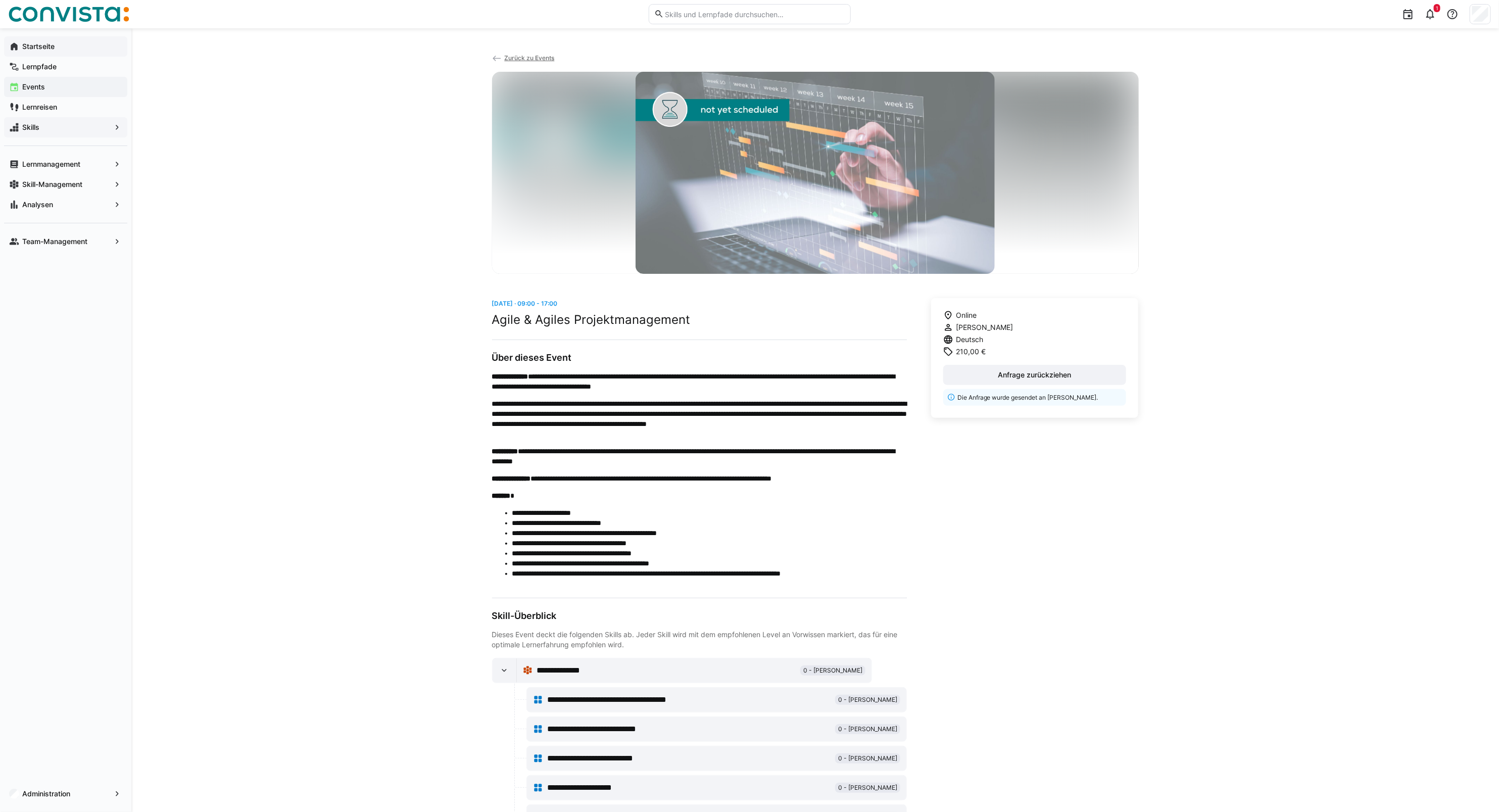
click at [0, 0] on app-navigation-label "Startseite" at bounding box center [0, 0] width 0 height 0
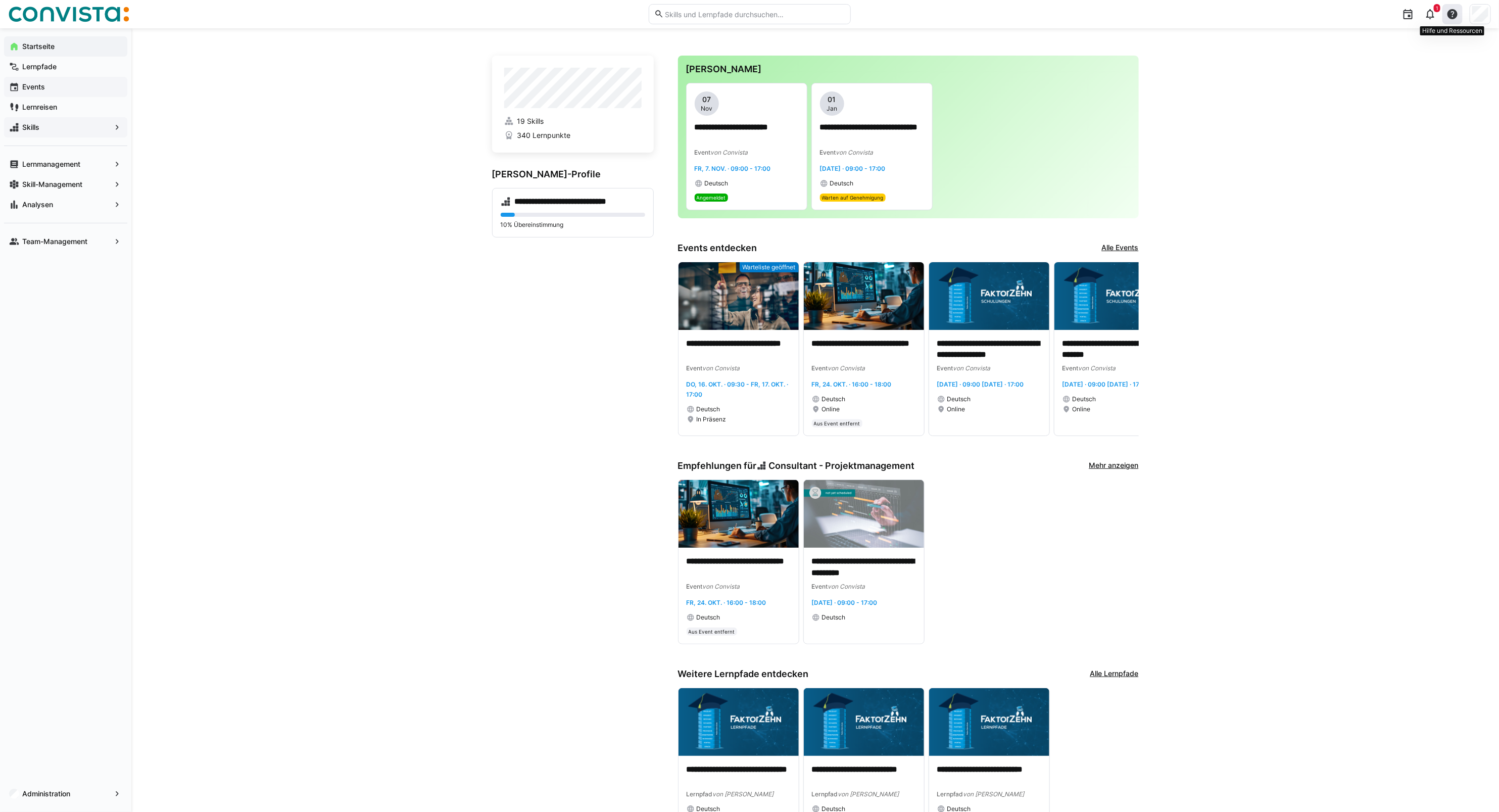
click at [1452, 19] on eds-icon at bounding box center [1452, 14] width 12 height 12
click at [1347, 160] on div "**********" at bounding box center [815, 453] width 1368 height 850
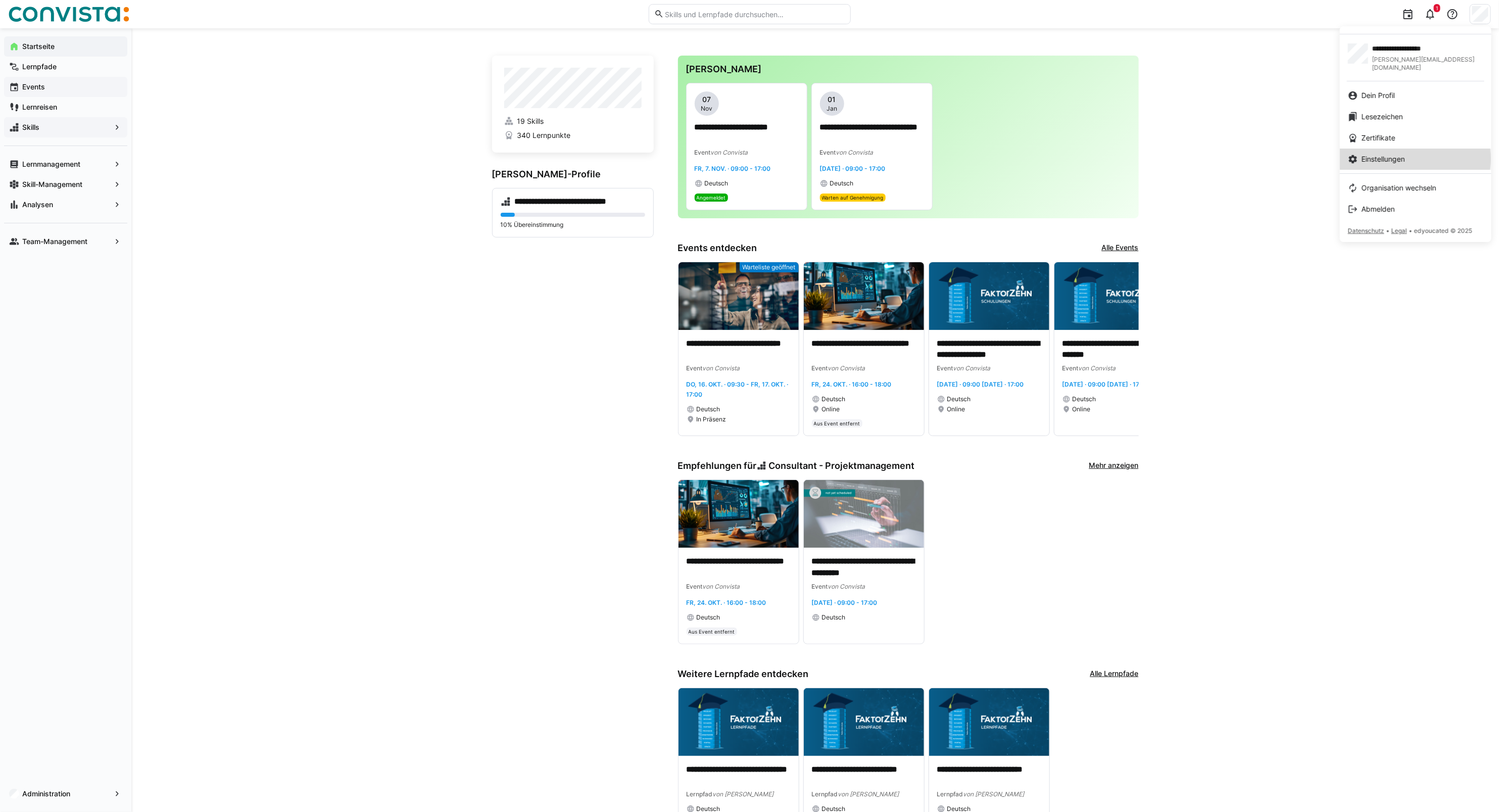
click at [1393, 154] on span "Einstellungen" at bounding box center [1383, 159] width 43 height 10
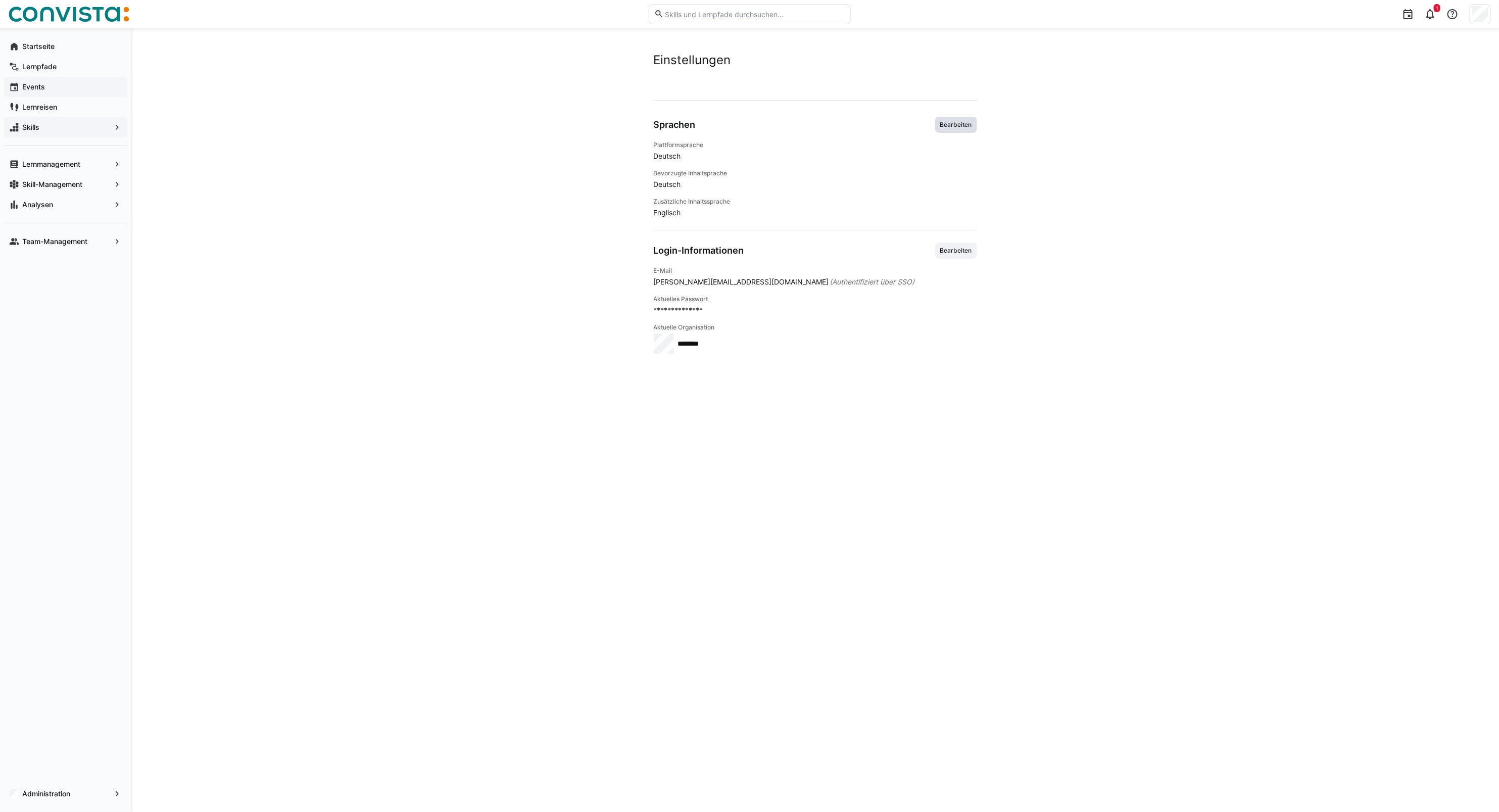
click at [951, 124] on span "Bearbeiten" at bounding box center [956, 124] width 34 height 8
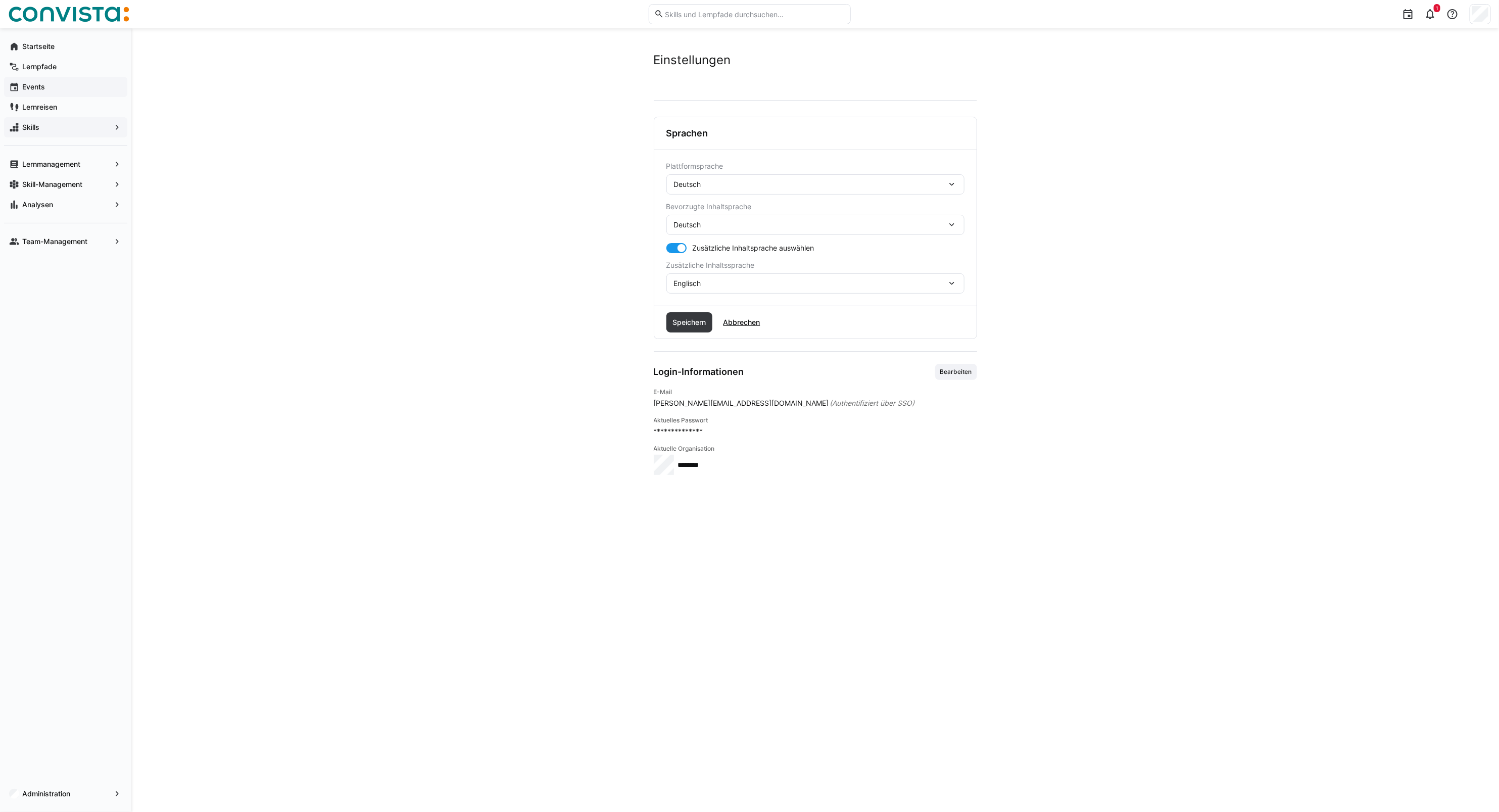
click at [739, 188] on div "Deutsch" at bounding box center [810, 184] width 273 height 9
click at [718, 214] on div "Deutsch" at bounding box center [815, 212] width 282 height 10
click at [714, 289] on div "Englisch" at bounding box center [815, 283] width 298 height 20
click at [1011, 278] on app-user-settings "**********" at bounding box center [815, 420] width 646 height 735
click at [747, 233] on div "Deutsch" at bounding box center [815, 224] width 298 height 20
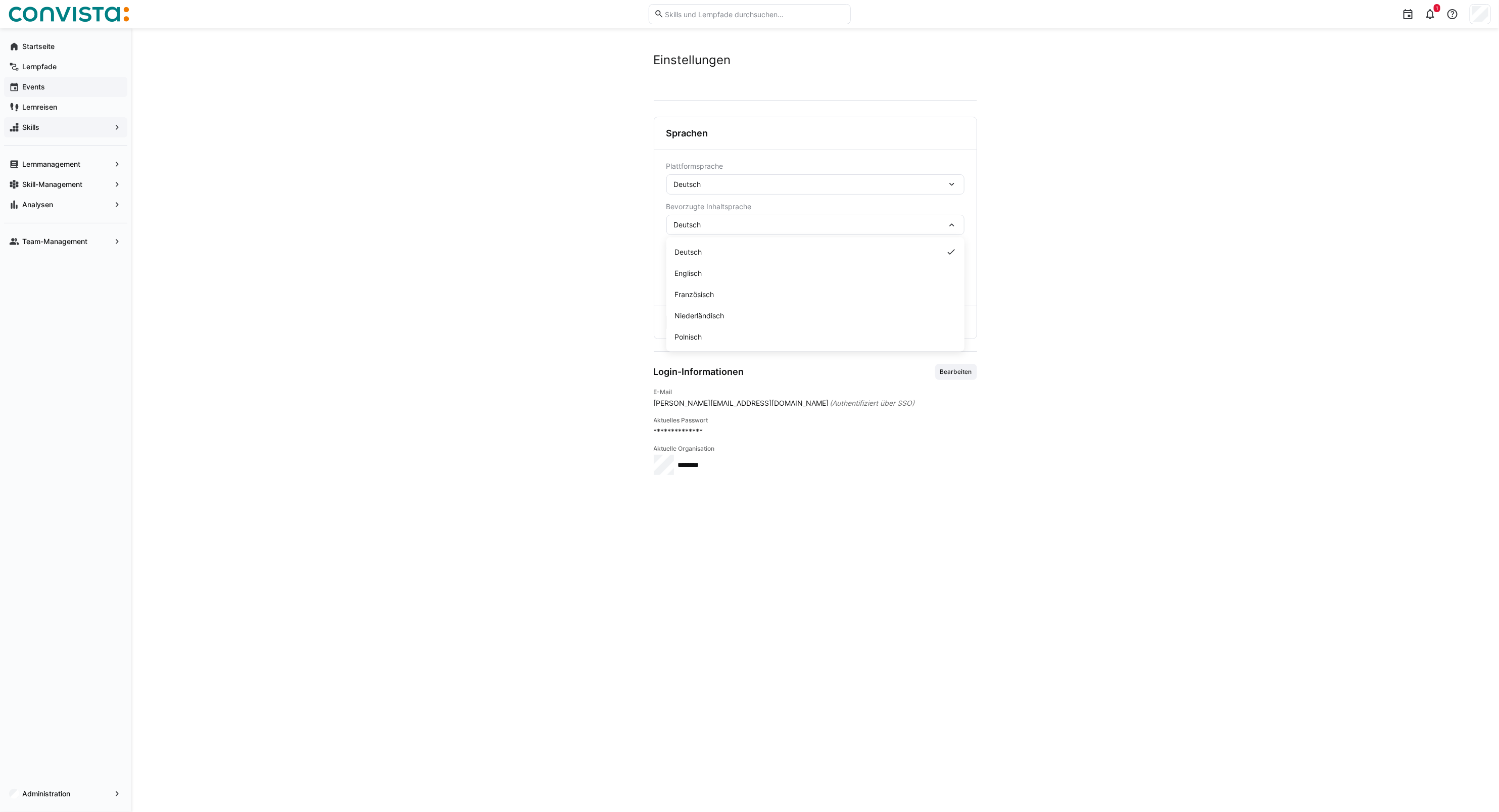
click at [922, 221] on div "Deutsch" at bounding box center [810, 225] width 273 height 9
click at [902, 229] on div "Deutsch" at bounding box center [810, 225] width 273 height 9
click at [671, 249] on div at bounding box center [676, 248] width 20 height 10
click at [676, 250] on div at bounding box center [671, 248] width 10 height 10
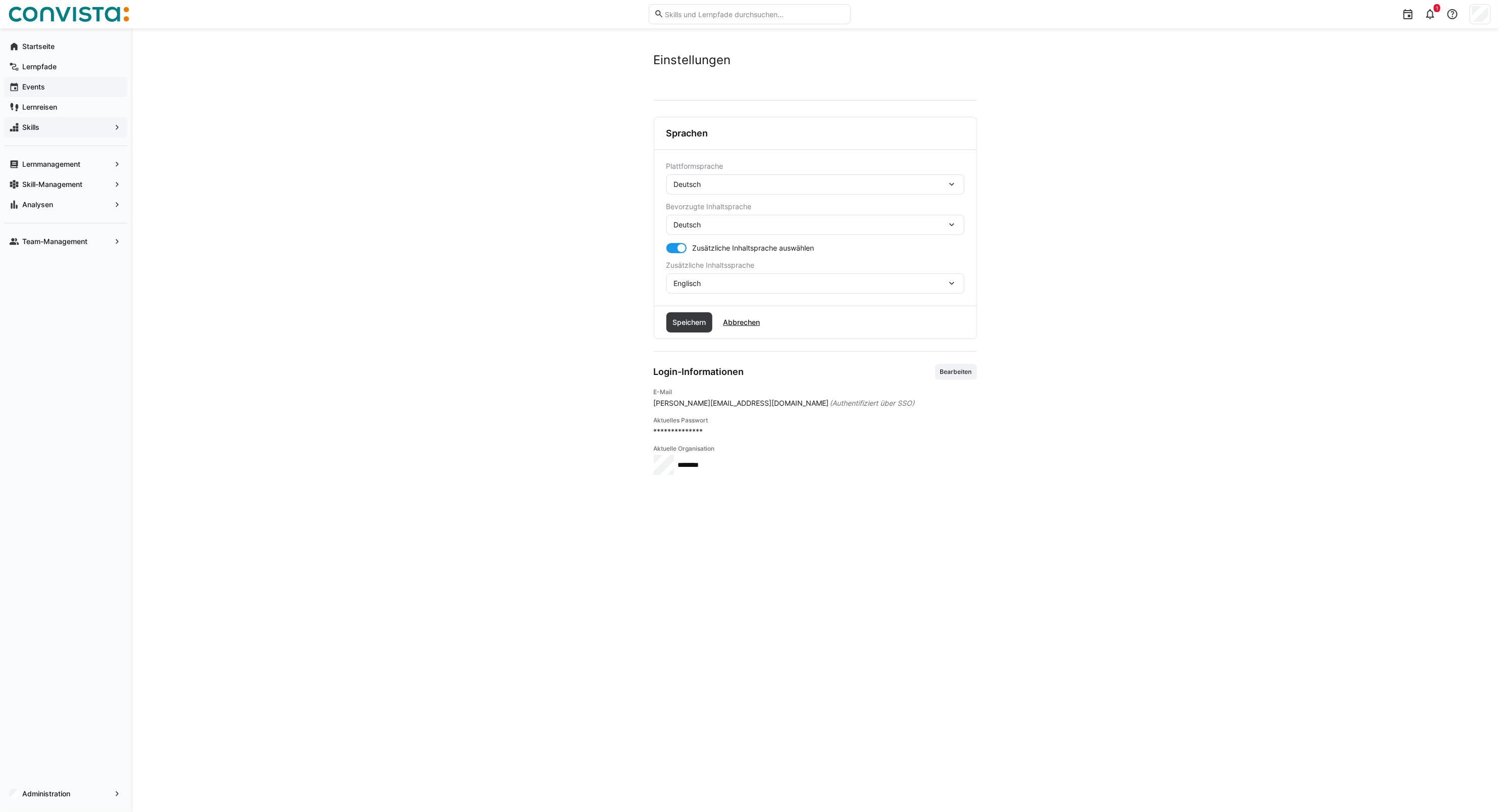
click at [714, 233] on div "Deutsch" at bounding box center [815, 224] width 298 height 20
click at [723, 256] on div "Deutsch" at bounding box center [815, 253] width 282 height 10
click at [720, 229] on div "Deutsch" at bounding box center [810, 225] width 273 height 9
click at [734, 228] on div "Deutsch" at bounding box center [810, 225] width 273 height 9
click at [677, 246] on div at bounding box center [682, 248] width 10 height 10
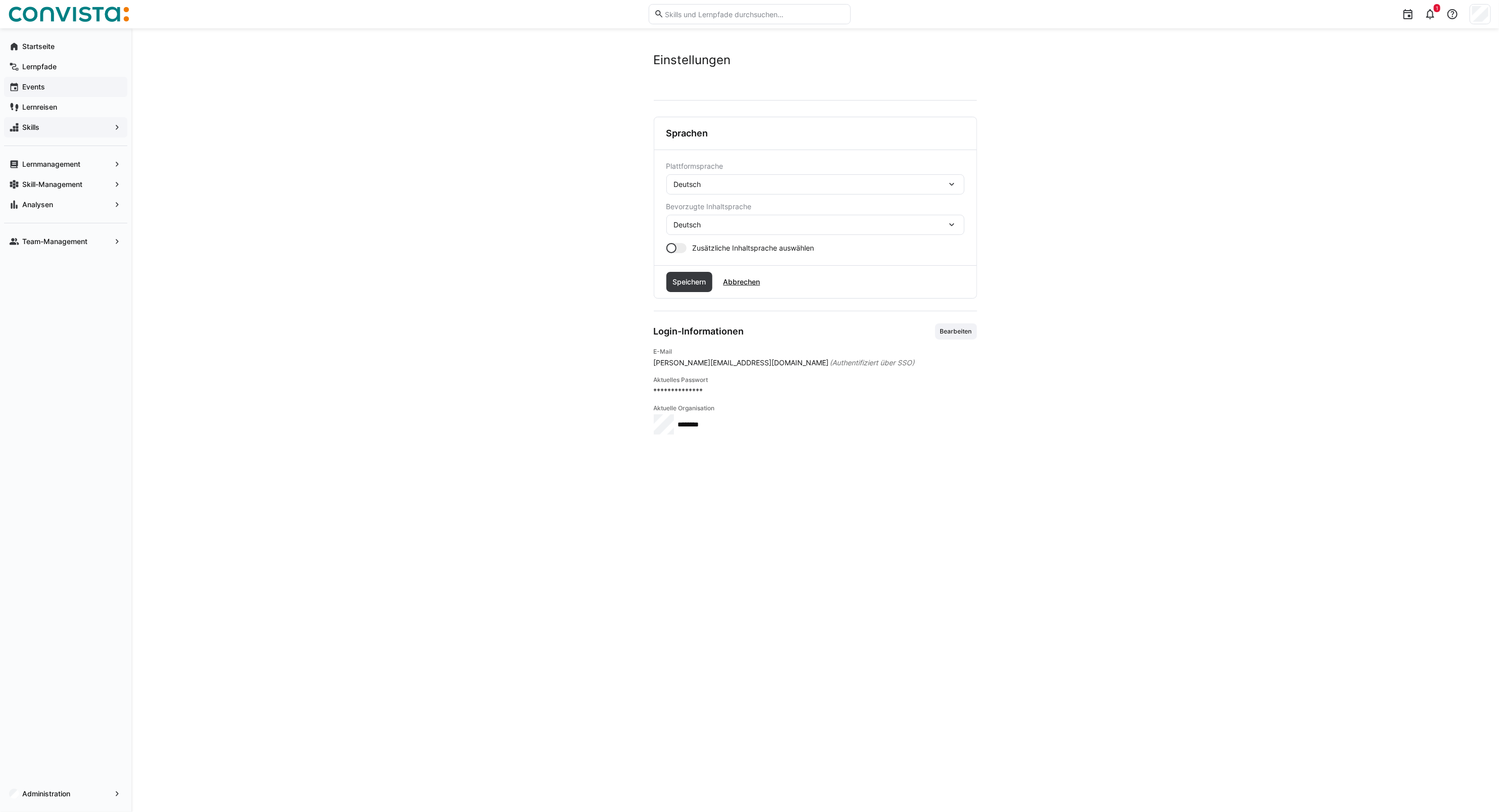
click at [695, 230] on div "Deutsch" at bounding box center [815, 224] width 298 height 20
click at [621, 307] on app-user-settings "**********" at bounding box center [815, 420] width 646 height 735
click at [684, 246] on div at bounding box center [676, 248] width 20 height 10
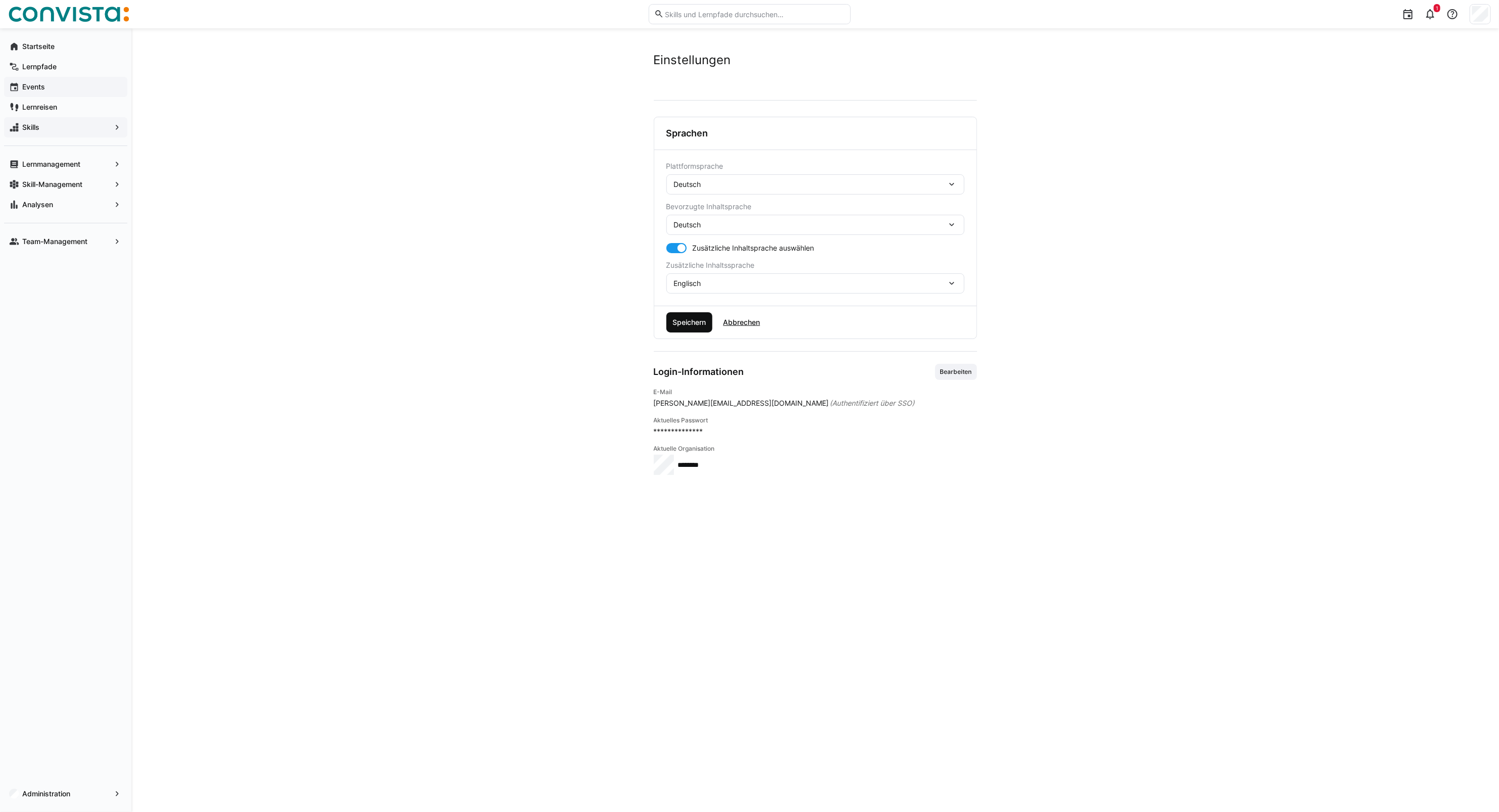
click at [676, 318] on span "Speichern" at bounding box center [689, 322] width 36 height 10
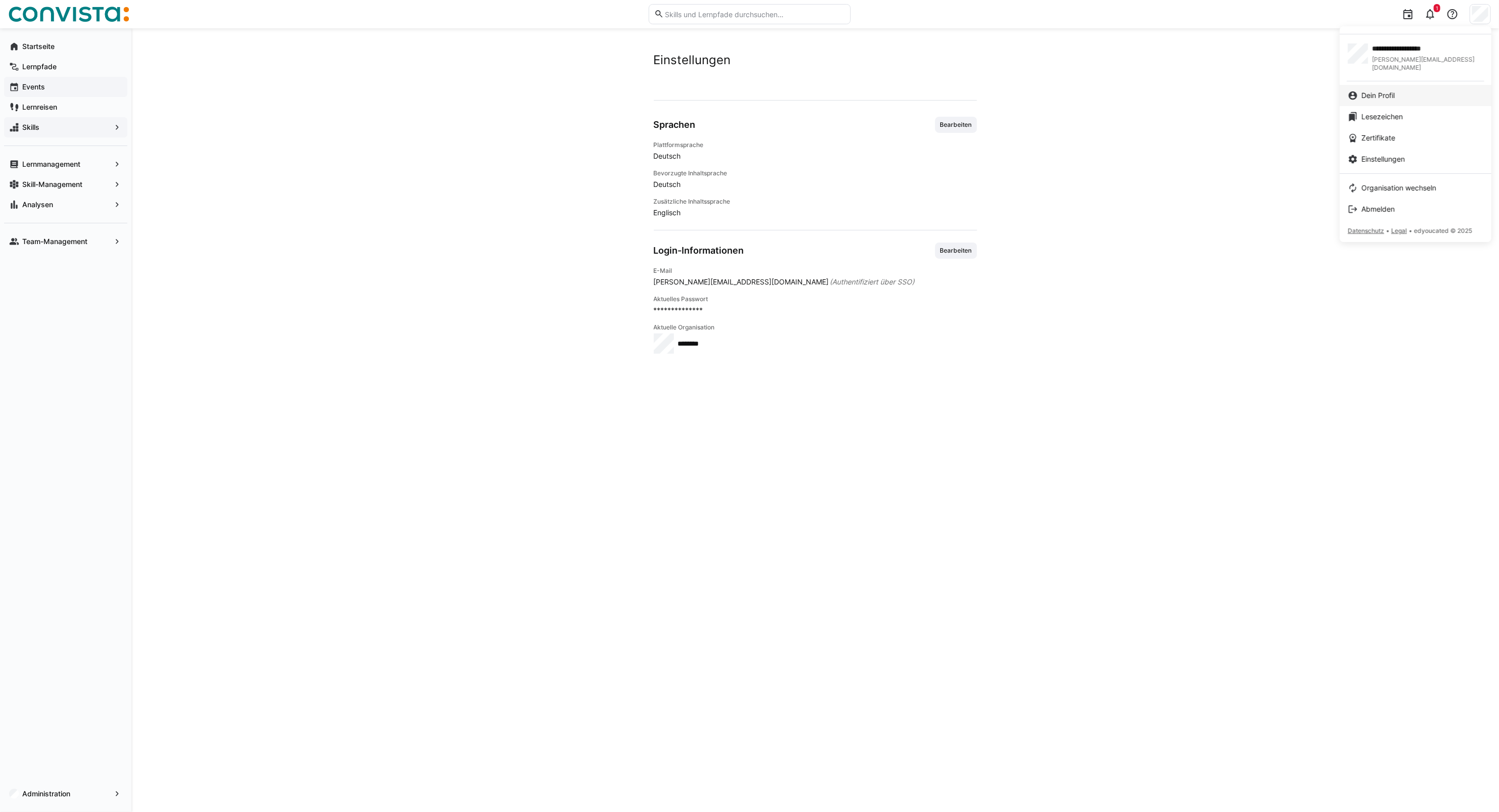
click at [1390, 91] on span "Dein Profil" at bounding box center [1378, 96] width 34 height 10
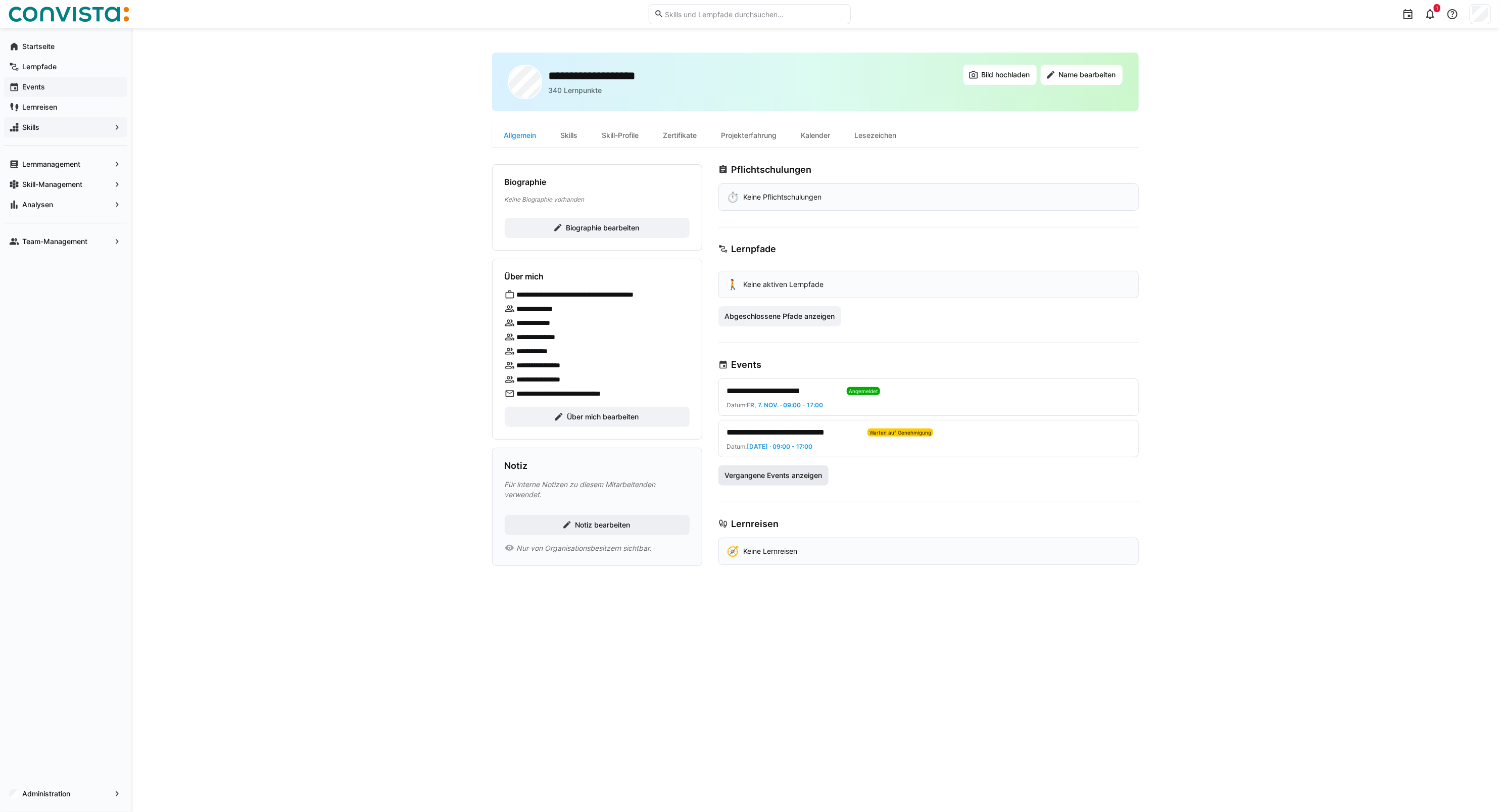
click at [781, 482] on span "Vergangene Events anzeigen" at bounding box center [773, 475] width 110 height 20
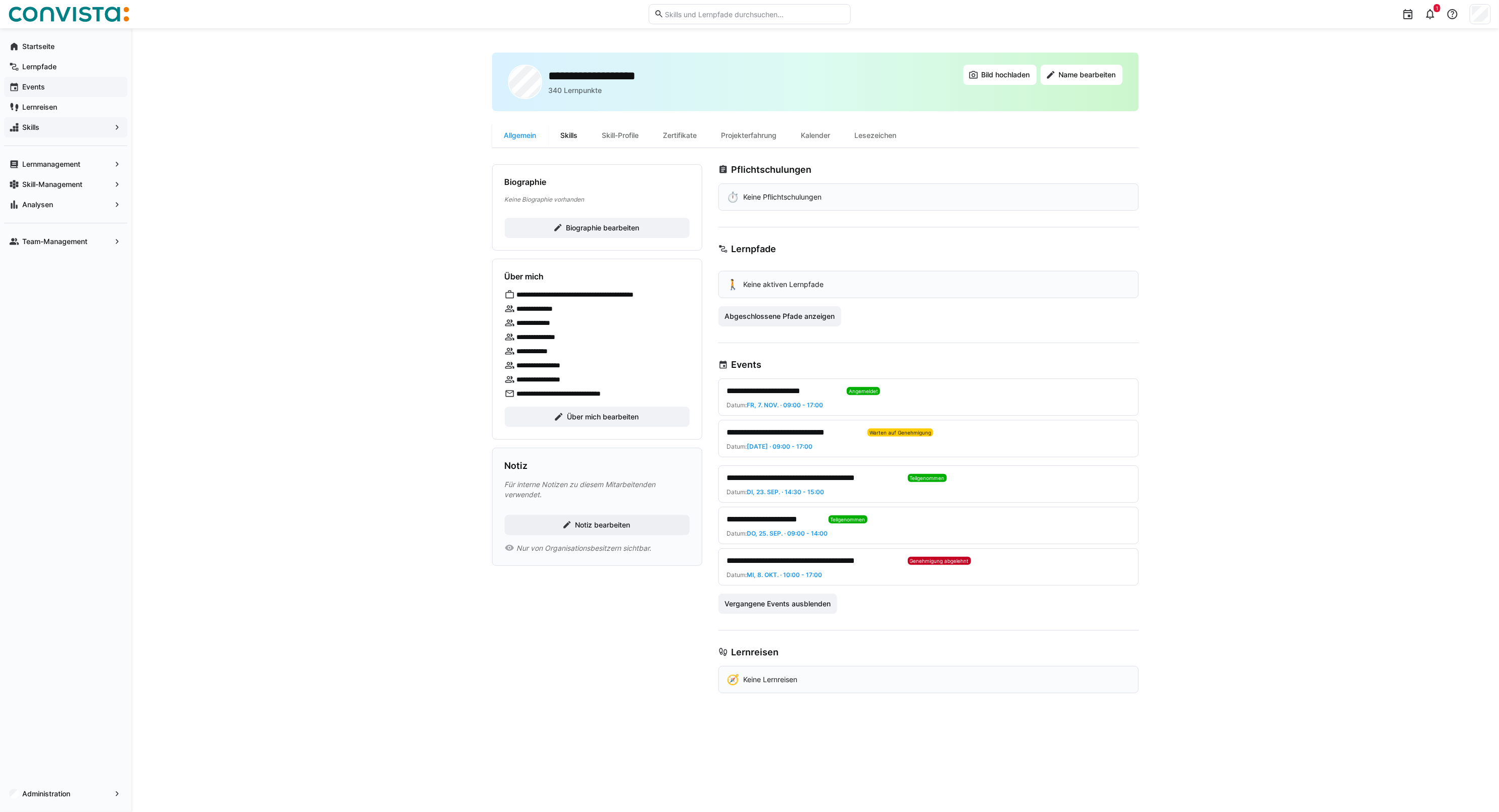
click at [571, 134] on div "Skills" at bounding box center [570, 135] width 41 height 24
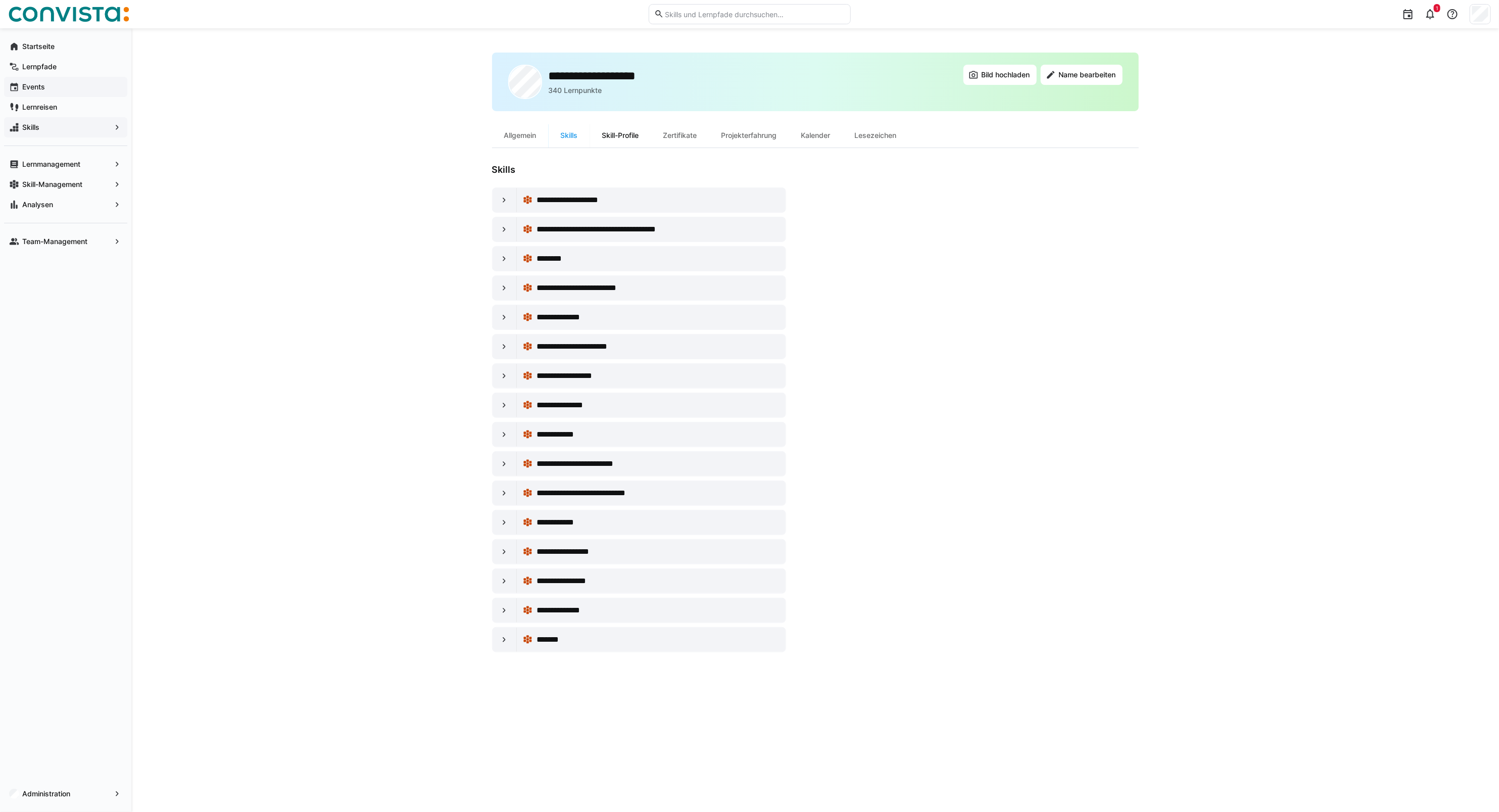
click at [618, 138] on div "Skill-Profile" at bounding box center [621, 135] width 61 height 24
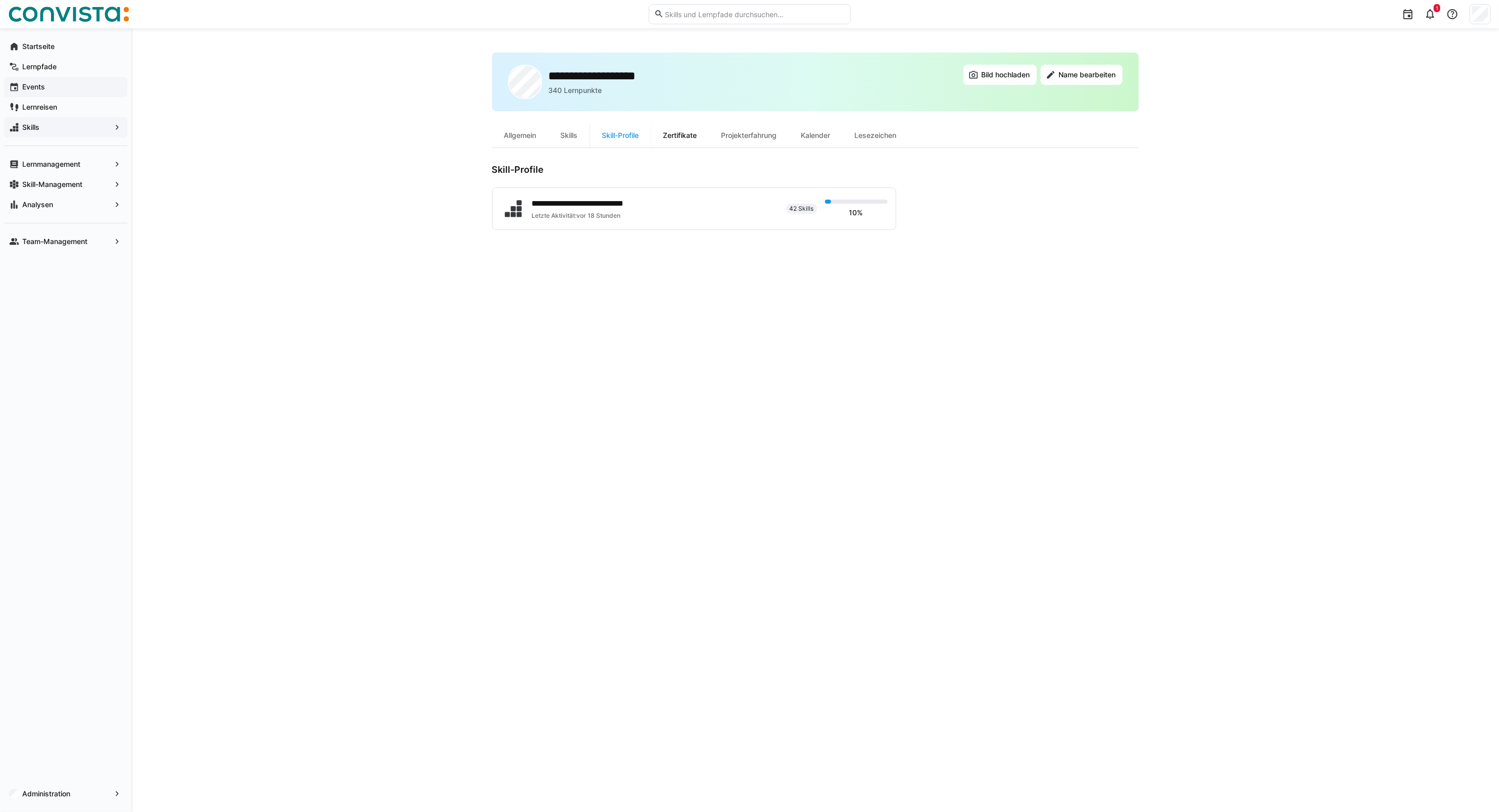
click at [688, 137] on div "Zertifikate" at bounding box center [680, 135] width 58 height 24
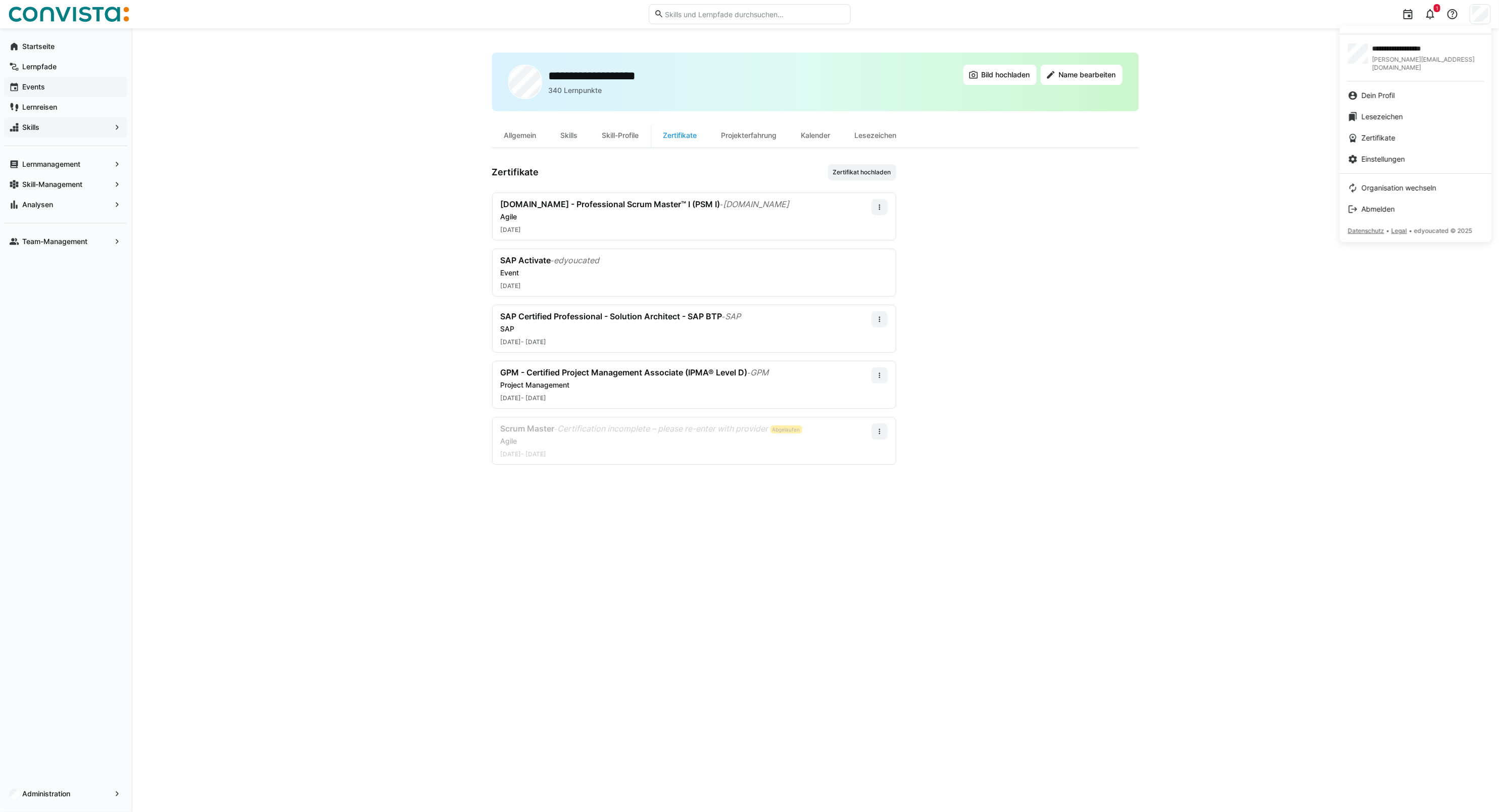
drag, startPoint x: 1390, startPoint y: 152, endPoint x: 1344, endPoint y: 129, distance: 51.4
click at [1390, 154] on span "Einstellungen" at bounding box center [1383, 159] width 43 height 10
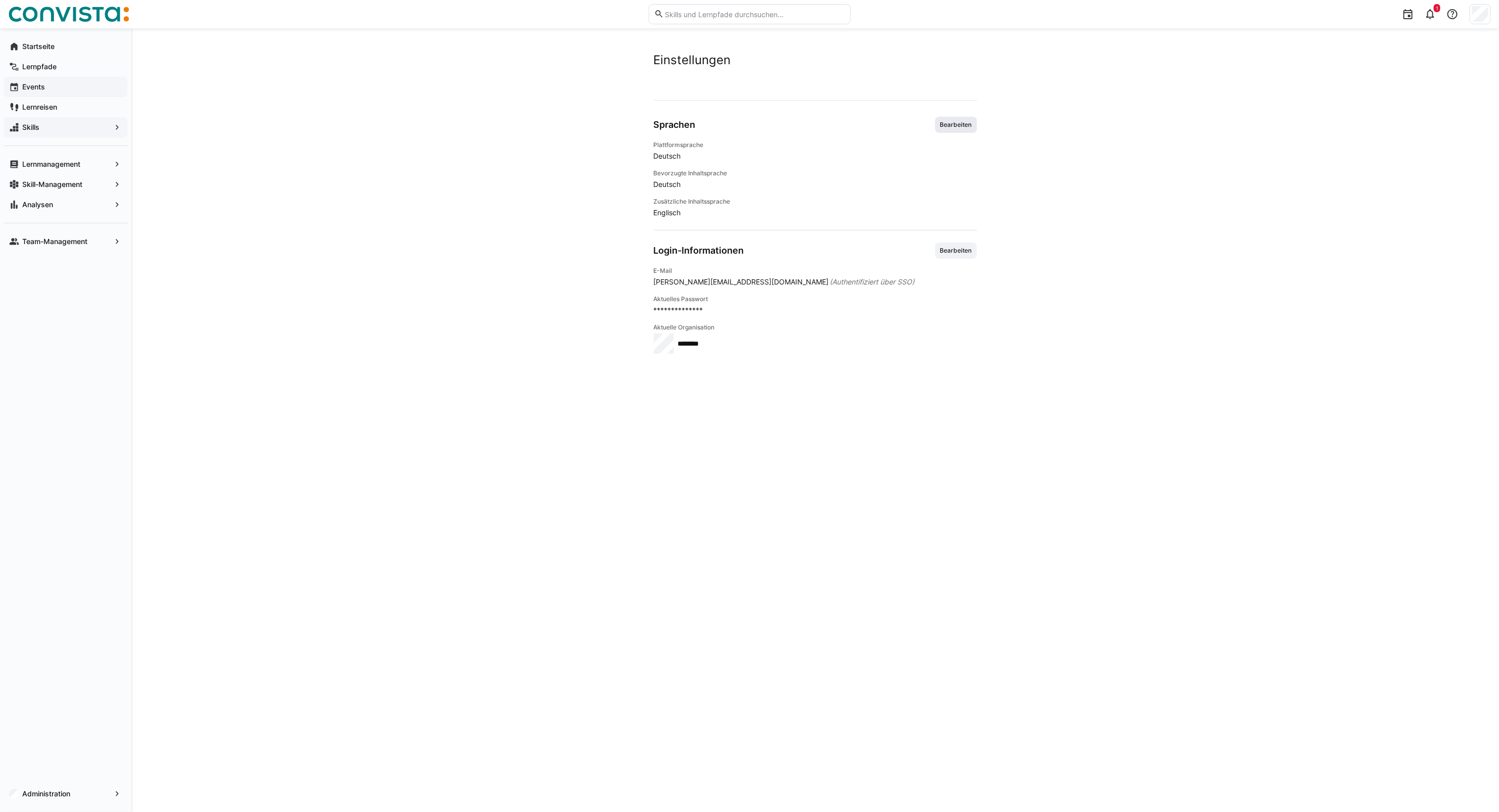
click at [952, 128] on span "Bearbeiten" at bounding box center [956, 124] width 34 height 8
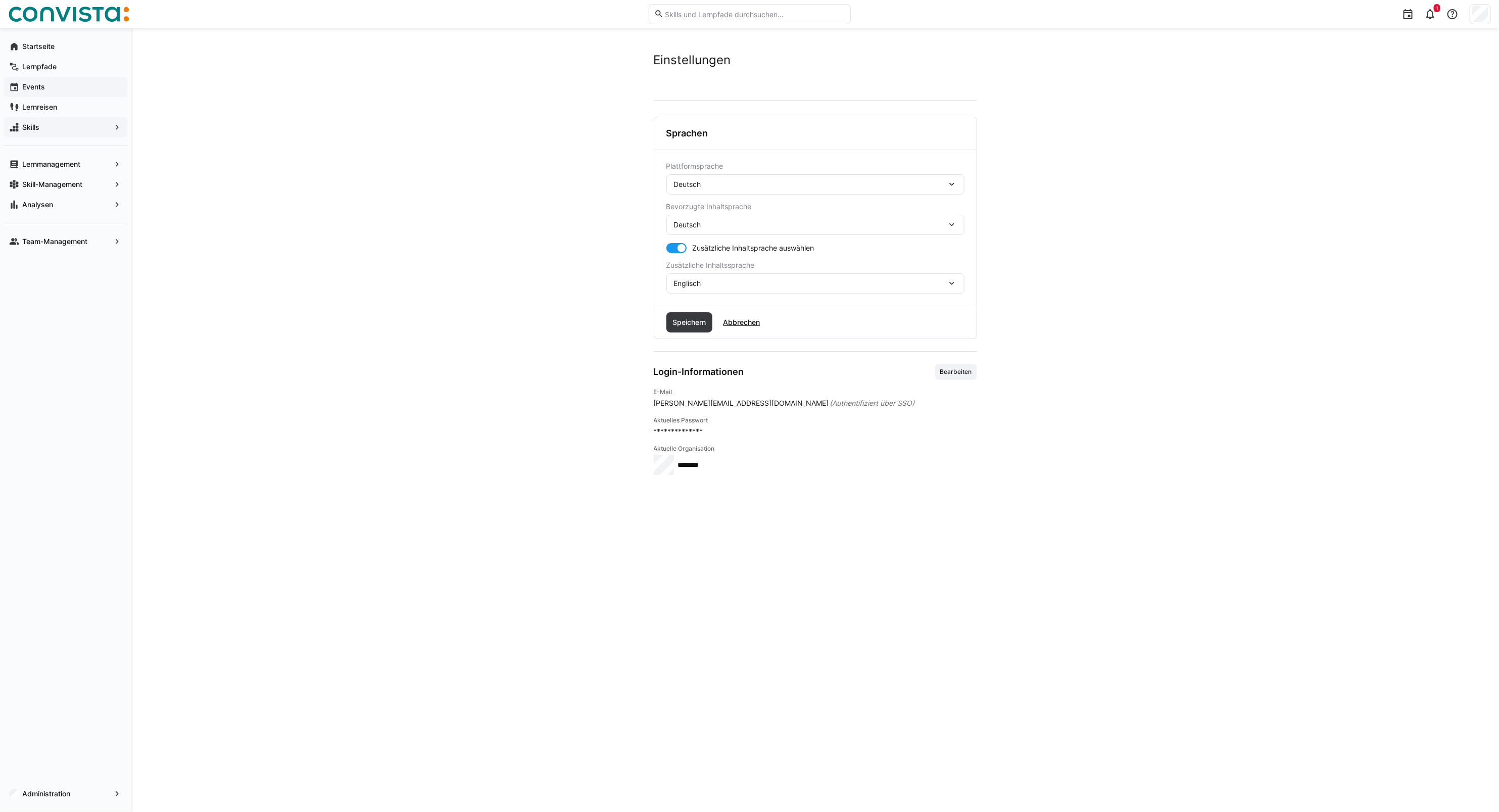
click at [764, 227] on div "Deutsch" at bounding box center [810, 225] width 273 height 9
click at [706, 336] on div "Polnisch" at bounding box center [815, 337] width 282 height 10
click at [713, 225] on div "Polnisch" at bounding box center [810, 225] width 273 height 9
click at [700, 259] on div "Deutsch" at bounding box center [815, 252] width 298 height 22
click at [666, 248] on div at bounding box center [676, 248] width 20 height 10
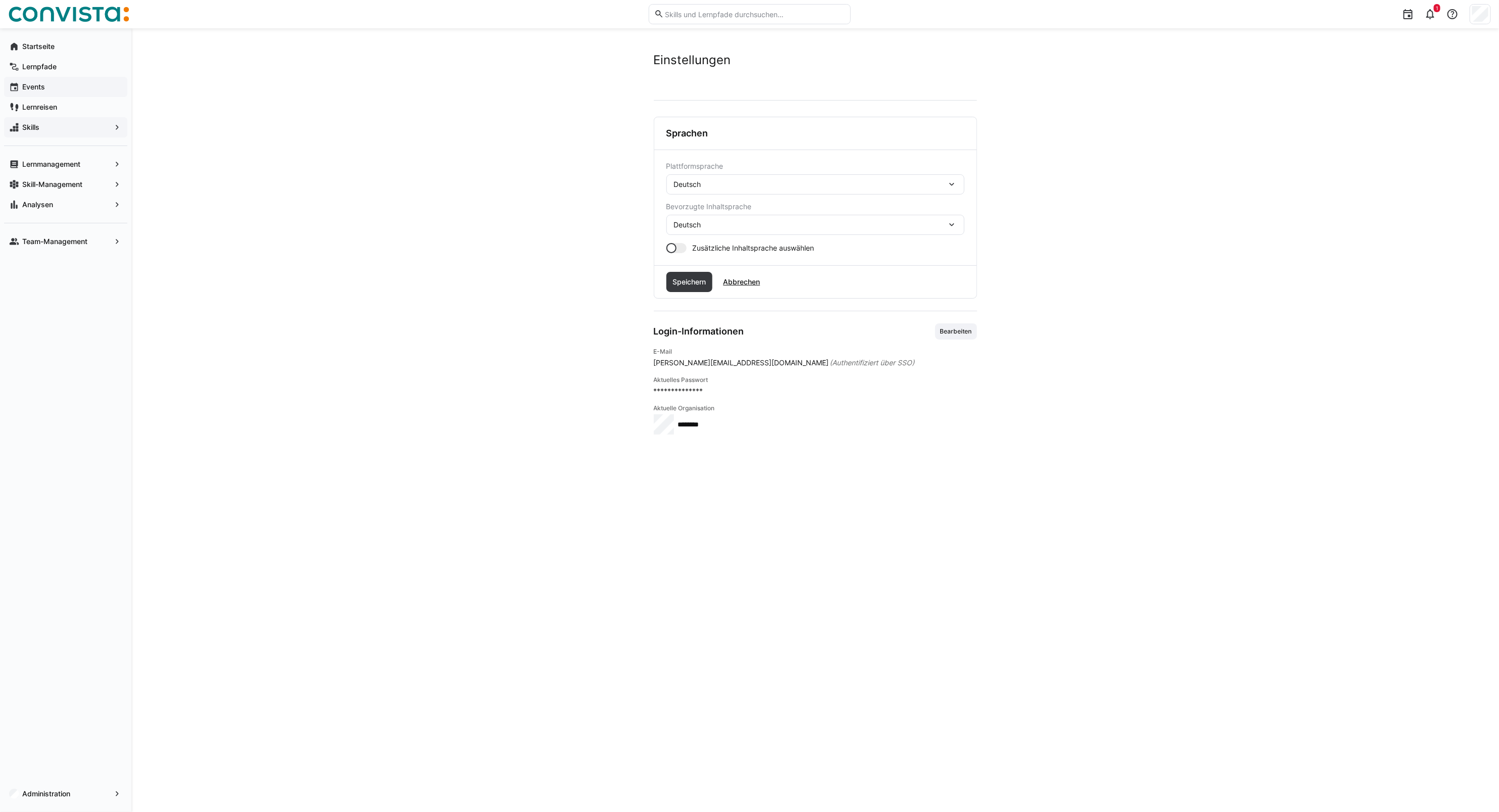
click at [684, 228] on span "Deutsch" at bounding box center [688, 225] width 28 height 10
click at [687, 246] on div "Deutsch" at bounding box center [815, 252] width 298 height 22
click at [690, 227] on span "Deutsch" at bounding box center [688, 225] width 28 height 10
click at [693, 263] on div "Englisch" at bounding box center [815, 273] width 298 height 22
click at [702, 228] on span "Englisch" at bounding box center [688, 225] width 28 height 10
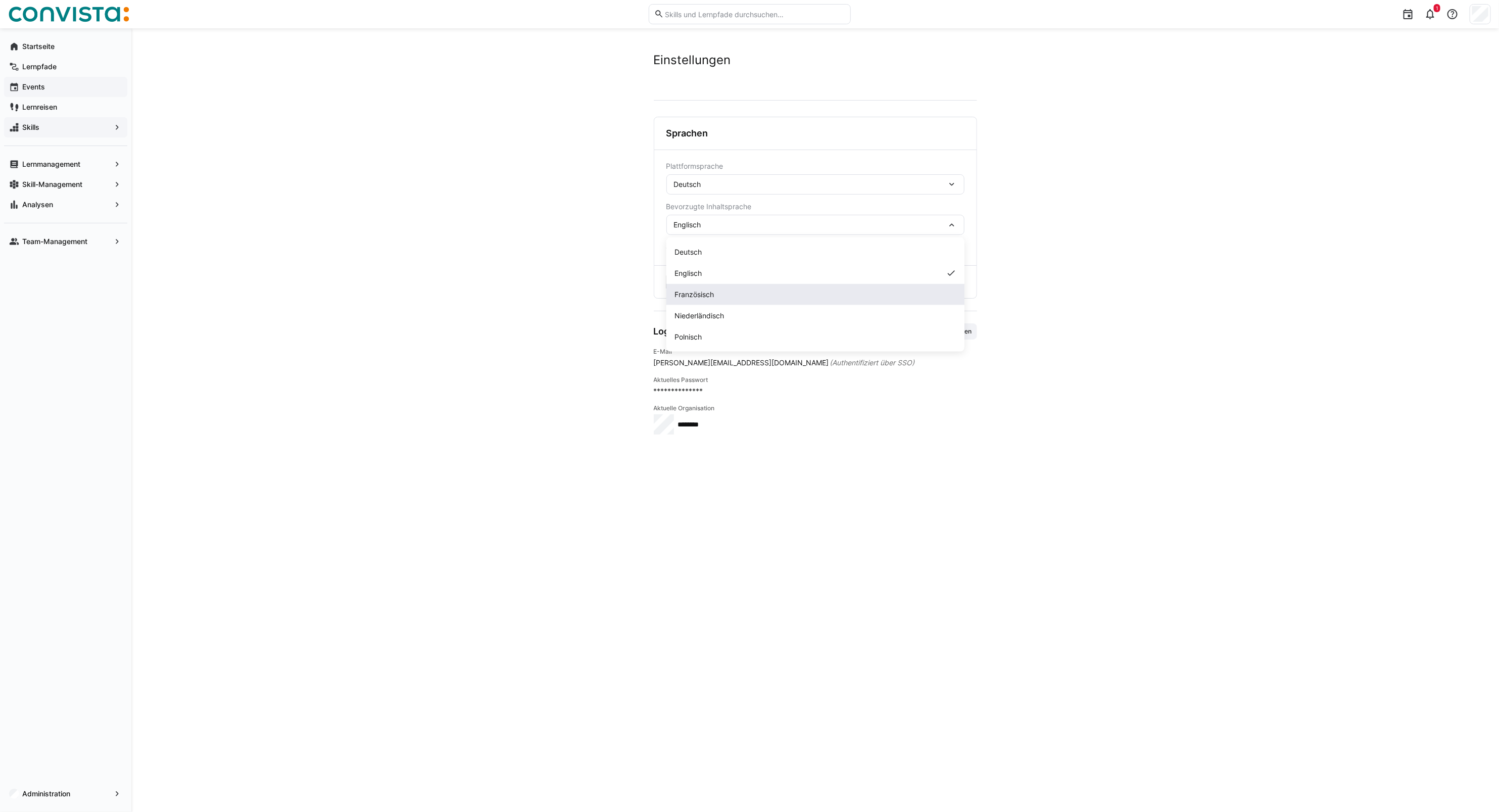
click at [702, 295] on span "Französisch" at bounding box center [694, 295] width 40 height 10
click at [709, 230] on div "Französisch" at bounding box center [815, 224] width 298 height 20
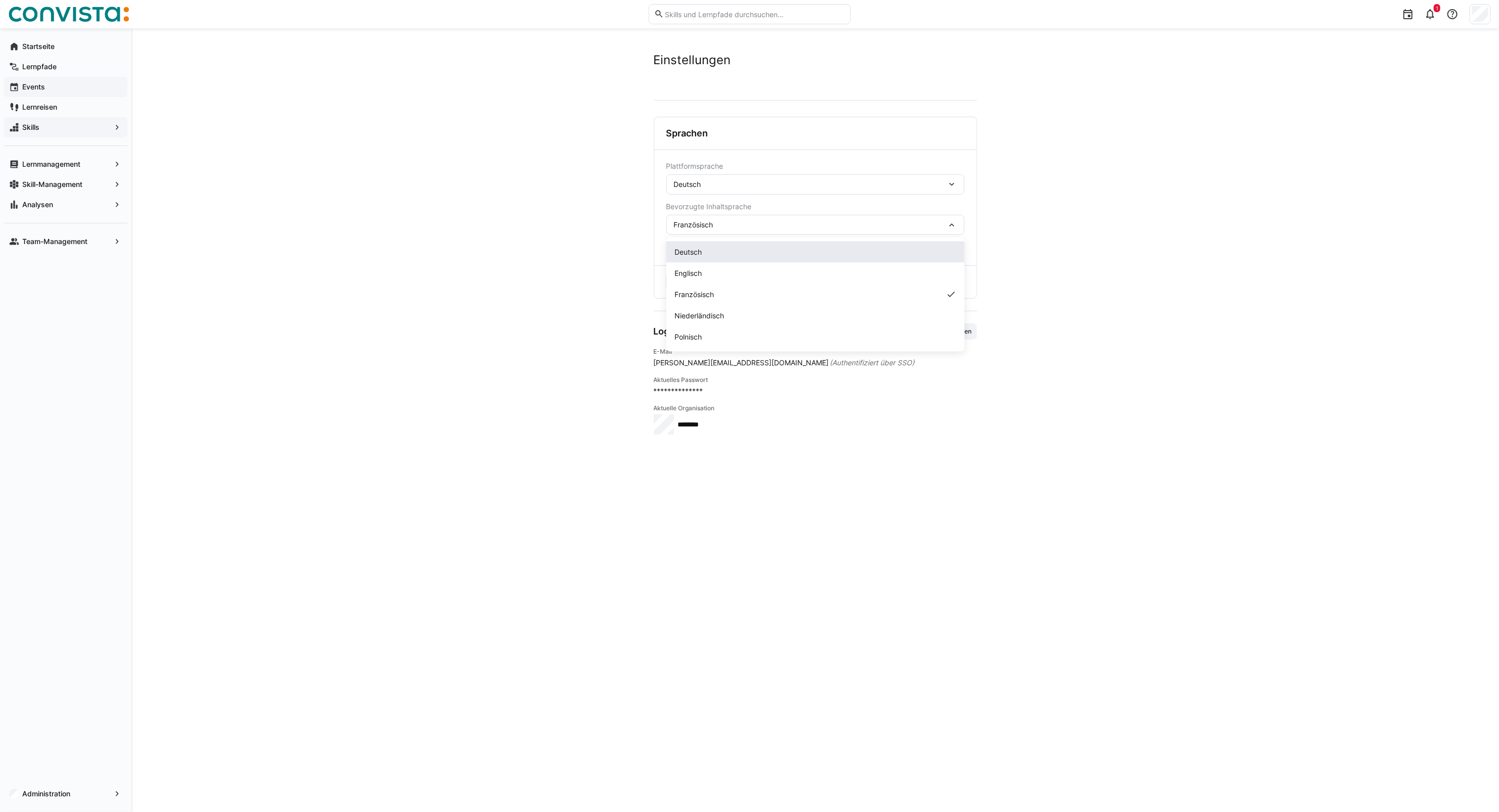
click at [708, 246] on div "Deutsch" at bounding box center [815, 252] width 298 height 22
click at [696, 276] on span "Speichern" at bounding box center [690, 281] width 47 height 20
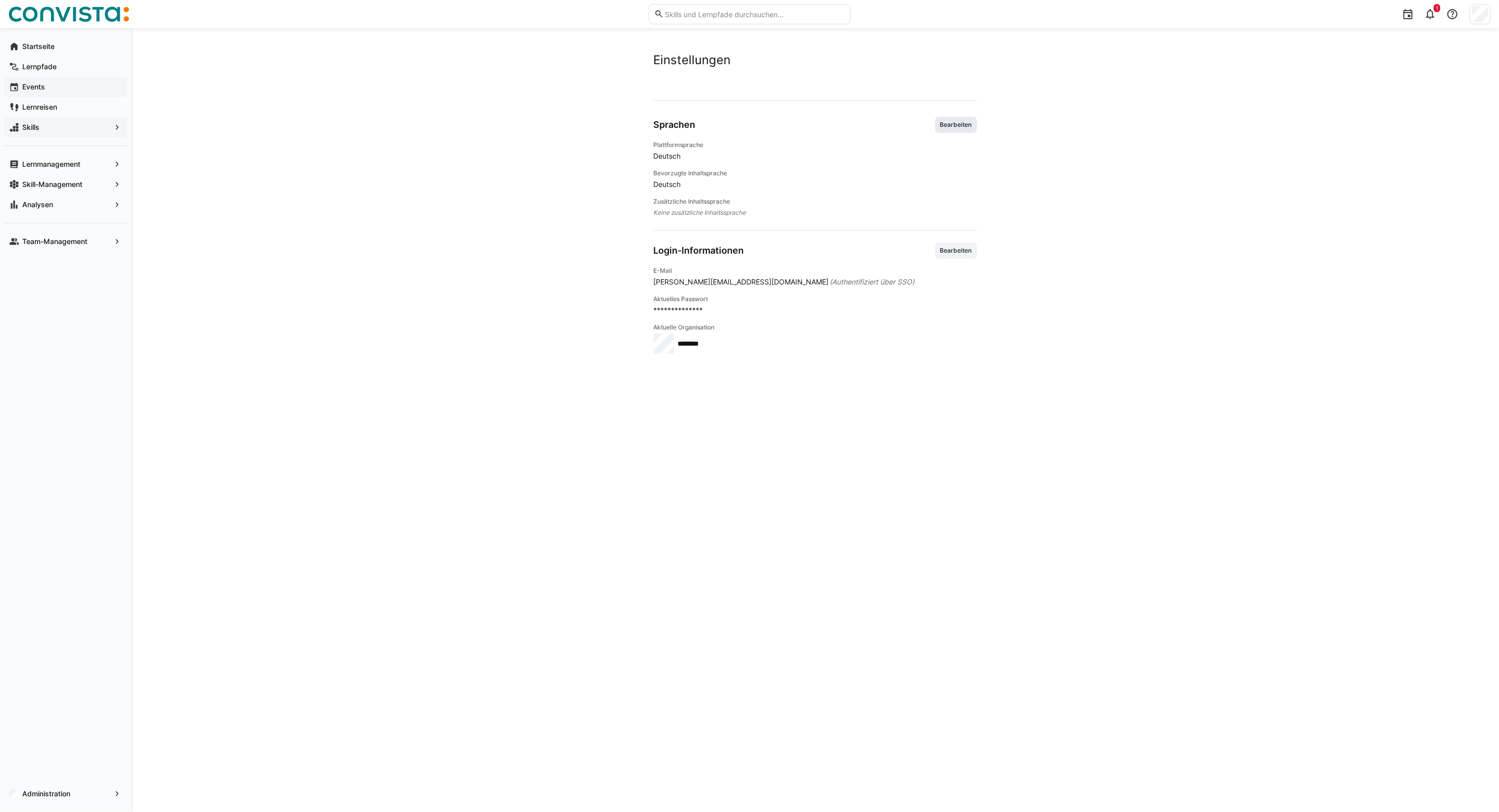
click at [948, 124] on span "Bearbeiten" at bounding box center [956, 124] width 34 height 8
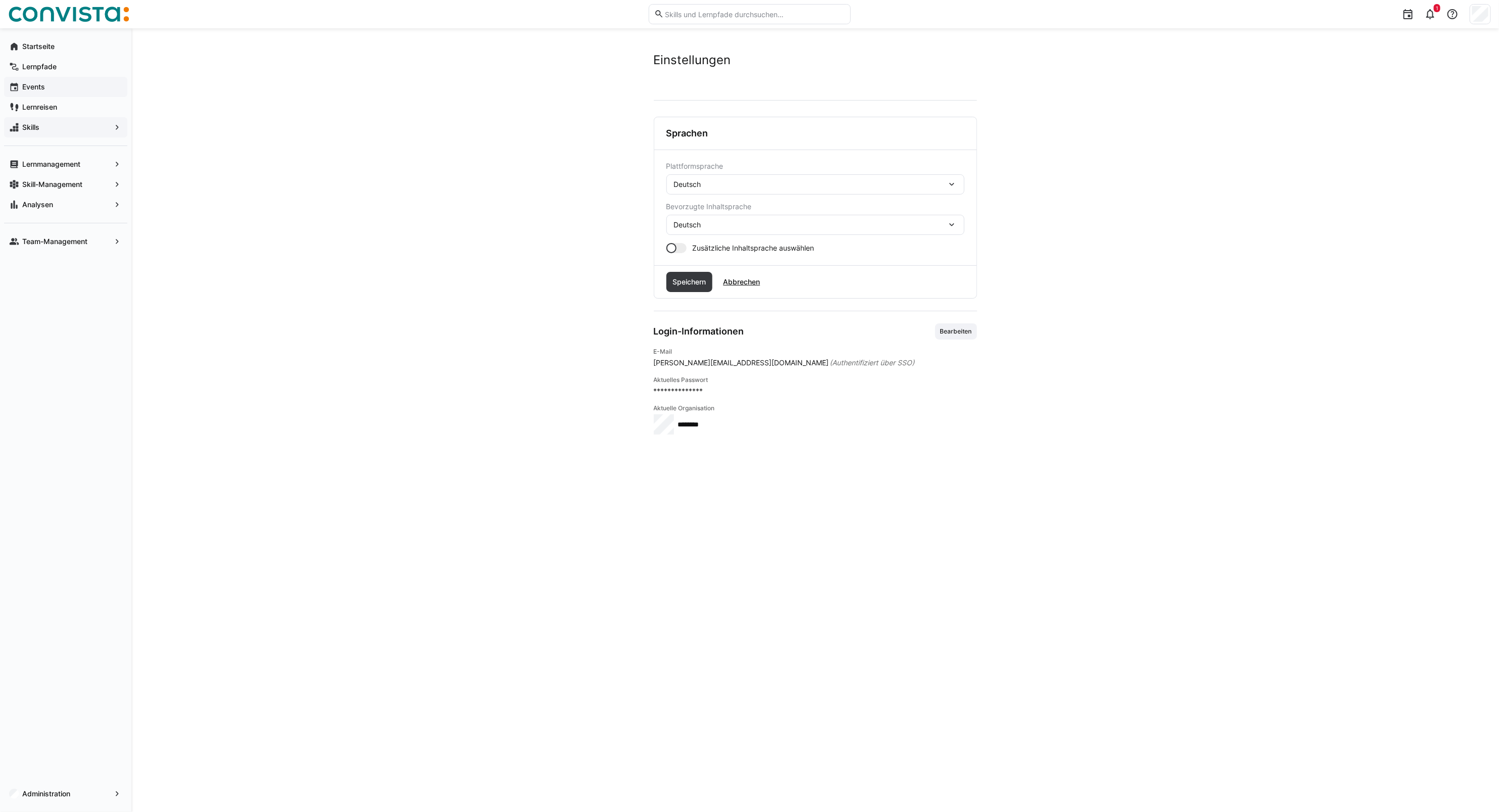
click at [721, 236] on form "Plattformsprache Deutsch Bevorzugte Inhaltsprache Deutsch Zusätzliche Inhaltspr…" at bounding box center [815, 208] width 298 height 91
click at [696, 228] on span "Deutsch" at bounding box center [688, 225] width 28 height 10
click at [711, 230] on div "Deutsch Deutsch Englisch Französisch Niederländisch Polnisch" at bounding box center [815, 224] width 298 height 20
click at [685, 248] on div at bounding box center [676, 248] width 20 height 10
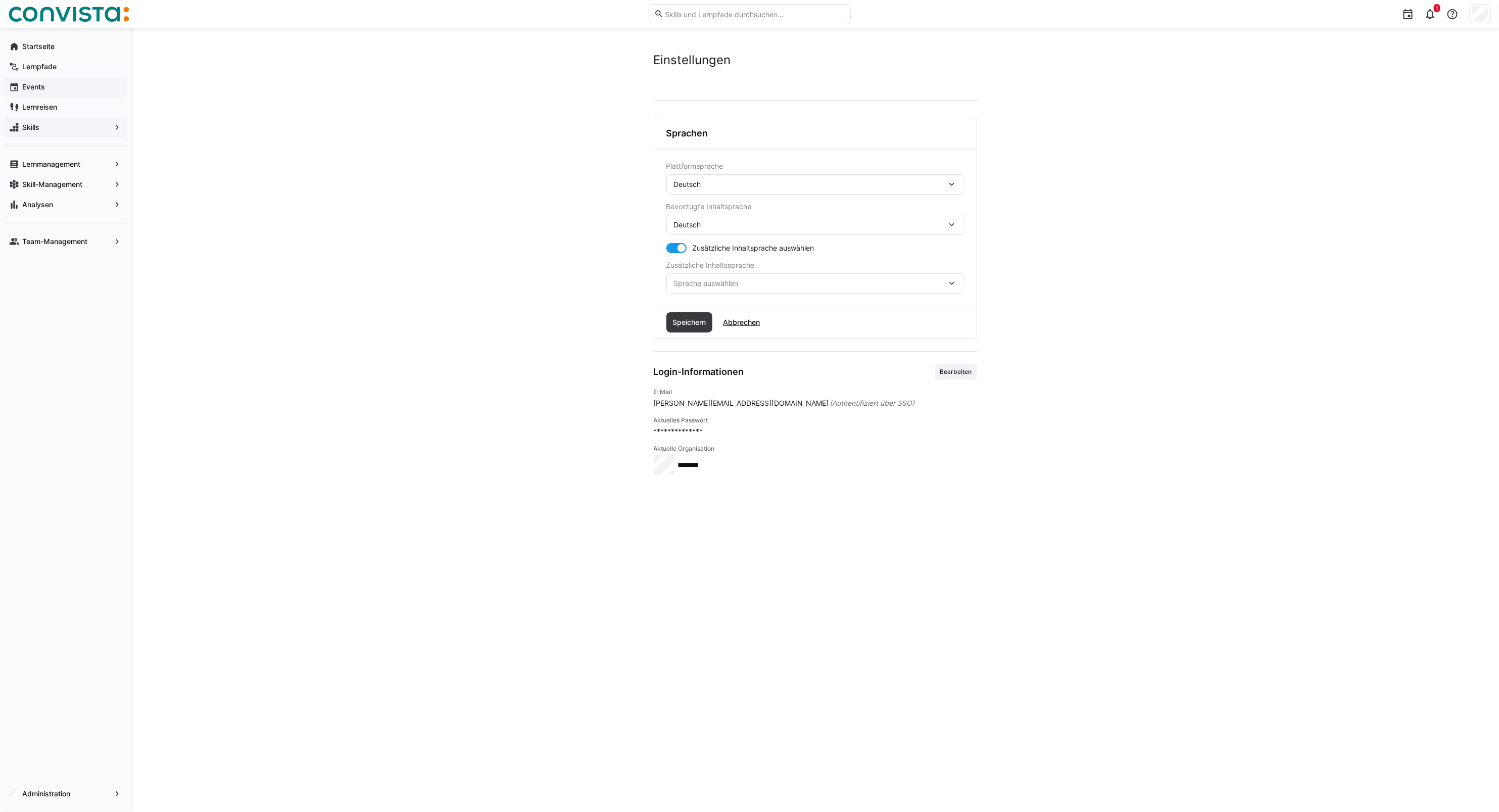
click at [689, 296] on div "Plattformsprache Deutsch Bevorzugte Inhaltsprache Deutsch Zusätzliche Inhaltspr…" at bounding box center [815, 228] width 322 height 156
click at [690, 284] on span "Sprache auswählen" at bounding box center [810, 284] width 273 height 10
click at [696, 334] on span "Englisch" at bounding box center [688, 332] width 28 height 10
click at [689, 318] on span "Speichern" at bounding box center [689, 322] width 36 height 10
